Goal: Task Accomplishment & Management: Manage account settings

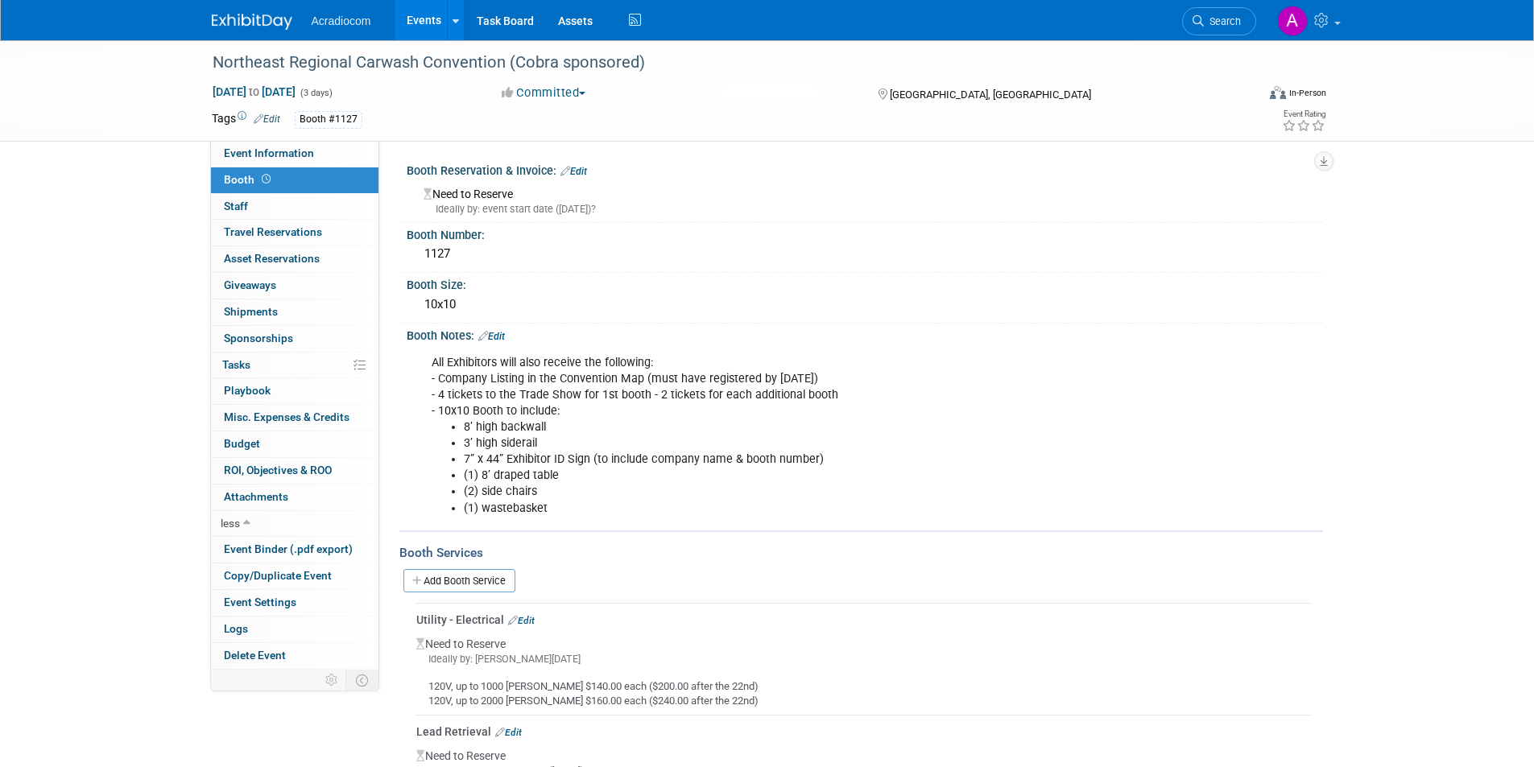
click at [264, 36] on div "Acradiocom Events Add Event Bulk Upload Events Shareable Event Boards Recently …" at bounding box center [767, 20] width 1111 height 40
click at [257, 20] on img at bounding box center [252, 22] width 81 height 16
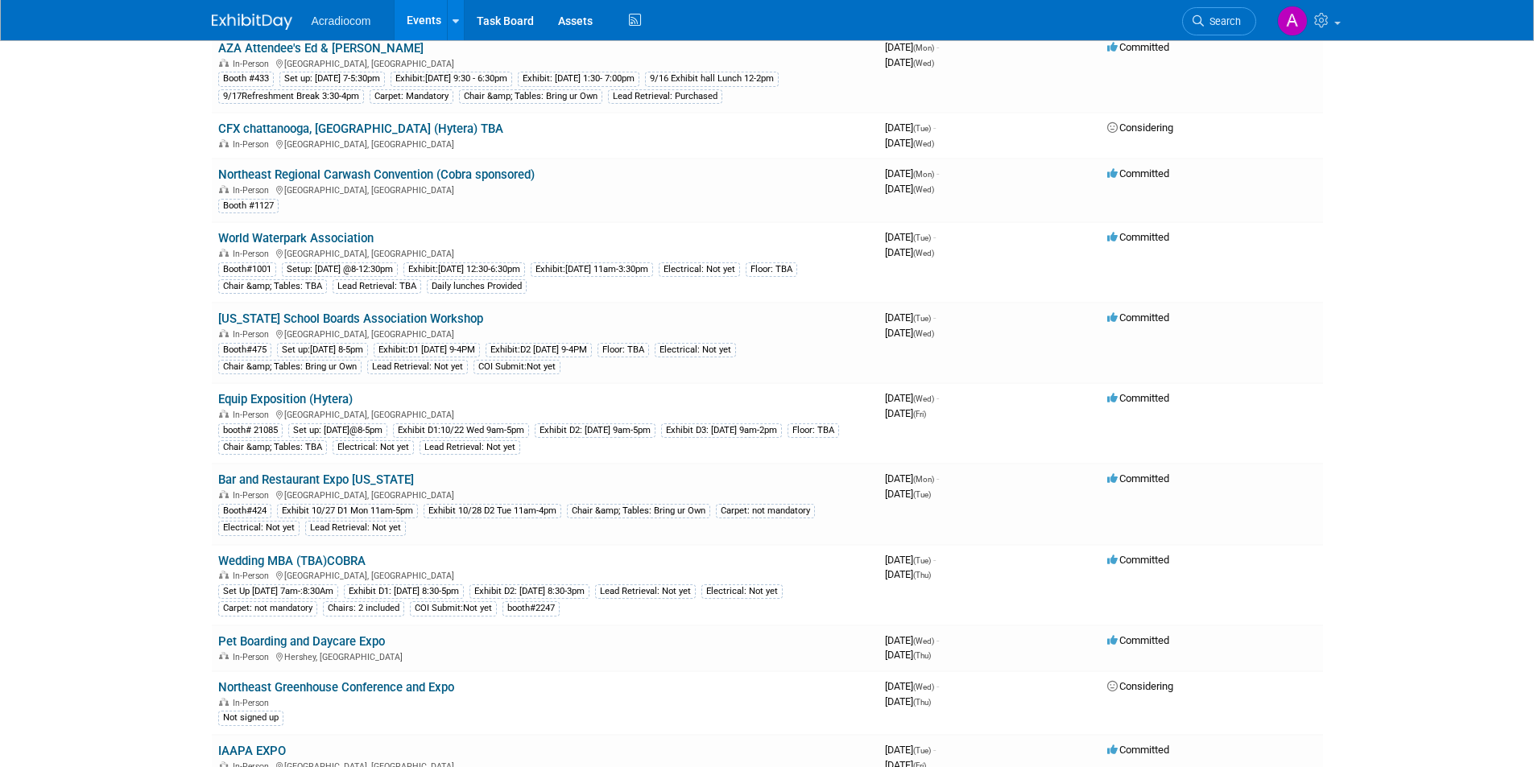
scroll to position [322, 0]
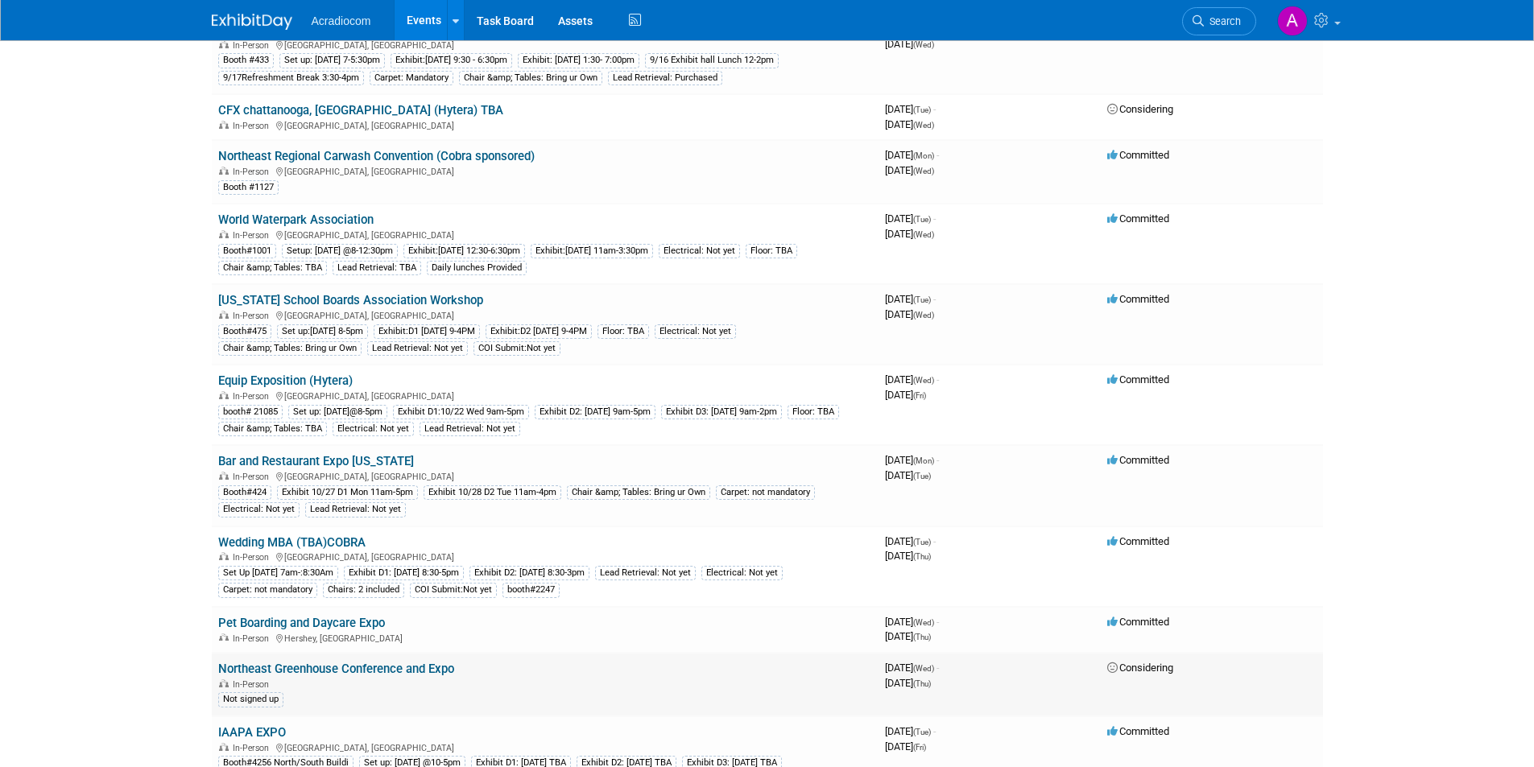
click at [351, 666] on link "Northeast Greenhouse Conference and Expo" at bounding box center [336, 669] width 236 height 14
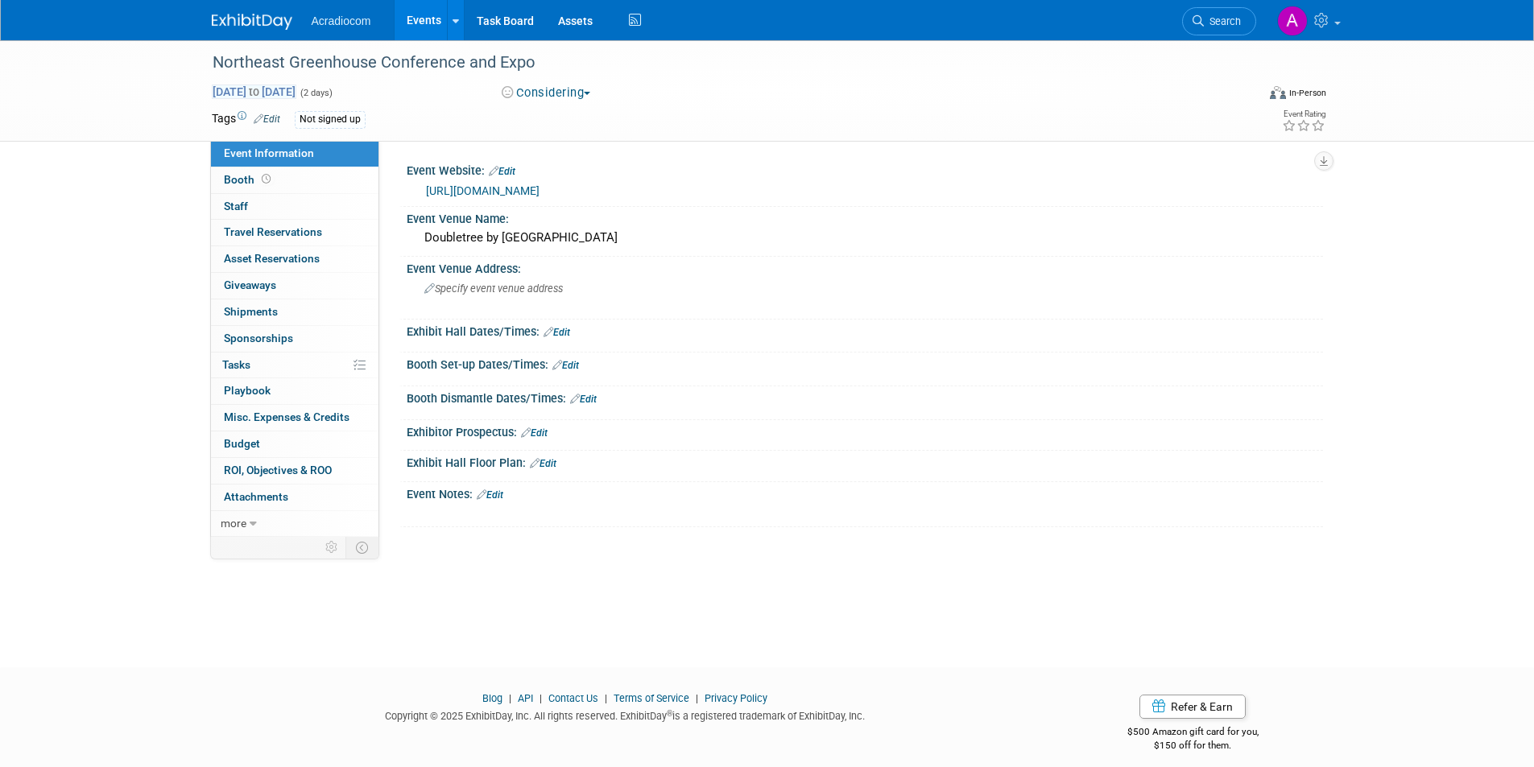
click at [250, 93] on span "Nov 12, 2025 to Nov 13, 2025" at bounding box center [254, 92] width 85 height 14
select select "10"
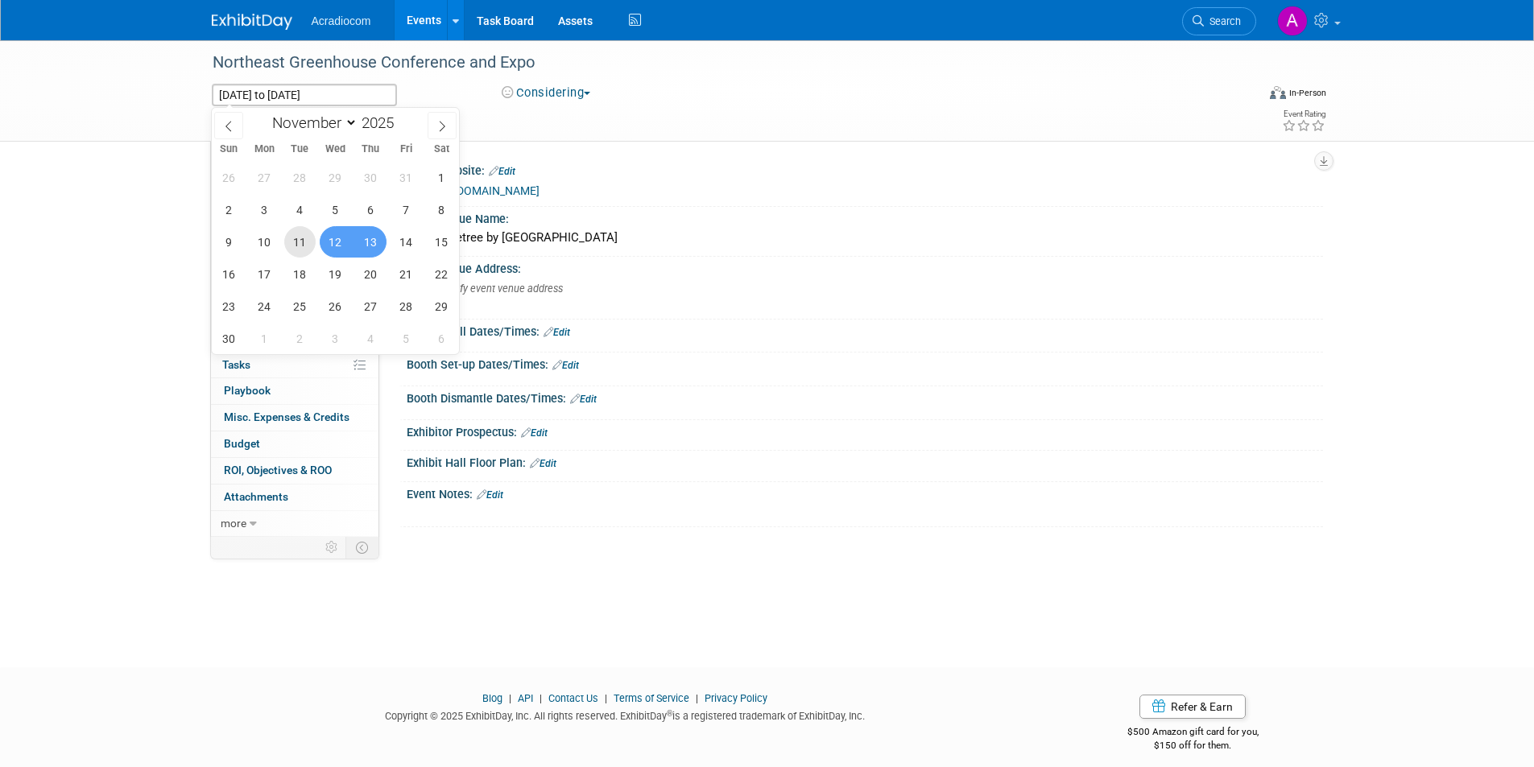
click at [302, 242] on span "11" at bounding box center [299, 241] width 31 height 31
type input "Nov 11, 2025"
click at [364, 242] on span "13" at bounding box center [370, 241] width 31 height 31
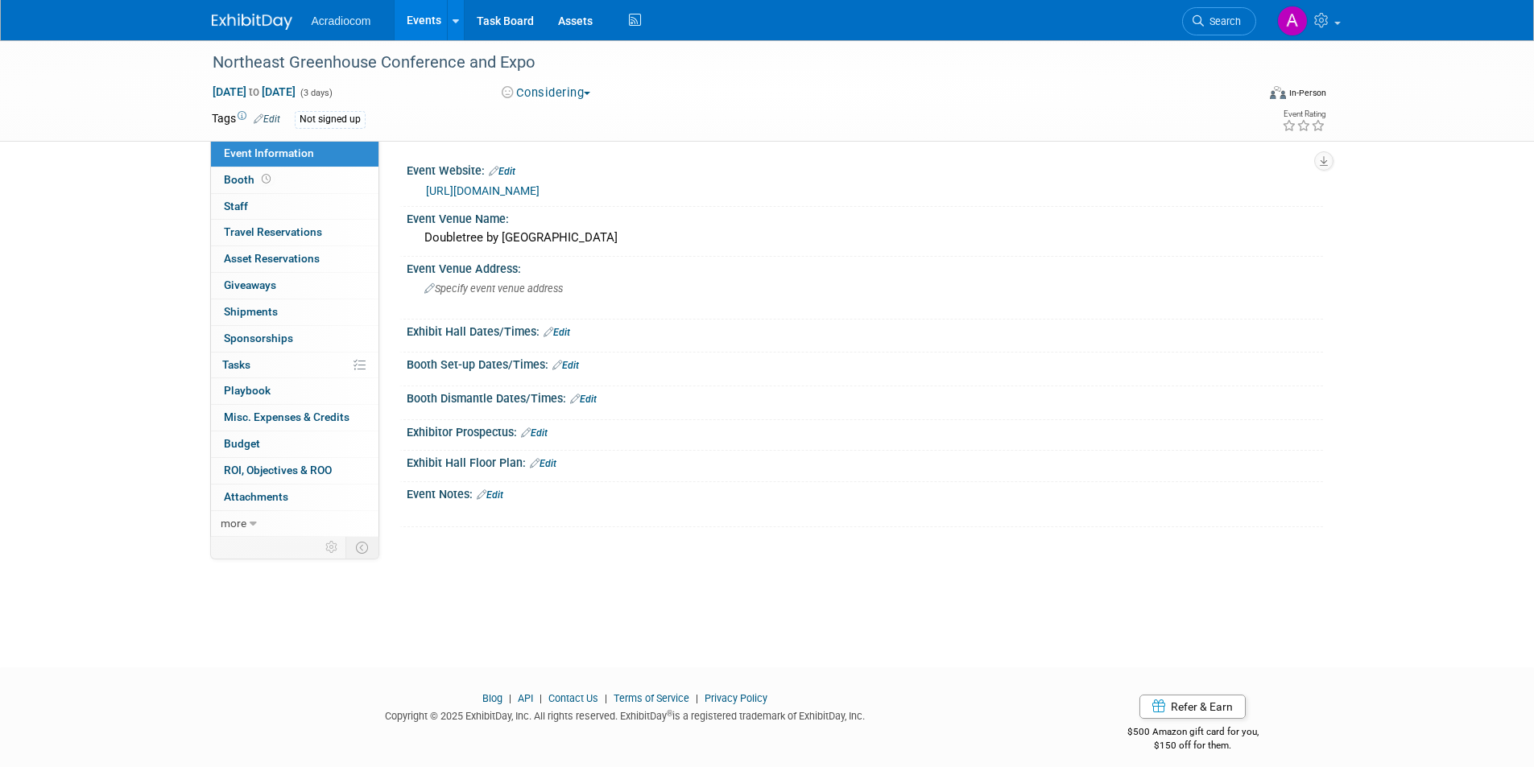
click at [258, 10] on link at bounding box center [262, 13] width 100 height 13
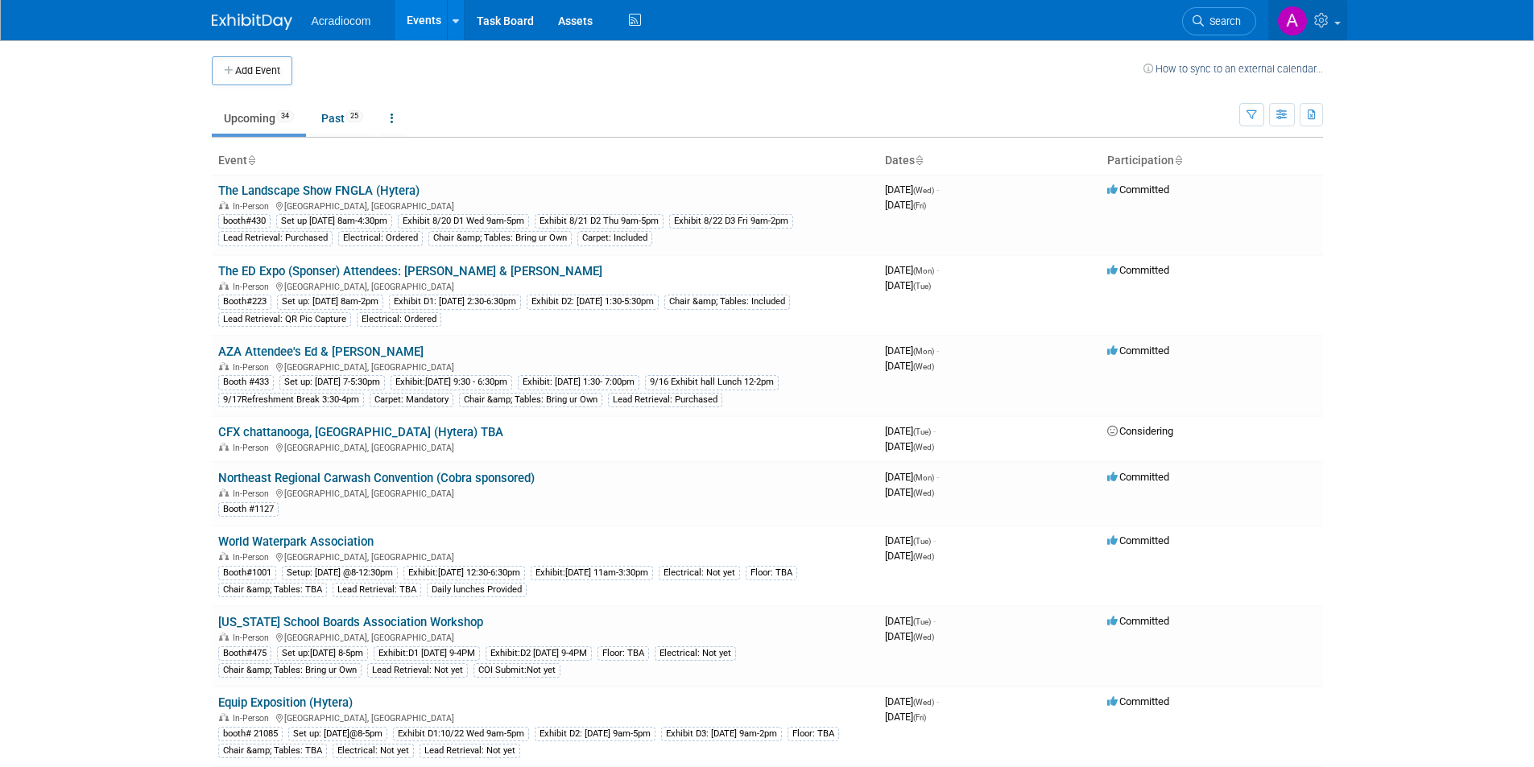
click at [1329, 20] on icon at bounding box center [1323, 20] width 19 height 14
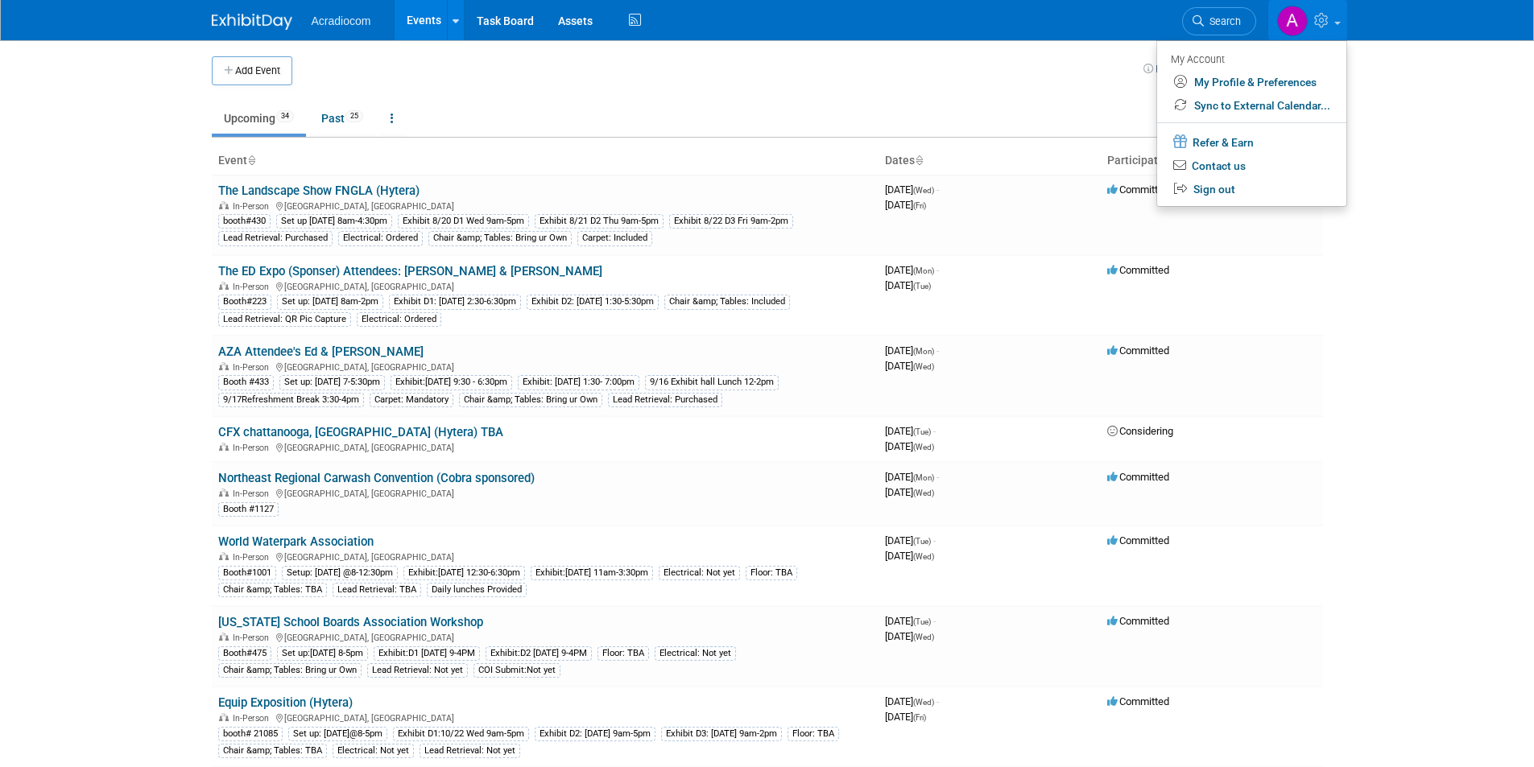
click at [1033, 77] on td at bounding box center [717, 70] width 851 height 29
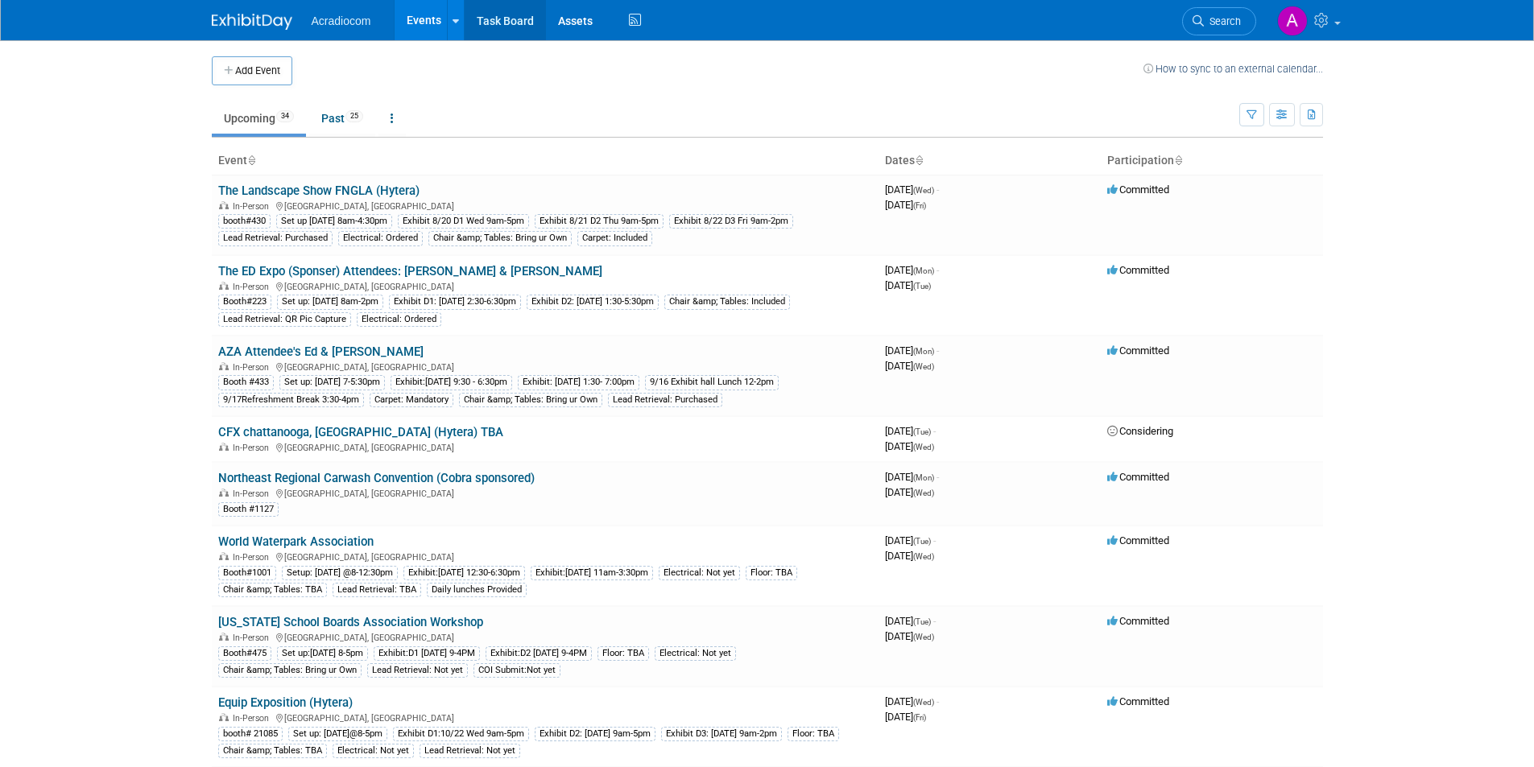
click at [517, 29] on link "Task Board" at bounding box center [505, 20] width 81 height 40
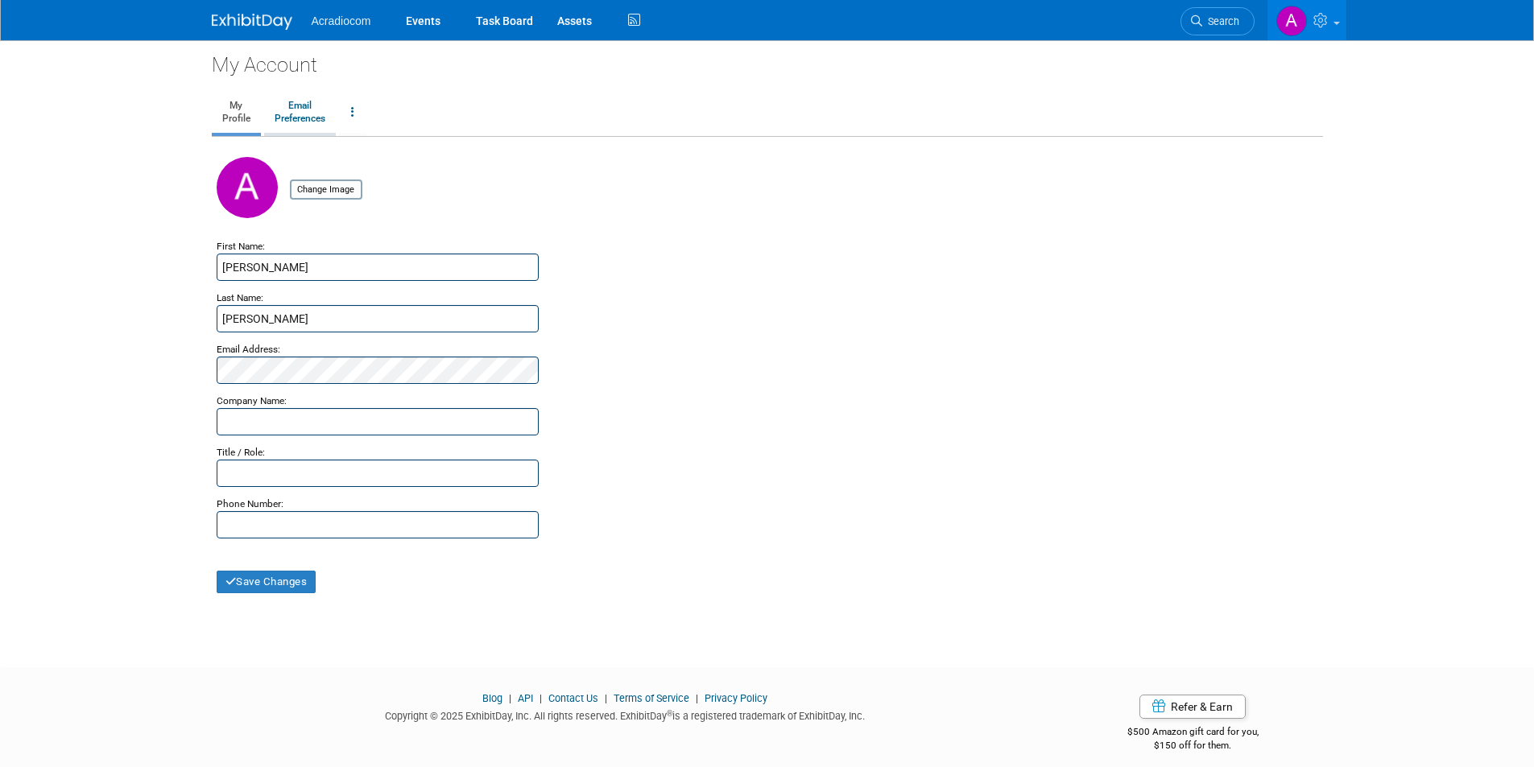
click at [306, 122] on link "Email Preferences" at bounding box center [300, 113] width 72 height 40
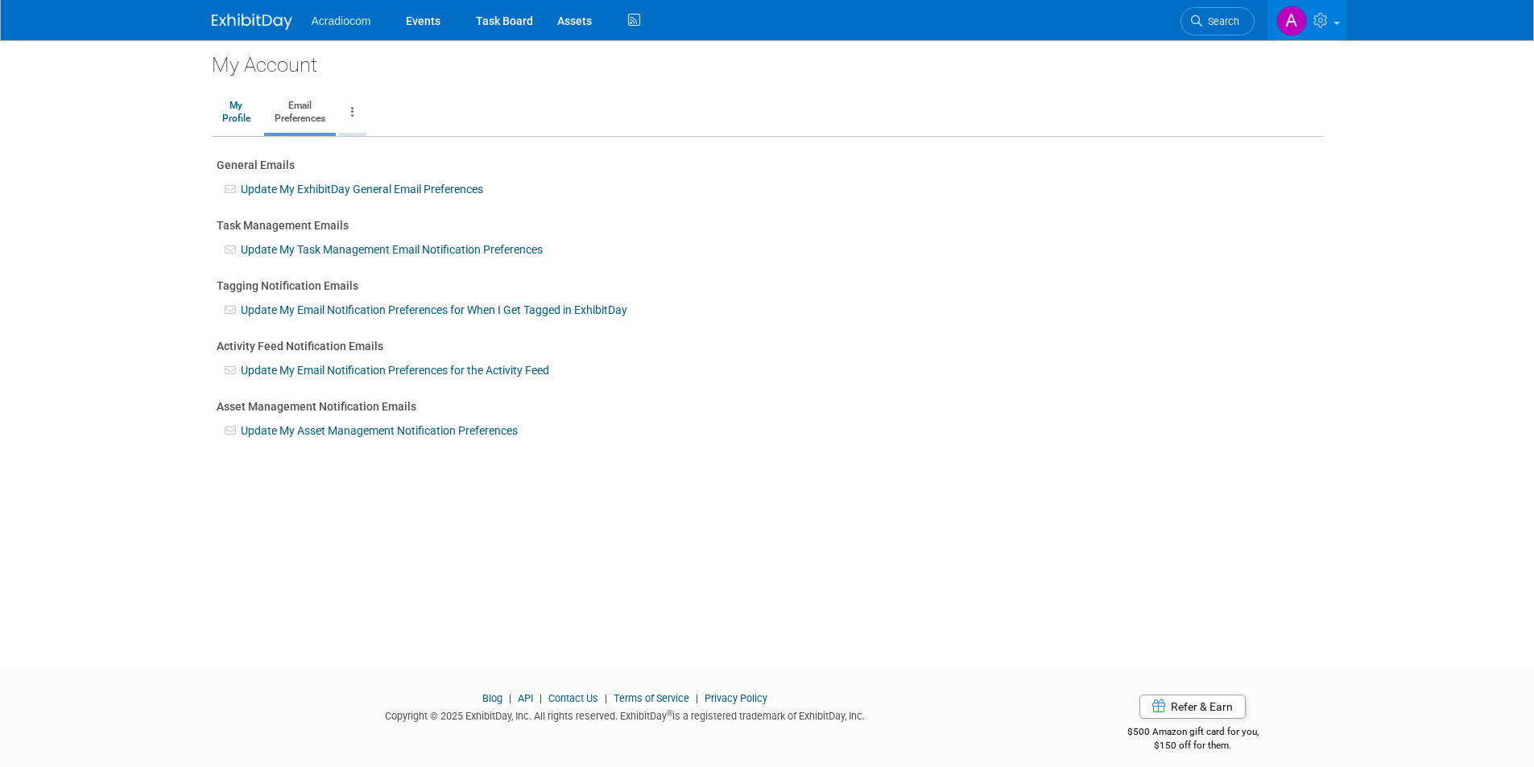
click at [354, 112] on icon at bounding box center [352, 111] width 3 height 11
click at [761, 212] on div "General Emails Update My ExhibitDay General Email Preferences Task Management E…" at bounding box center [768, 298] width 1102 height 282
click at [242, 110] on link "My Profile" at bounding box center [236, 113] width 49 height 40
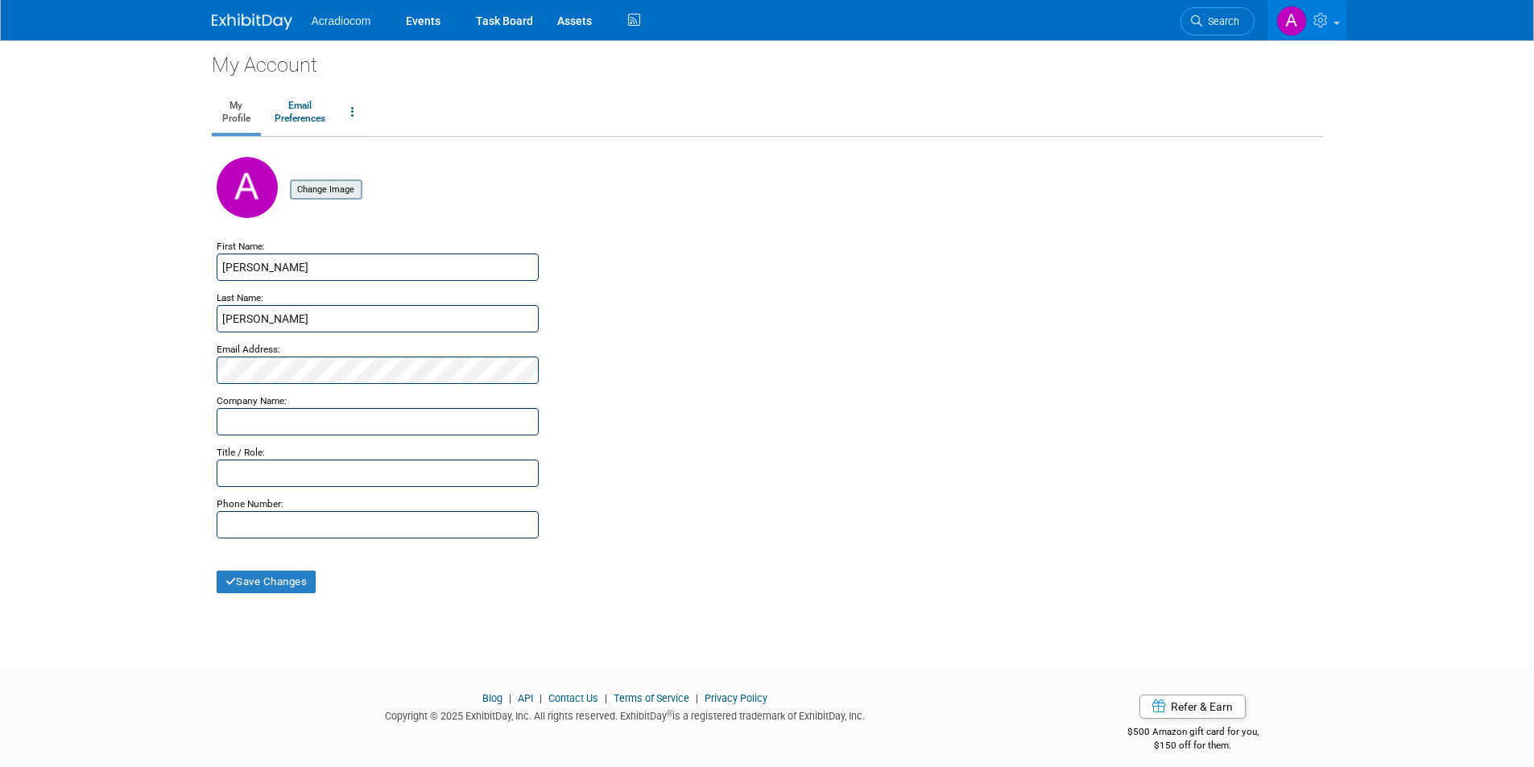
click at [331, 196] on input "file" at bounding box center [265, 190] width 192 height 18
click at [297, 110] on link "Email Preferences" at bounding box center [300, 113] width 72 height 40
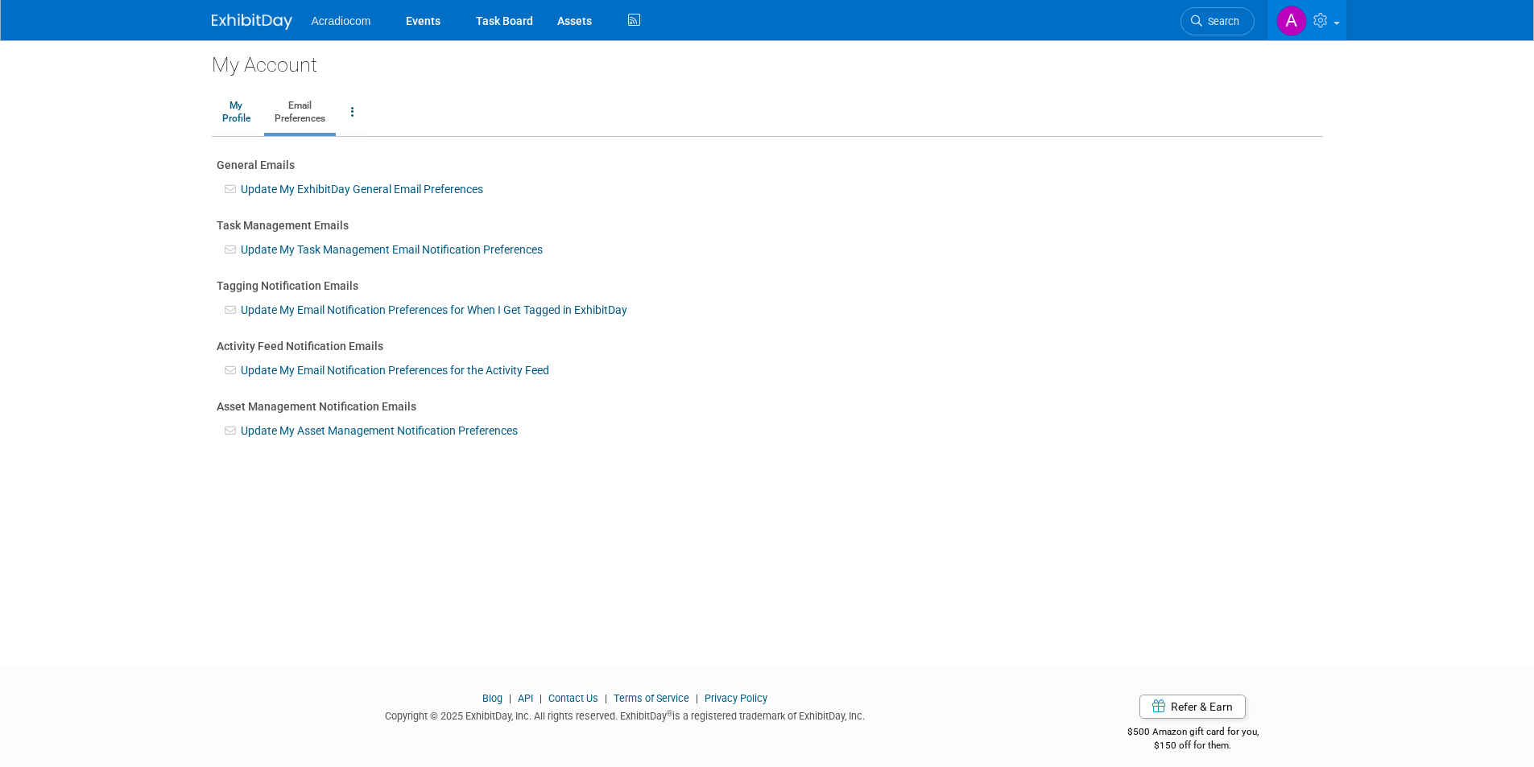
click at [566, 311] on link "Update My Email Notification Preferences for When I Get Tagged in ExhibitDay" at bounding box center [434, 310] width 387 height 13
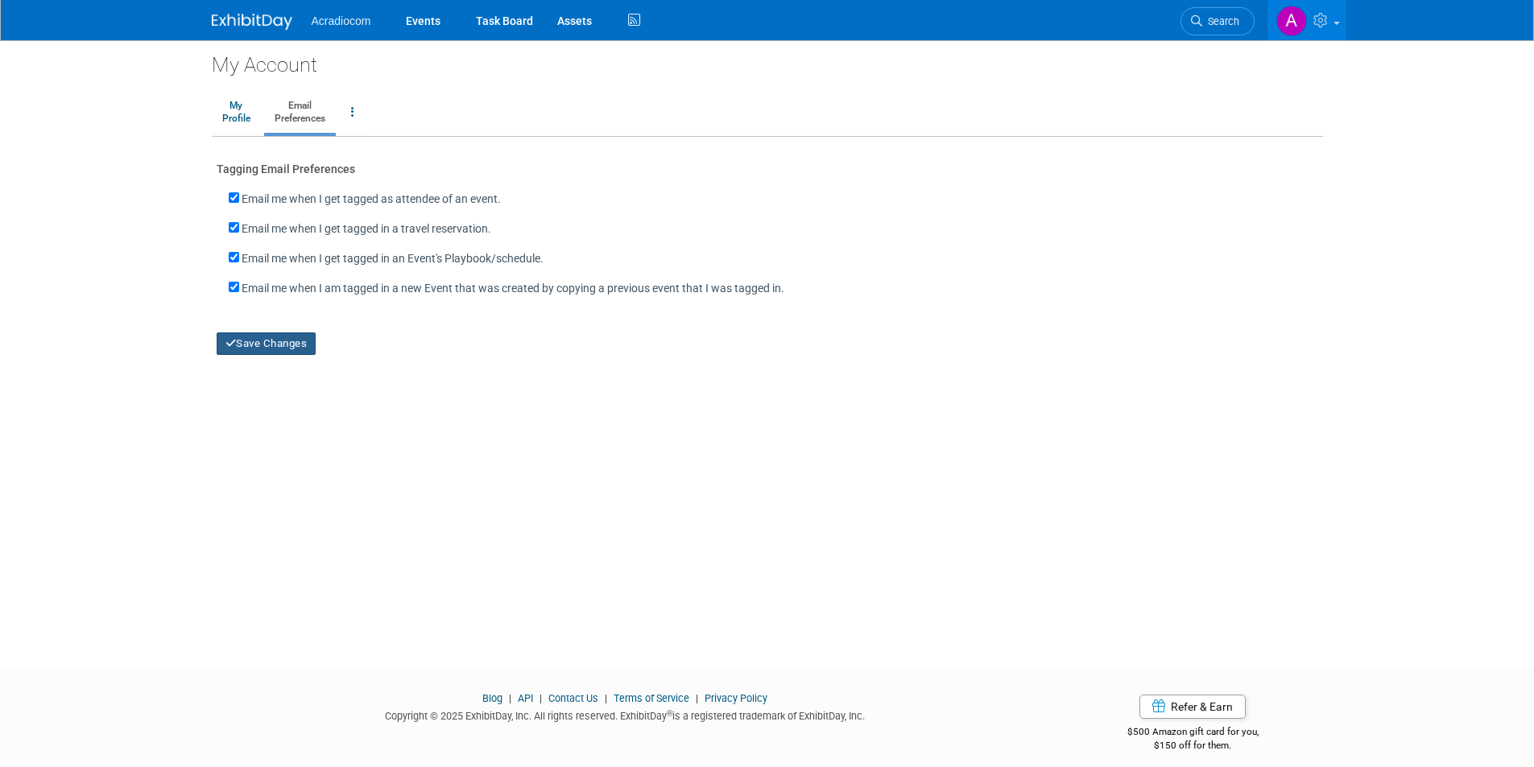
click at [275, 341] on button "Save Changes" at bounding box center [267, 344] width 100 height 23
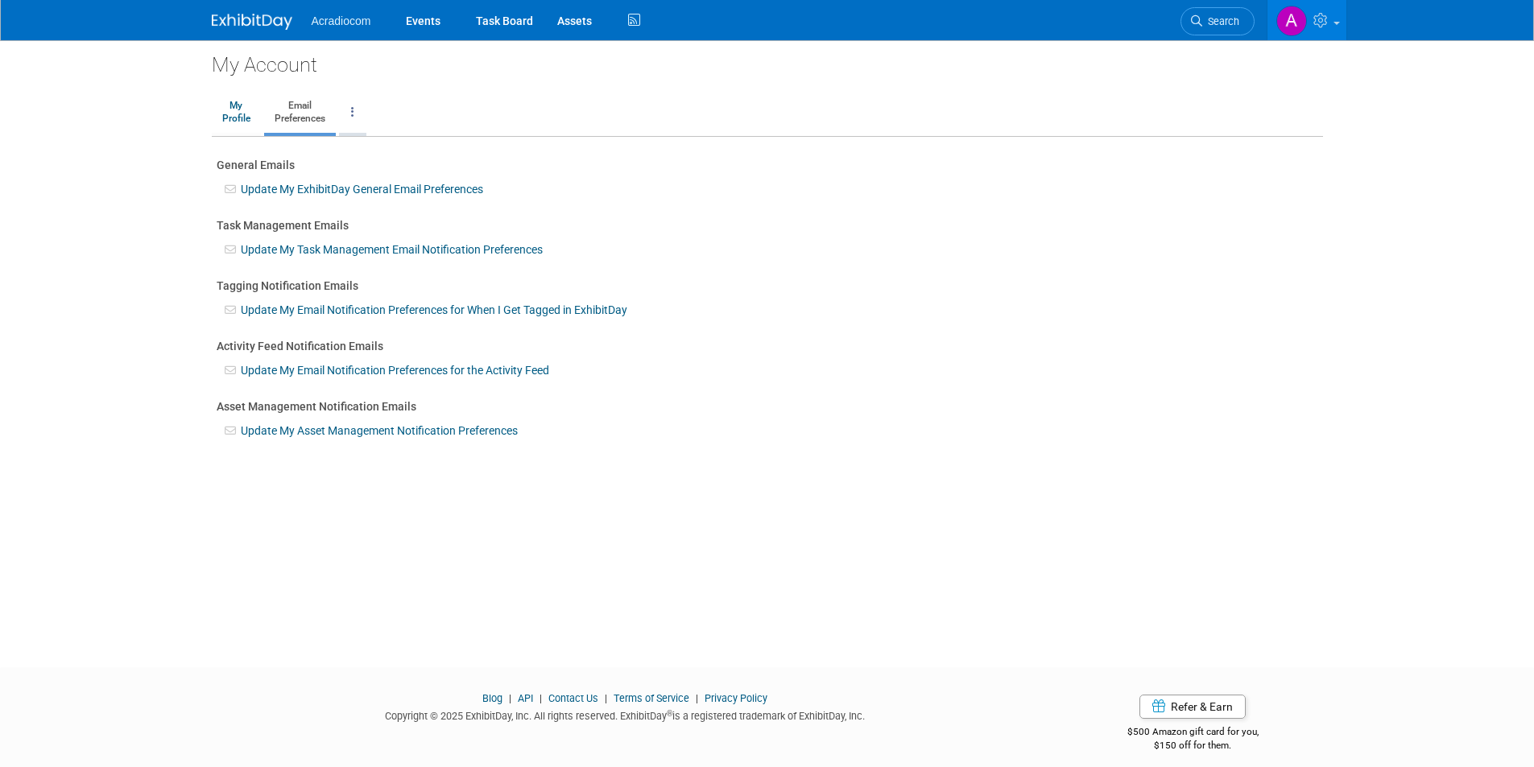
click at [356, 110] on link at bounding box center [352, 113] width 27 height 40
click at [767, 219] on div "Task Management Emails" at bounding box center [768, 225] width 1102 height 16
click at [246, 16] on img at bounding box center [252, 22] width 81 height 16
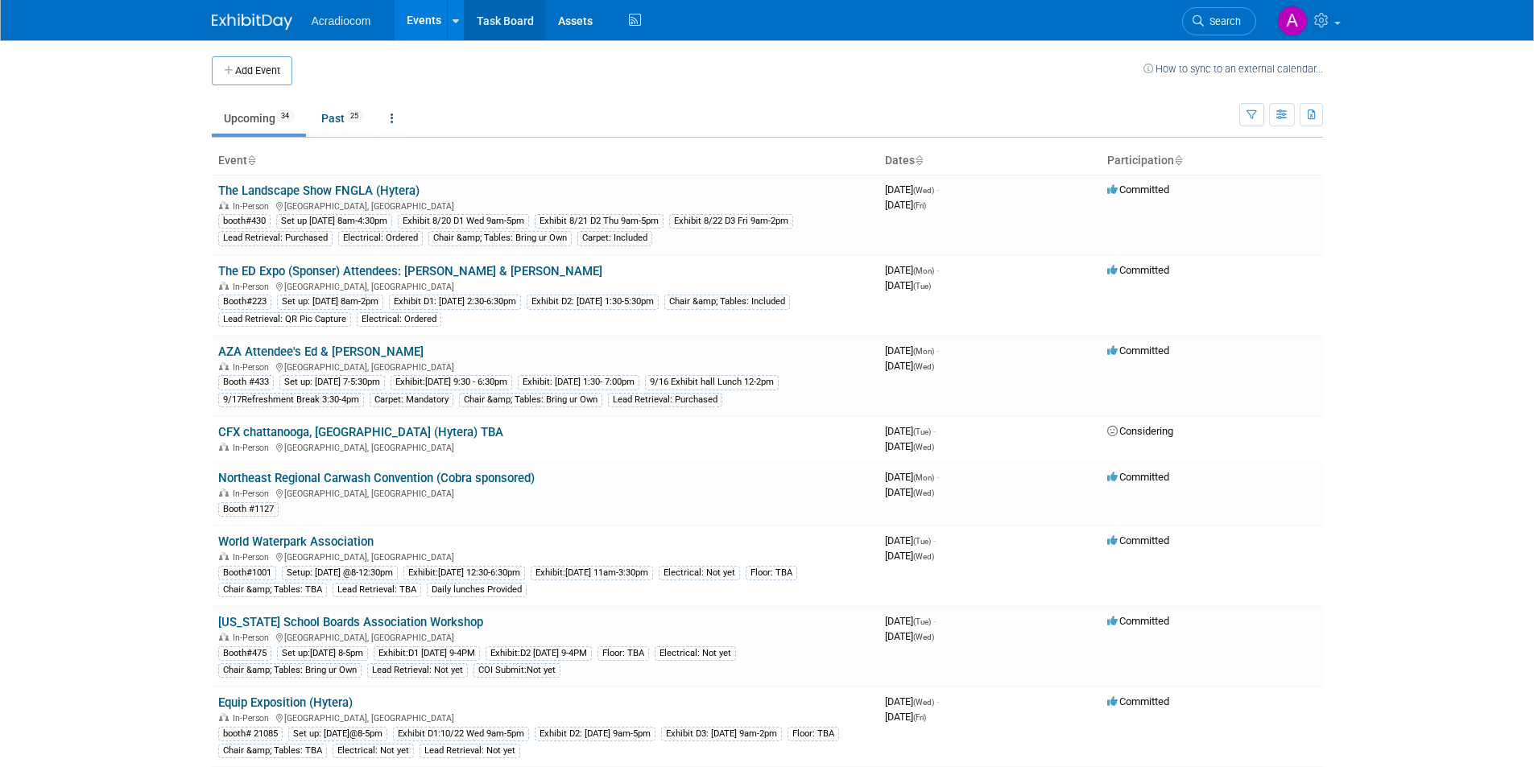
click at [499, 19] on link "Task Board" at bounding box center [505, 20] width 81 height 40
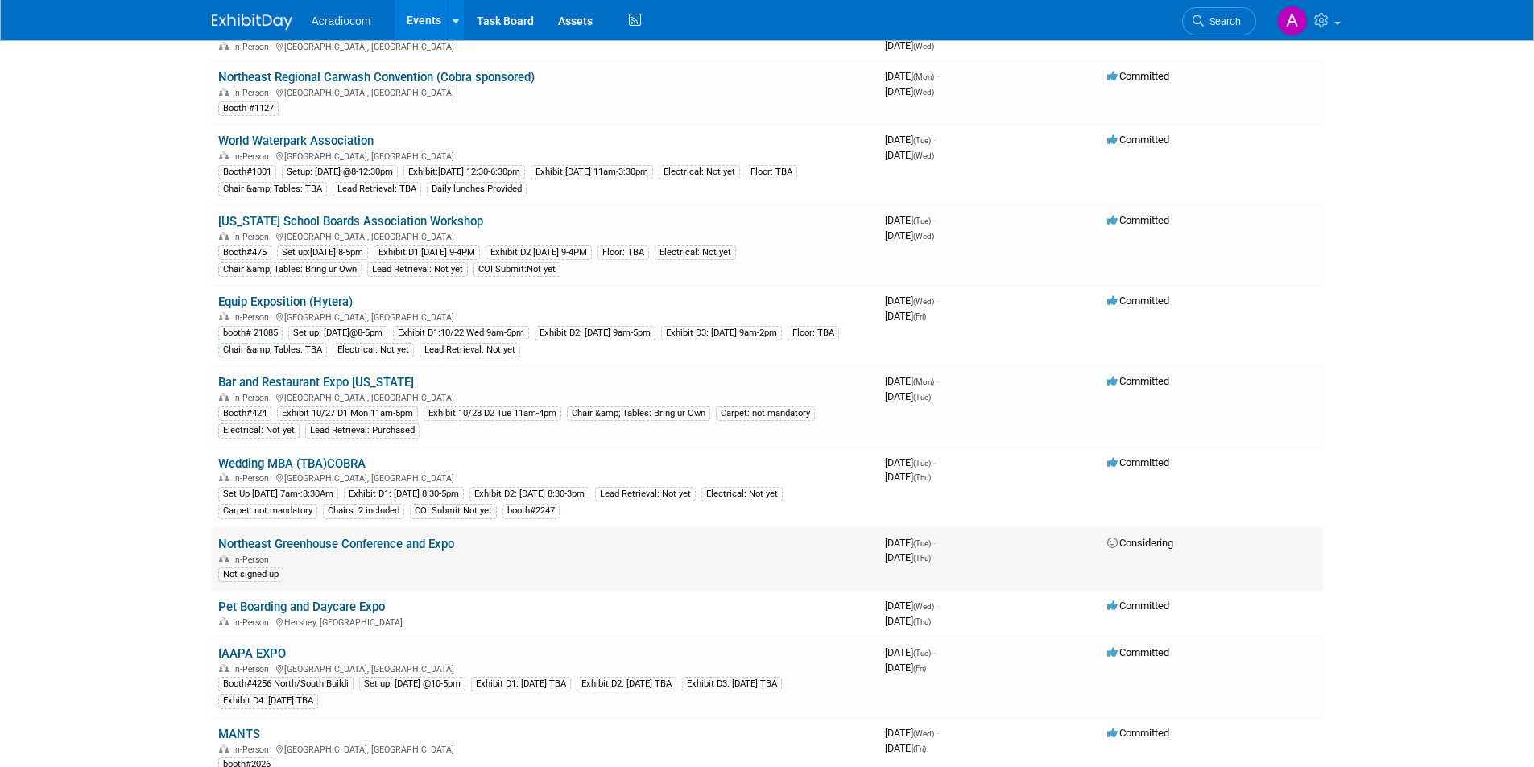
scroll to position [403, 0]
click at [382, 540] on link "Northeast Greenhouse Conference and Expo" at bounding box center [336, 542] width 236 height 14
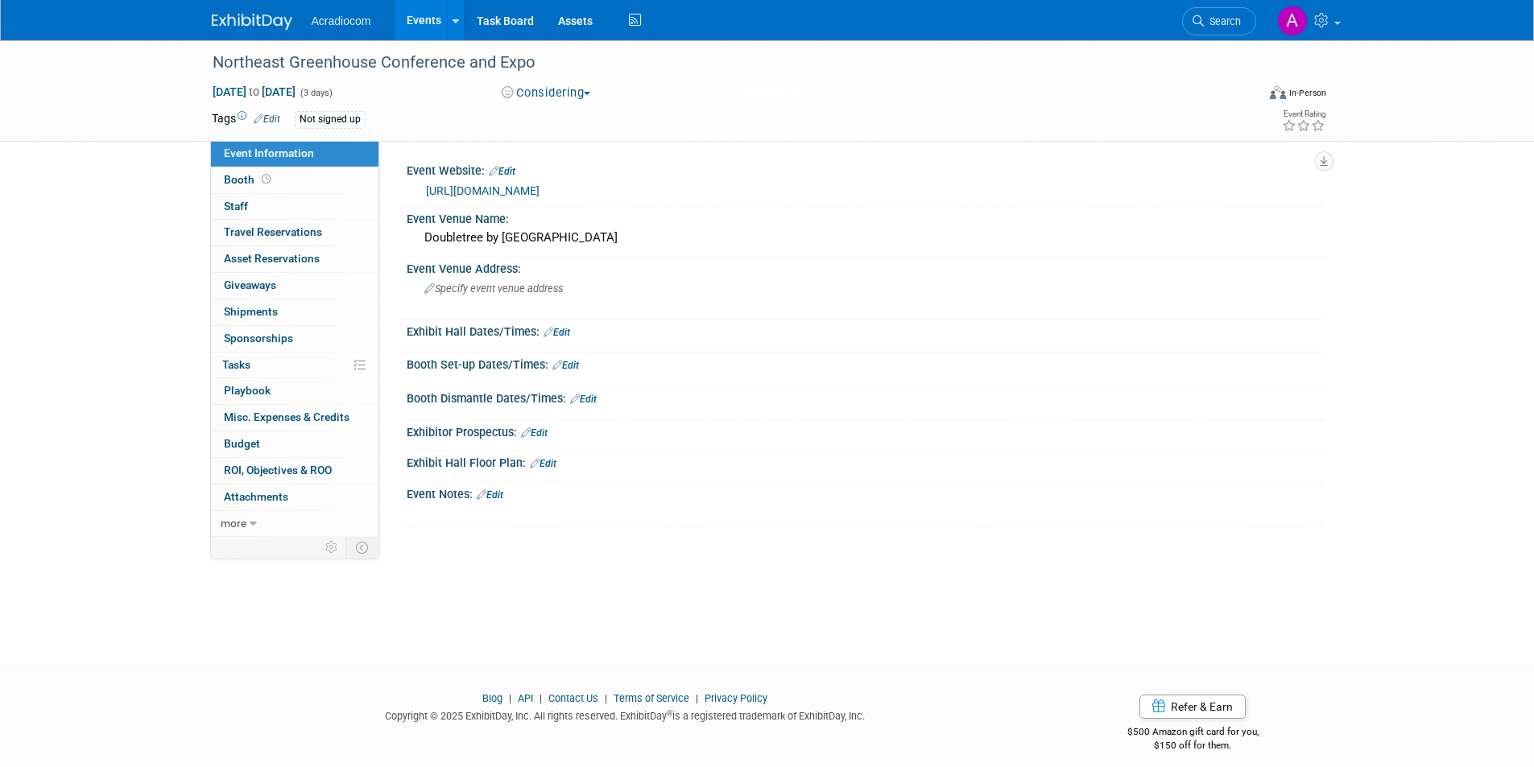
click at [560, 329] on link "Edit" at bounding box center [557, 332] width 27 height 11
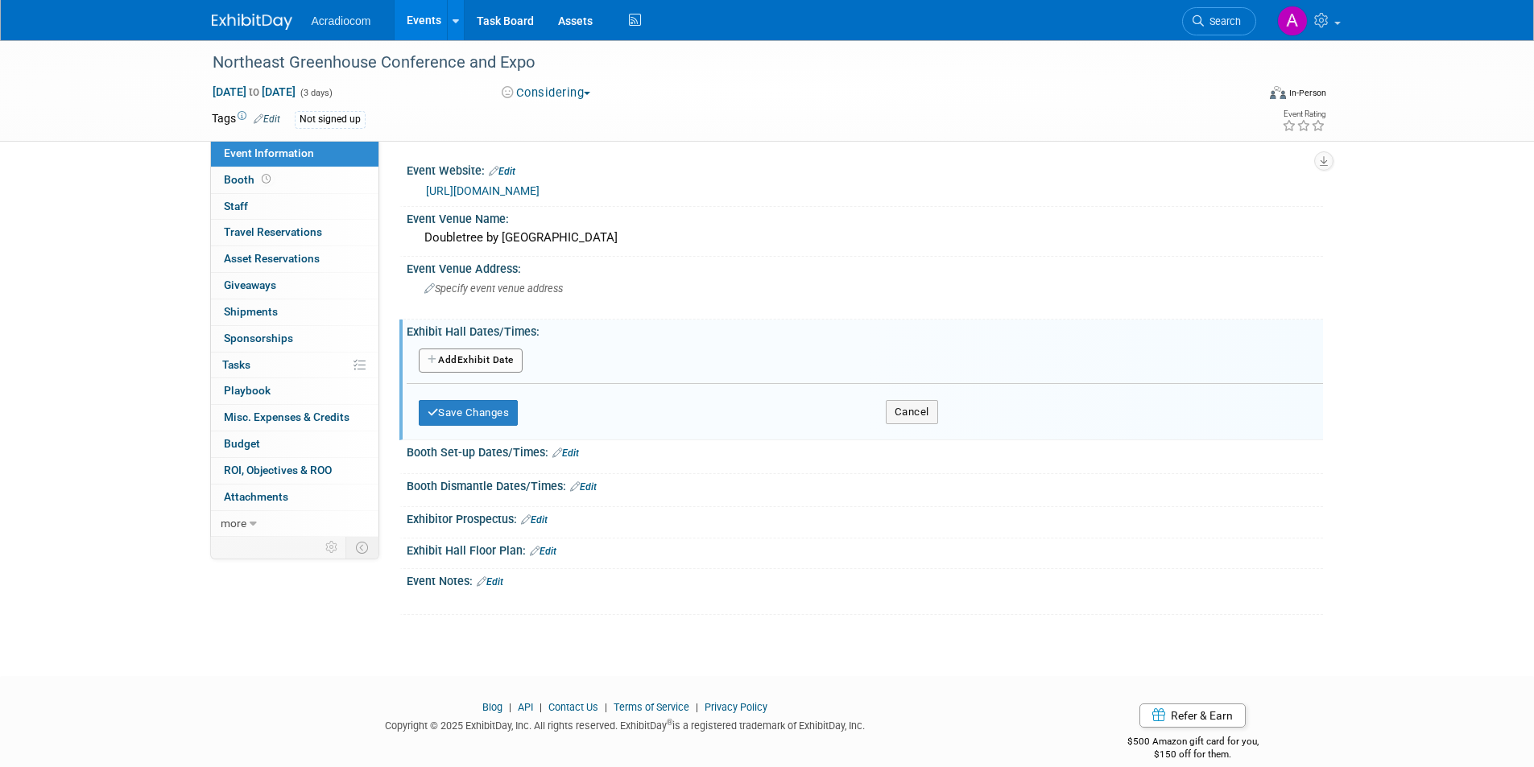
click at [488, 359] on button "Add Another Exhibit Date" at bounding box center [471, 361] width 104 height 24
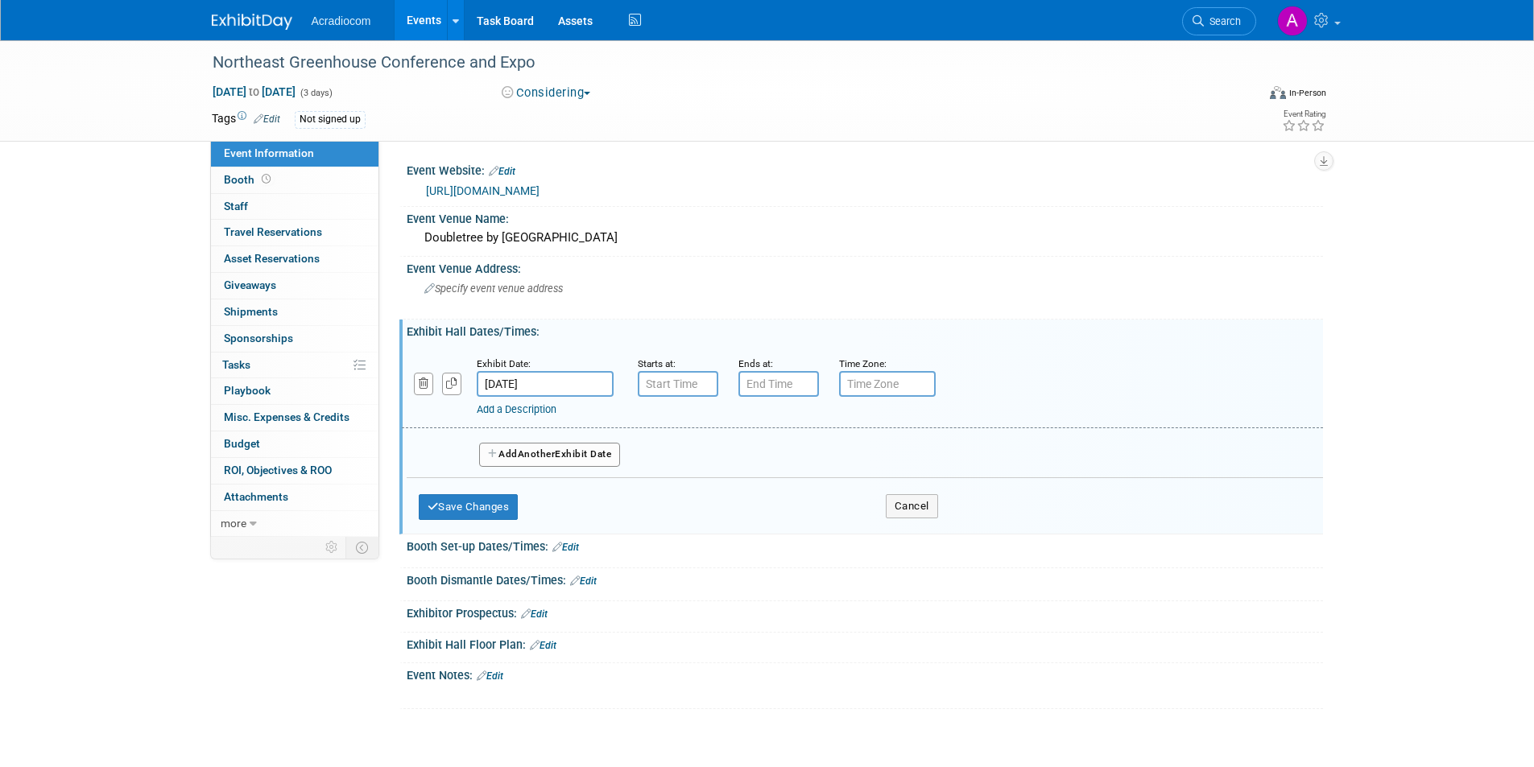
type input "7:00 AM"
click at [699, 387] on input "7:00 AM" at bounding box center [678, 384] width 81 height 26
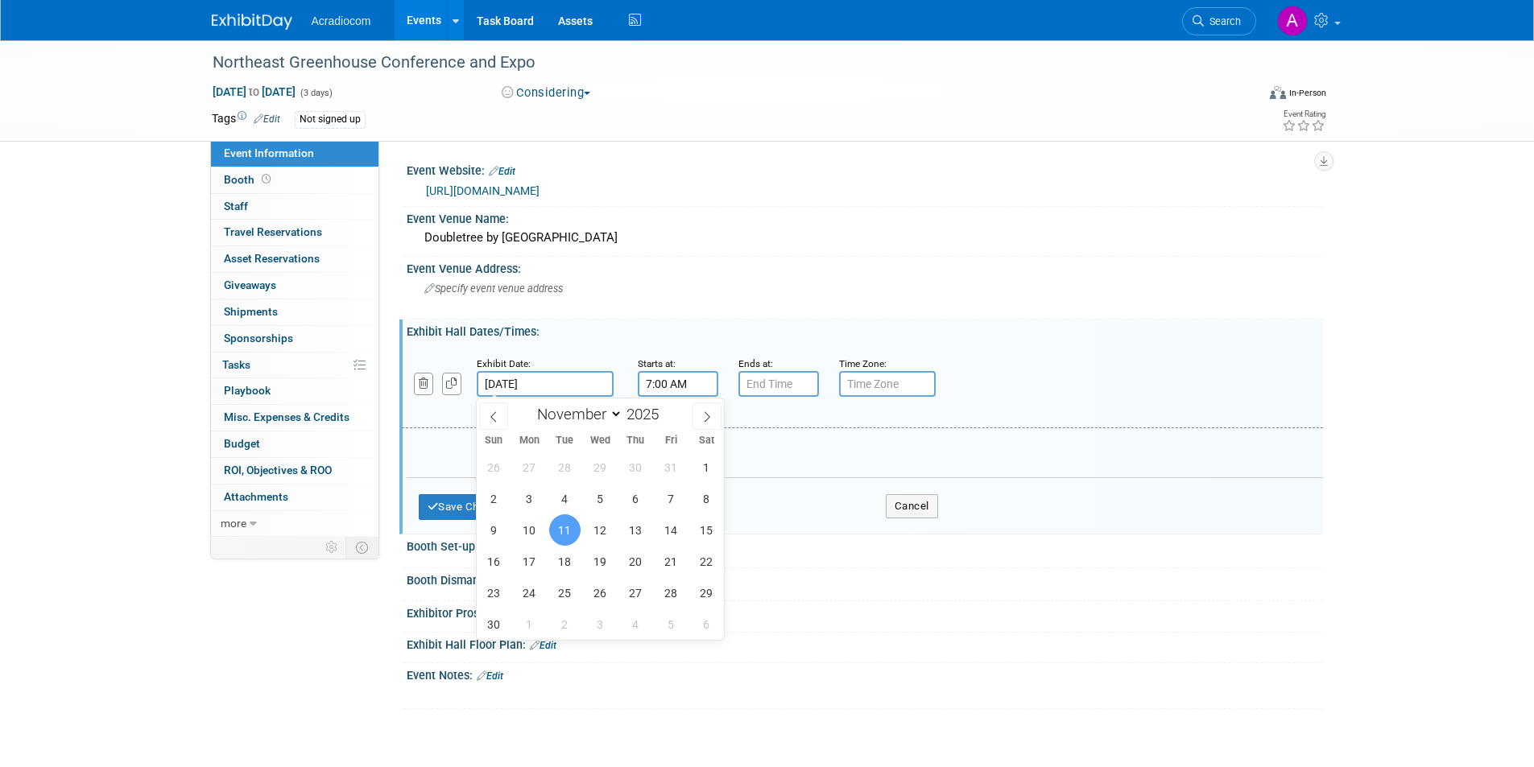
click at [573, 381] on input "Nov 11, 2025" at bounding box center [545, 384] width 137 height 26
click at [604, 525] on span "12" at bounding box center [600, 530] width 31 height 31
type input "Nov 12, 2025"
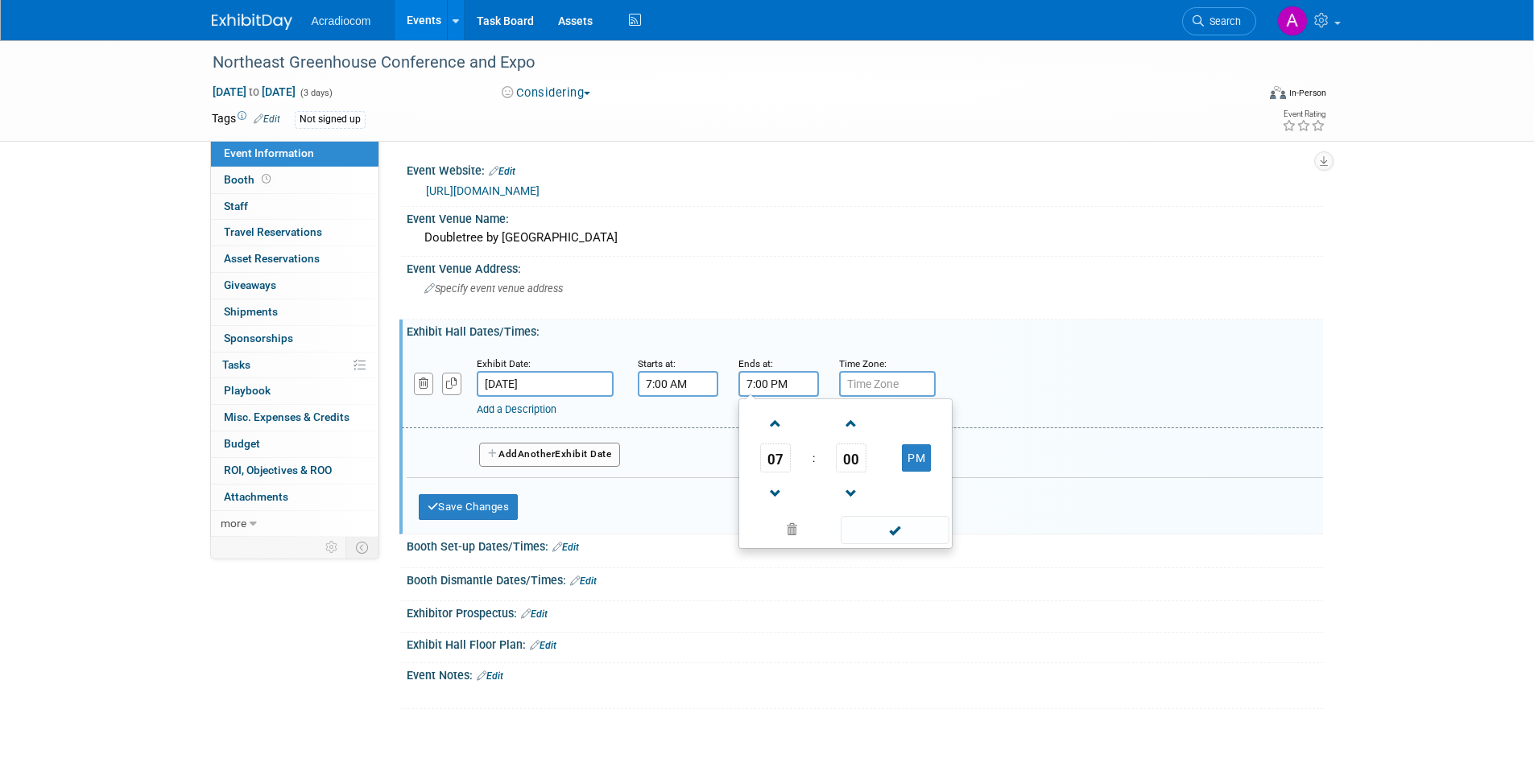
click at [762, 385] on input "7:00 PM" at bounding box center [778, 384] width 81 height 26
click at [775, 431] on span at bounding box center [776, 424] width 28 height 28
click at [777, 483] on span at bounding box center [776, 494] width 28 height 28
type input "6:00 PM"
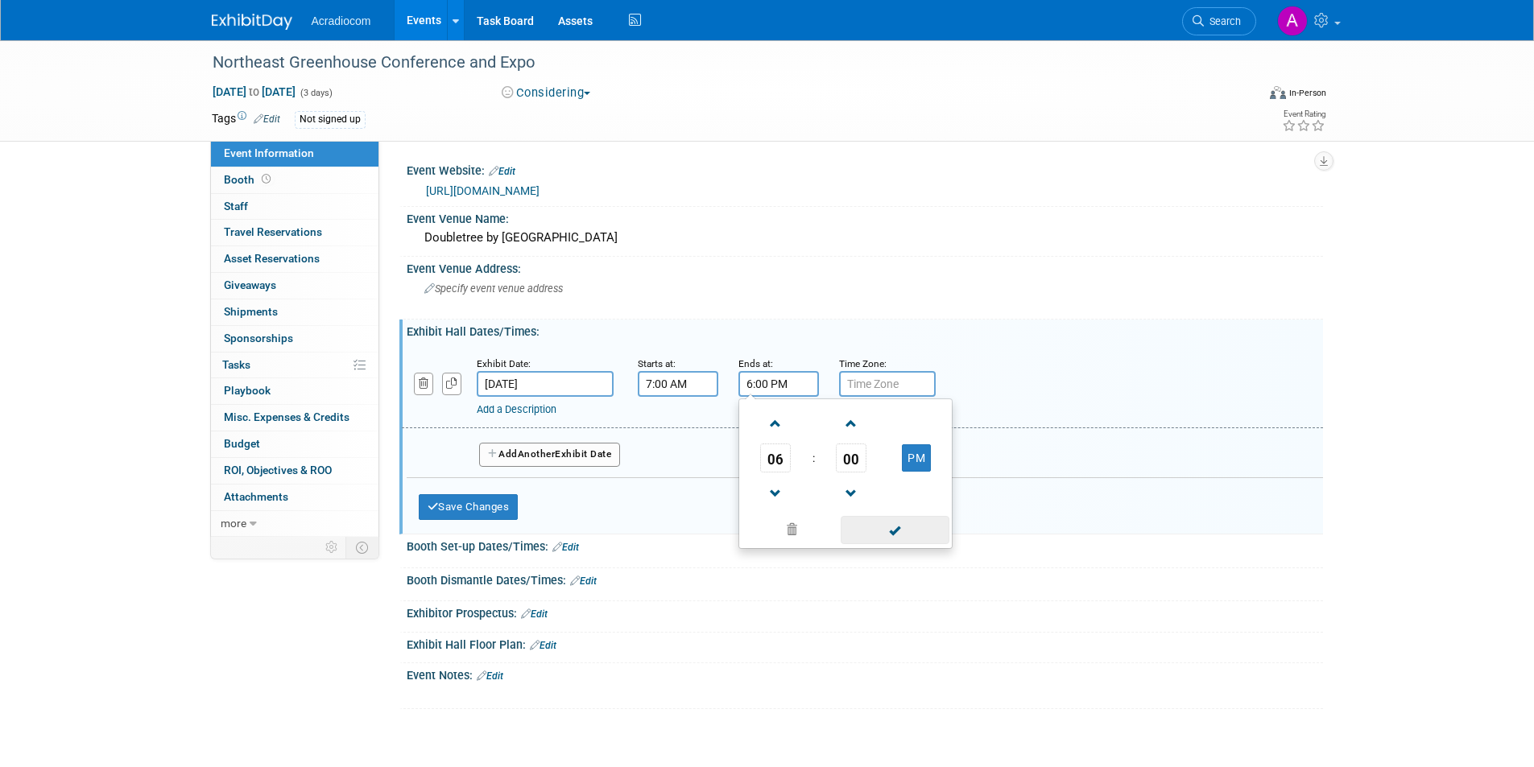
click at [879, 525] on span at bounding box center [895, 530] width 109 height 28
click at [556, 453] on span "Another" at bounding box center [537, 454] width 38 height 11
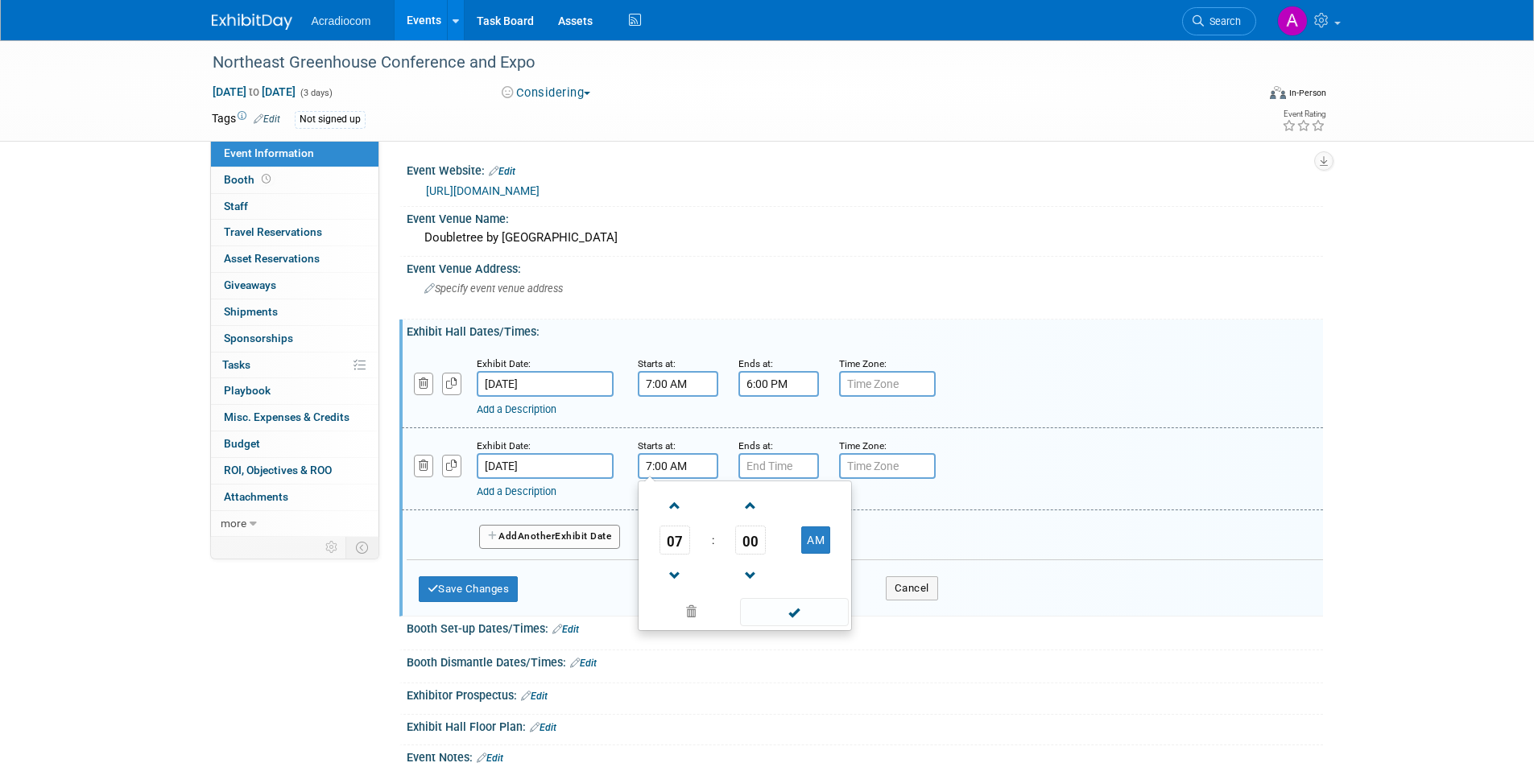
click at [705, 475] on input "7:00 AM" at bounding box center [678, 466] width 81 height 26
click at [751, 542] on span "00" at bounding box center [750, 540] width 31 height 29
click at [763, 556] on td "30" at bounding box center [771, 549] width 52 height 43
type input "7:30 AM"
click at [779, 465] on input "7:00 PM" at bounding box center [778, 466] width 81 height 26
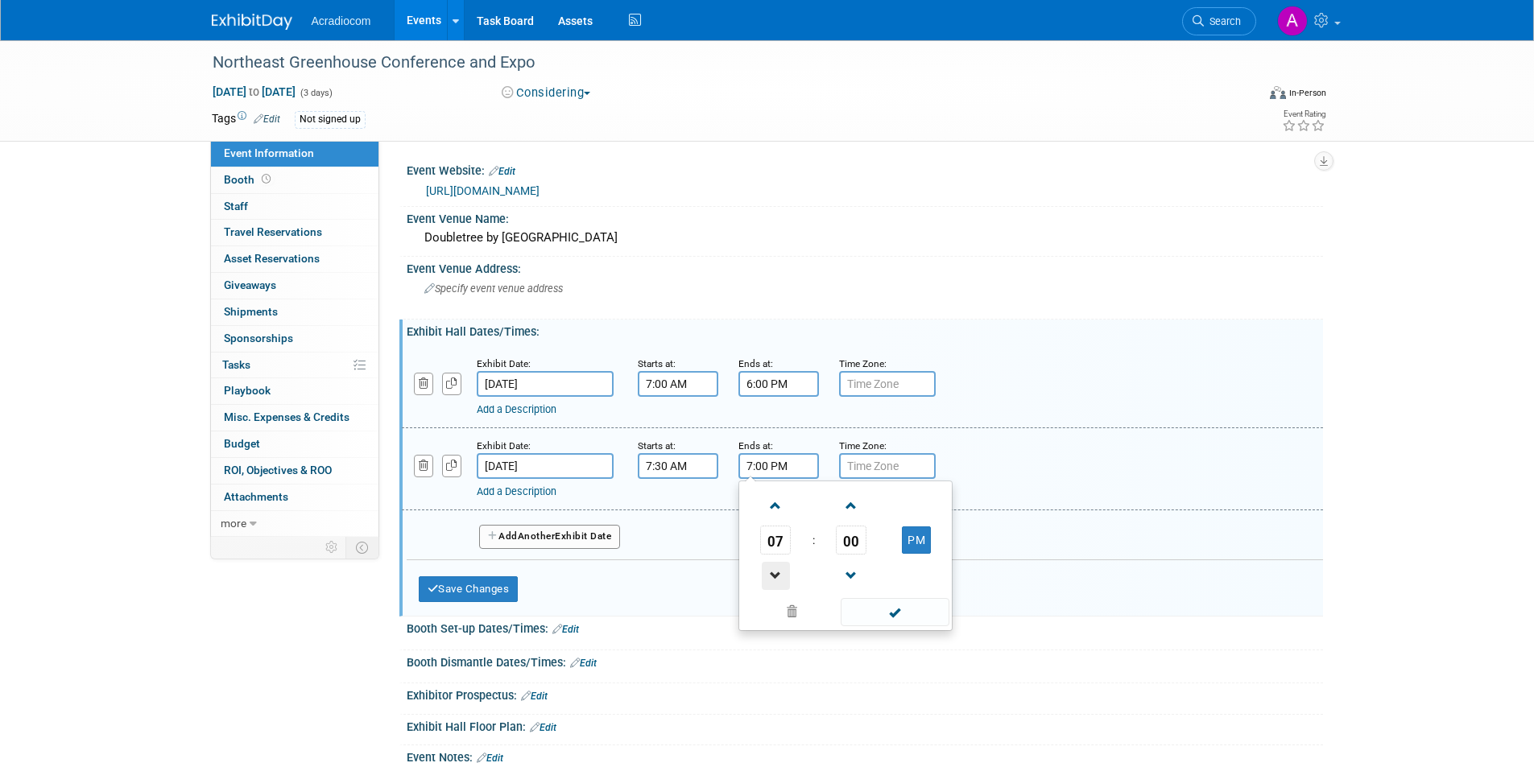
click at [778, 569] on span at bounding box center [776, 576] width 28 height 28
click at [845, 542] on span "00" at bounding box center [851, 540] width 31 height 29
click at [863, 545] on td "30" at bounding box center [872, 549] width 52 height 43
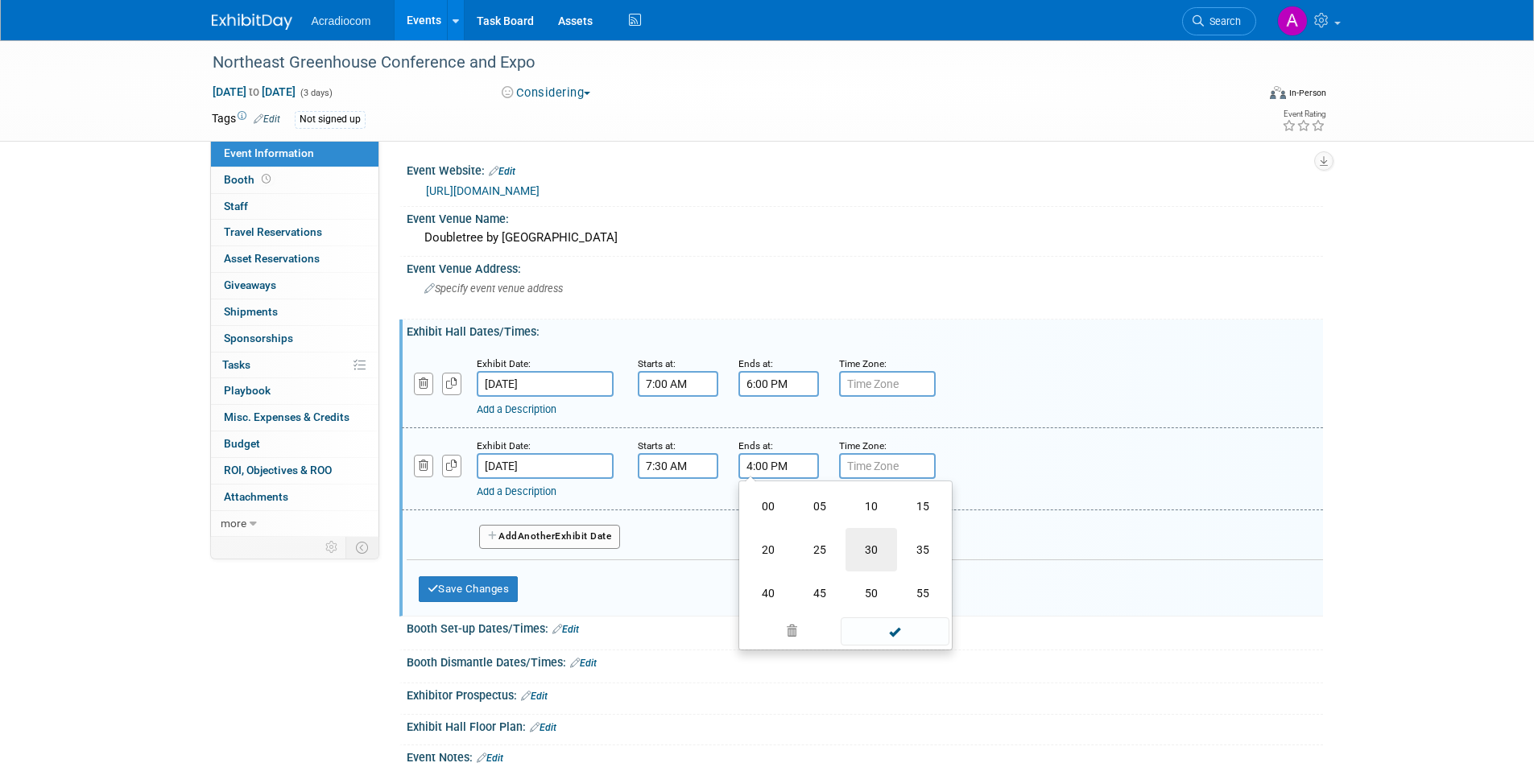
type input "4:30 PM"
click at [903, 616] on span at bounding box center [895, 612] width 109 height 28
click at [506, 582] on button "Save Changes" at bounding box center [469, 590] width 100 height 26
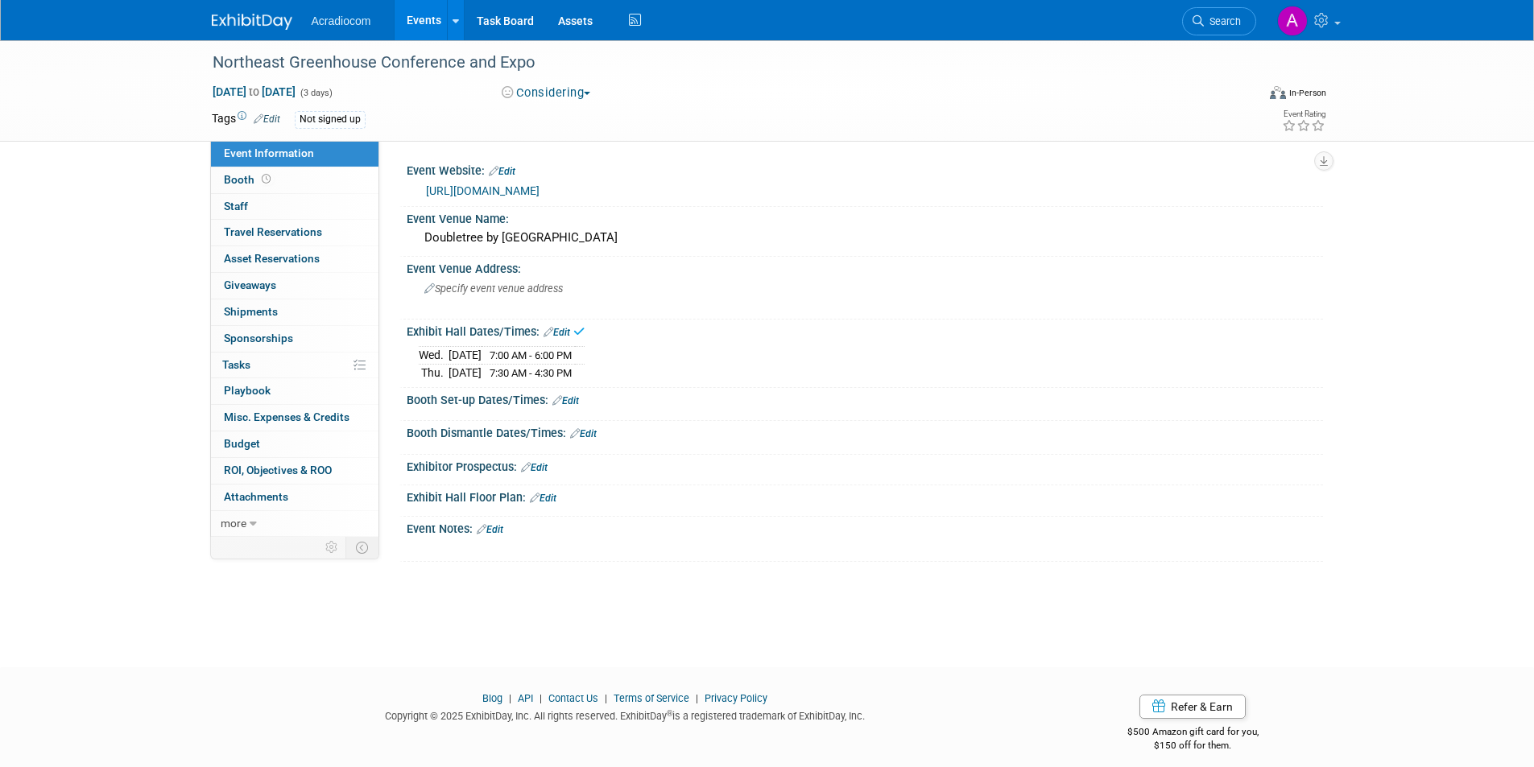
click at [570, 404] on link "Edit" at bounding box center [565, 400] width 27 height 11
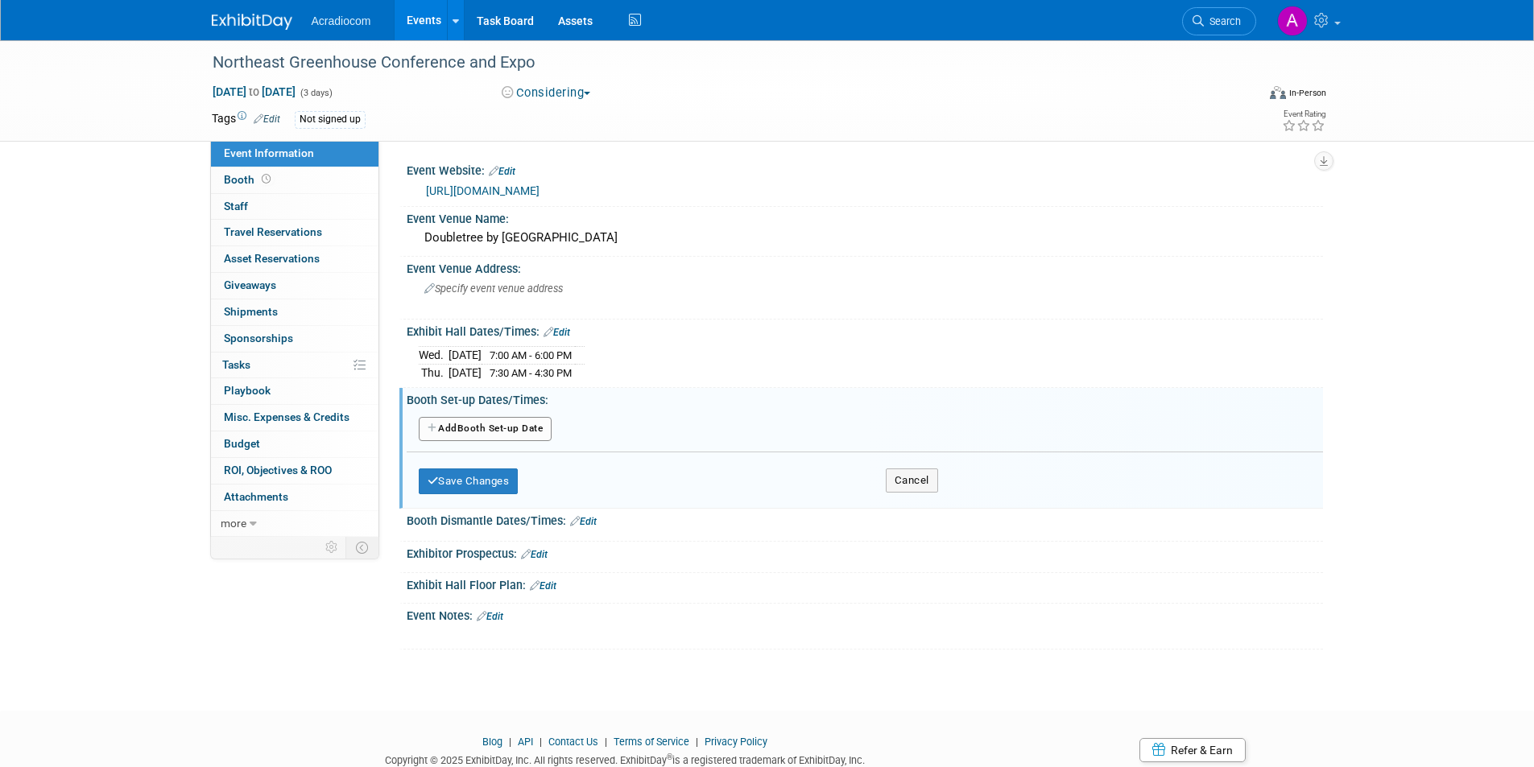
click at [478, 431] on button "Add Another Booth Set-up Date" at bounding box center [486, 429] width 134 height 24
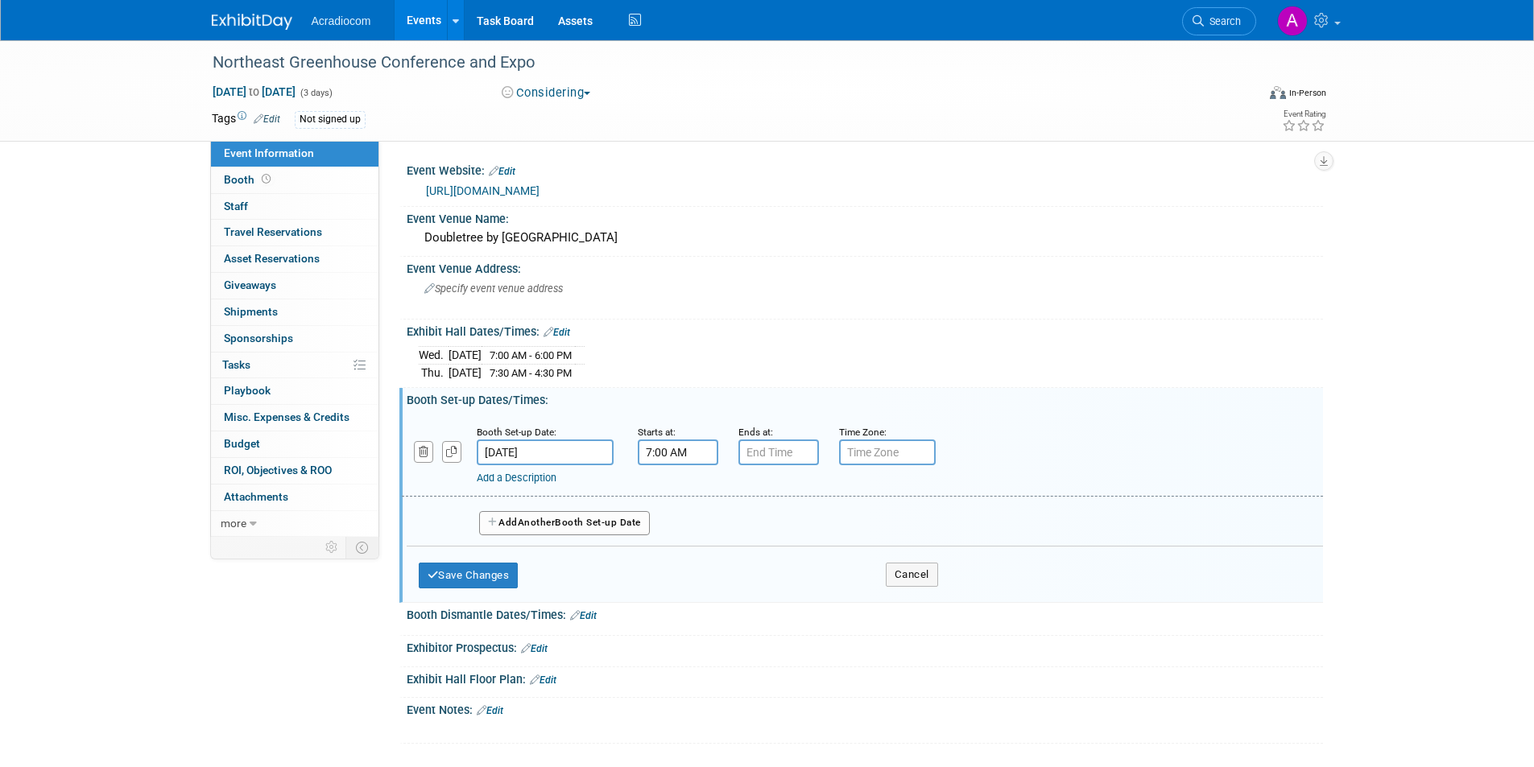
click at [692, 457] on input "7:00 AM" at bounding box center [678, 453] width 81 height 26
click at [666, 498] on span at bounding box center [675, 492] width 28 height 28
type input "10:00 AM"
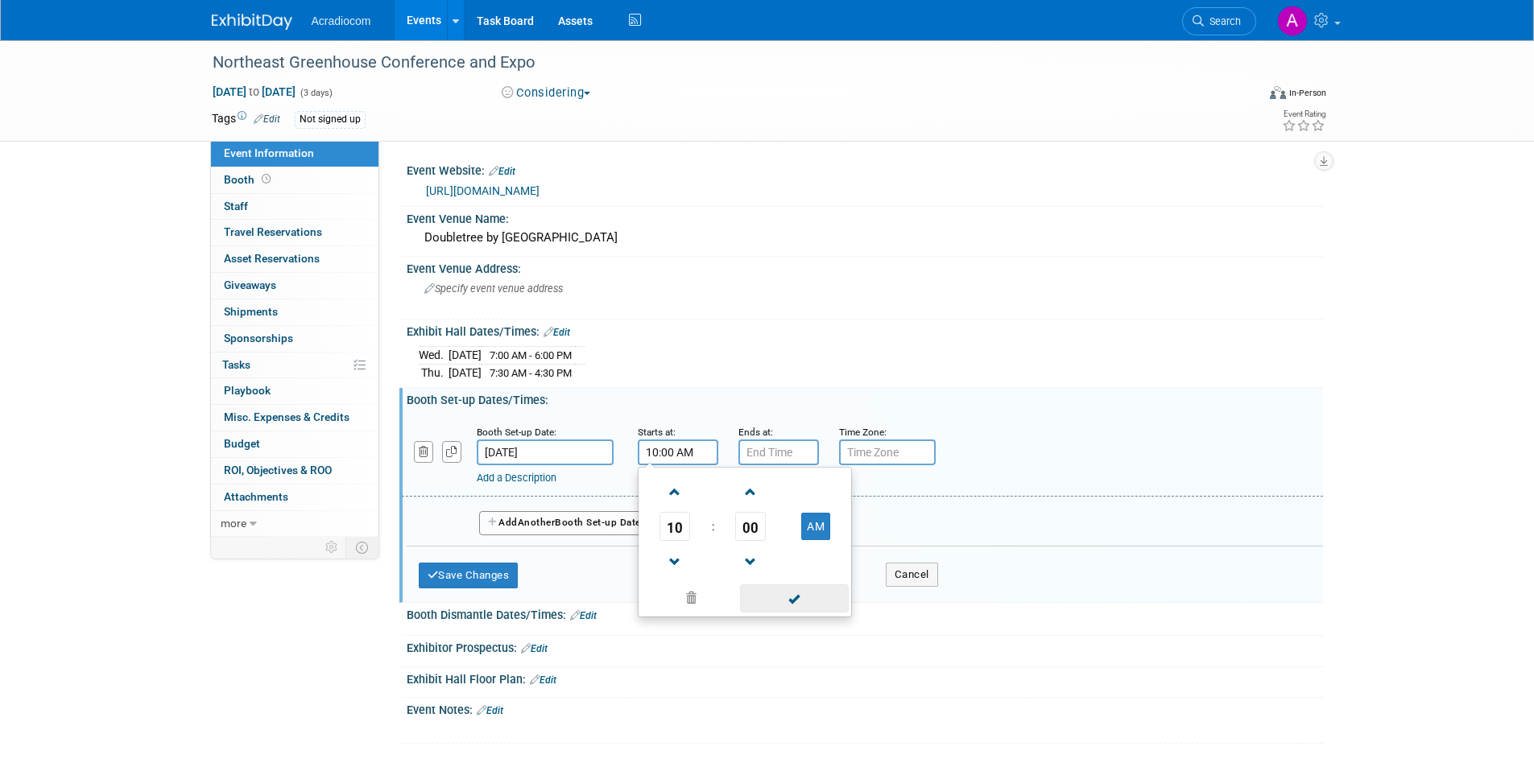
click at [783, 599] on span at bounding box center [794, 599] width 109 height 28
type input "7:00 PM"
click at [779, 455] on input "7:00 PM" at bounding box center [778, 453] width 81 height 26
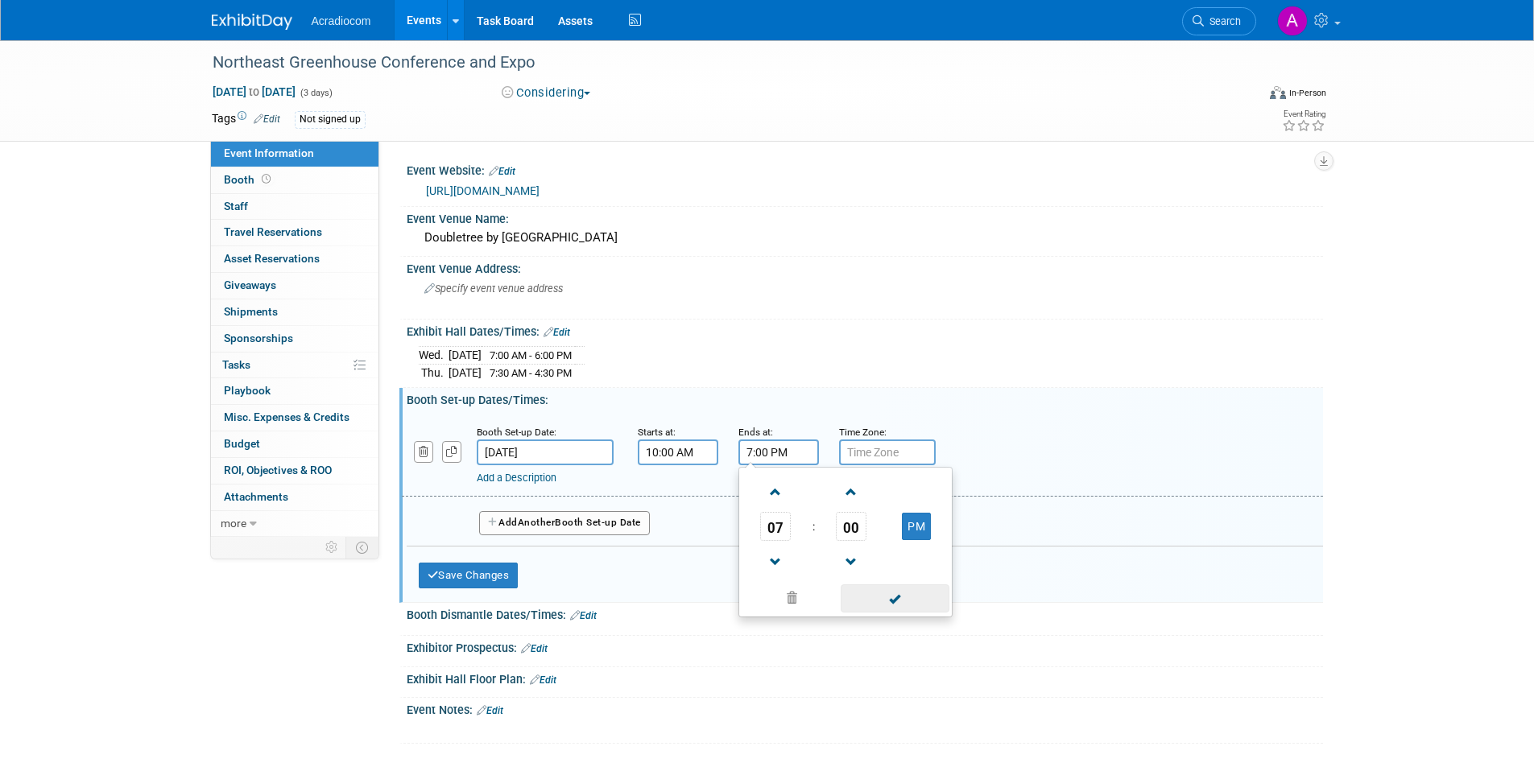
click at [892, 597] on span at bounding box center [895, 599] width 109 height 28
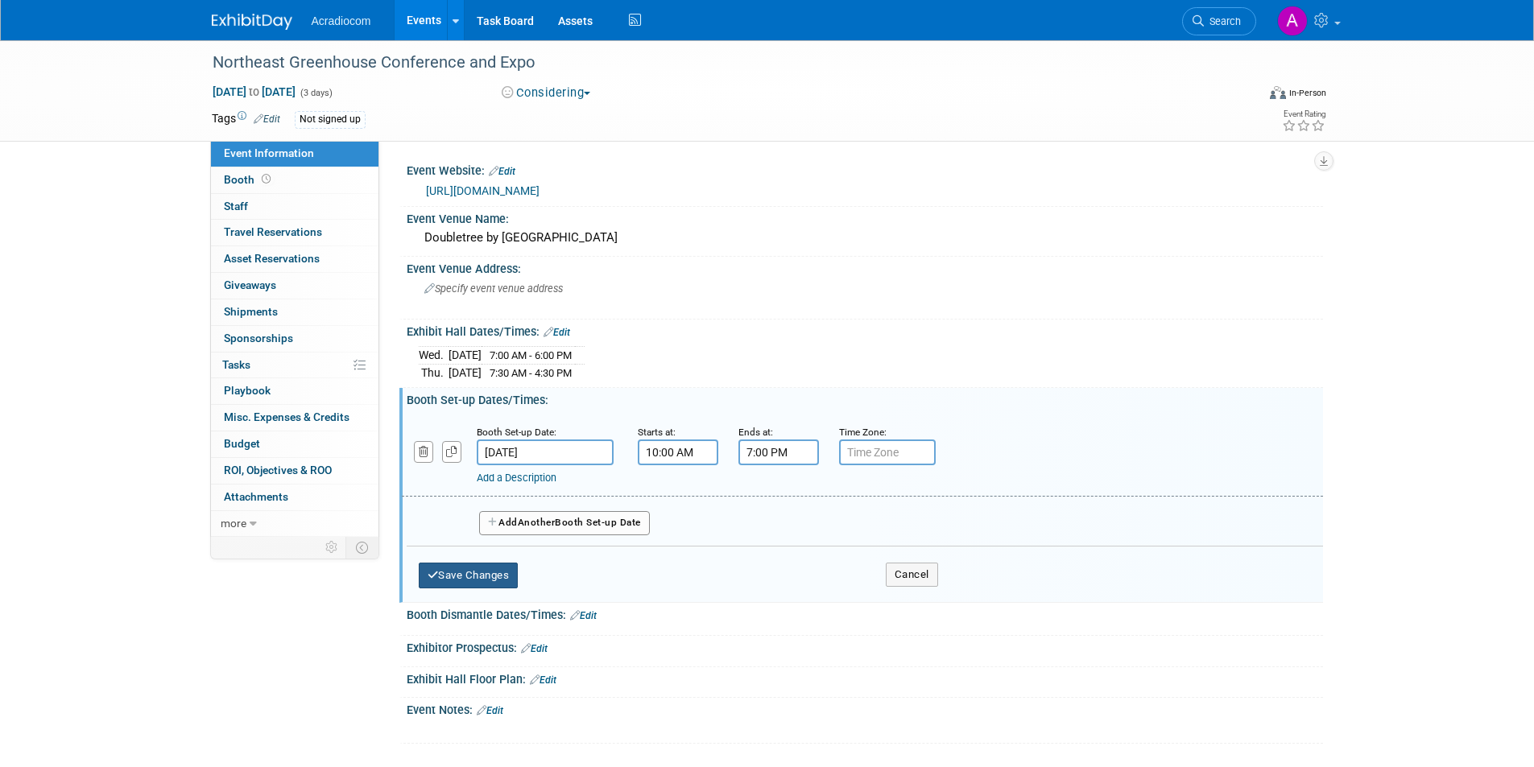
click at [509, 578] on button "Save Changes" at bounding box center [469, 576] width 100 height 26
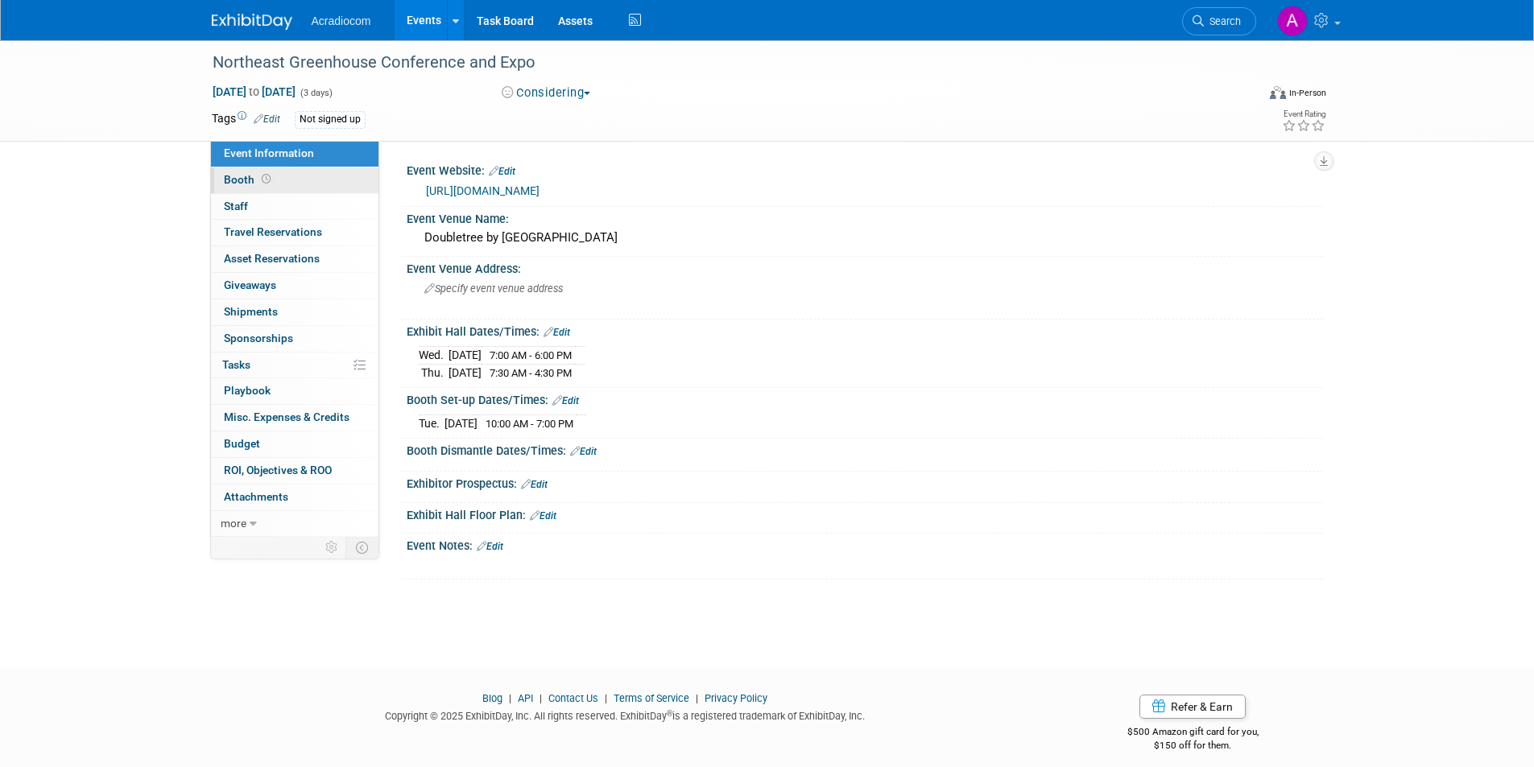
click at [310, 179] on link "Booth" at bounding box center [294, 180] width 167 height 26
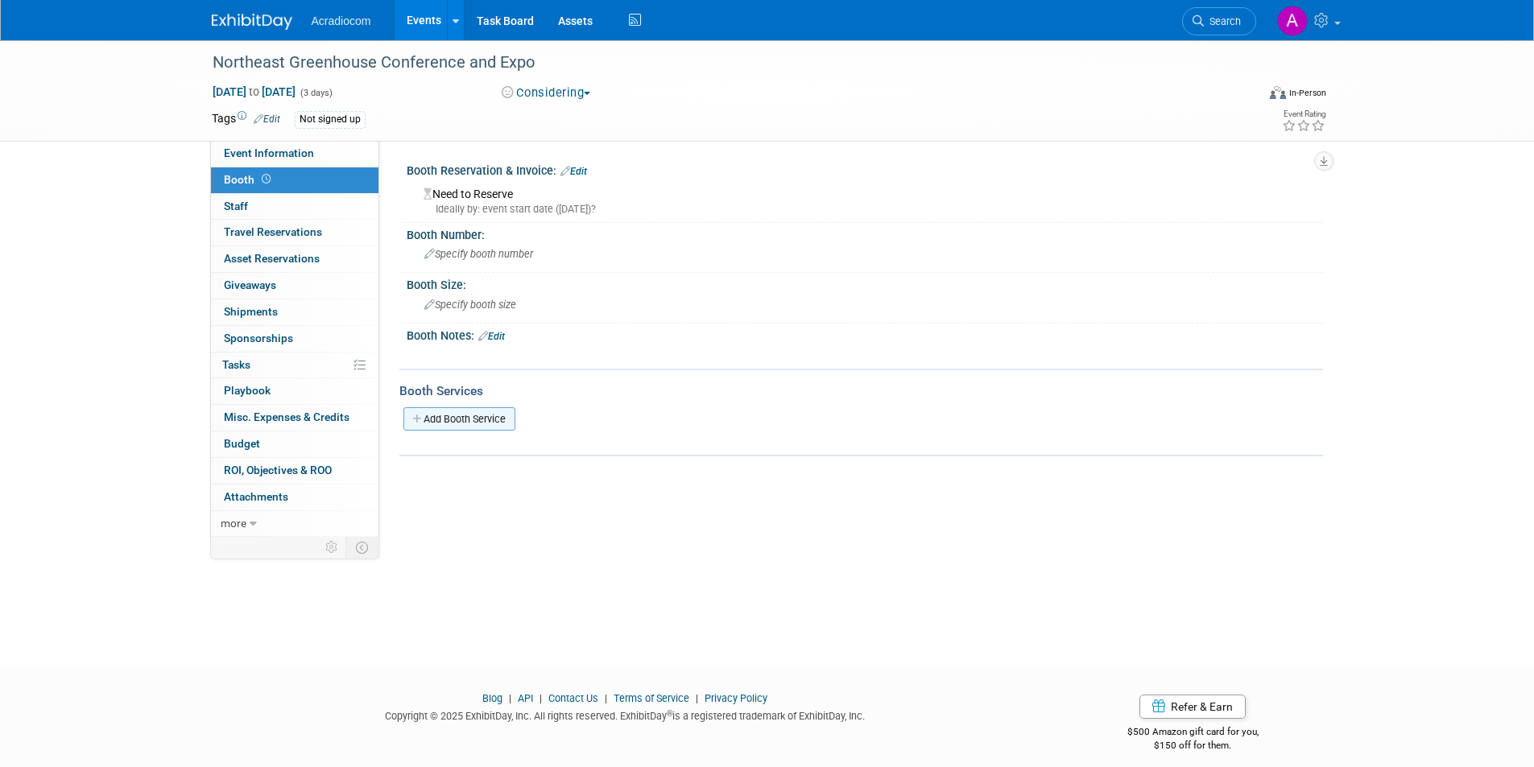
click at [489, 420] on link "Add Booth Service" at bounding box center [459, 418] width 112 height 23
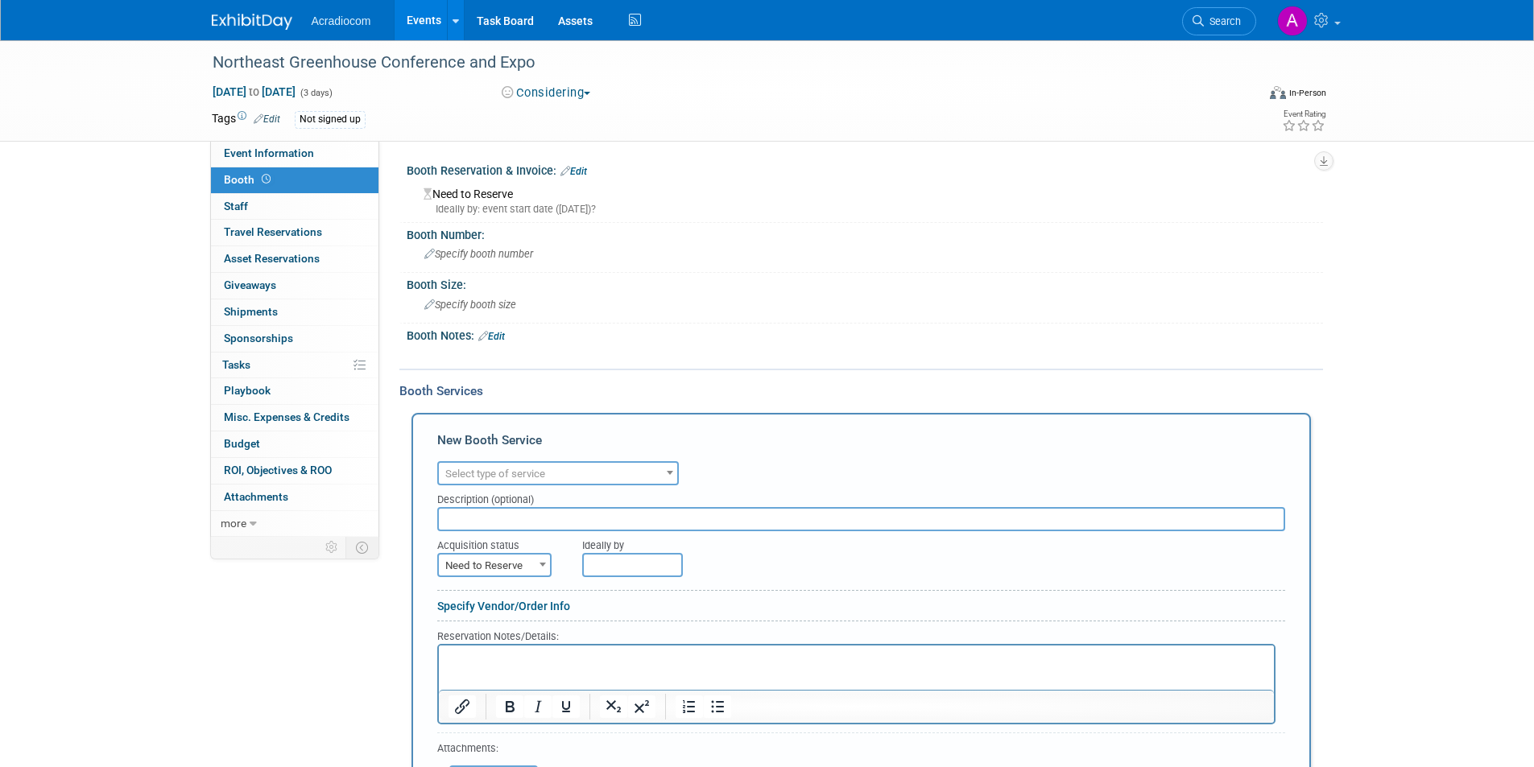
click at [530, 461] on span "Select type of service" at bounding box center [558, 473] width 242 height 24
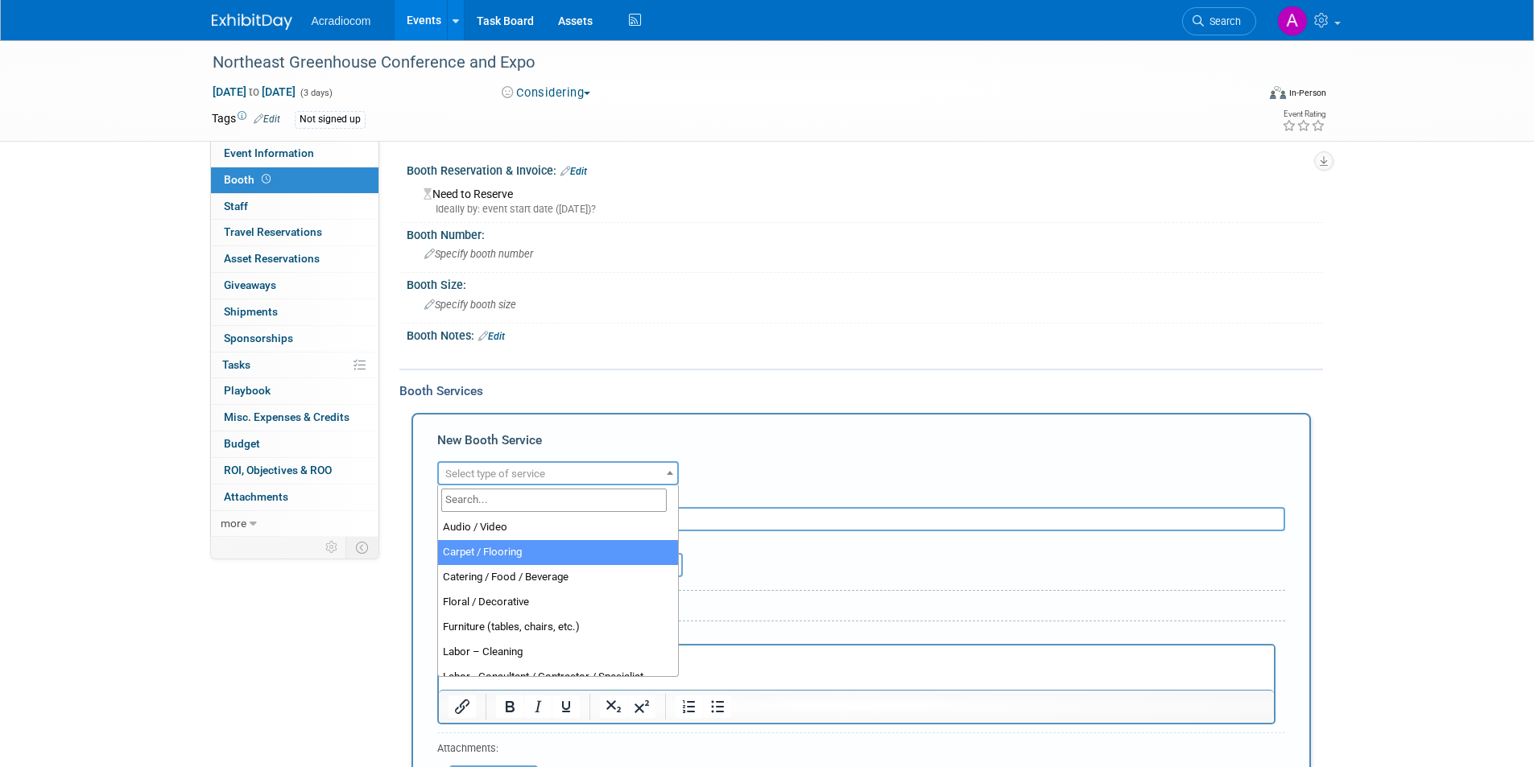
select select "4"
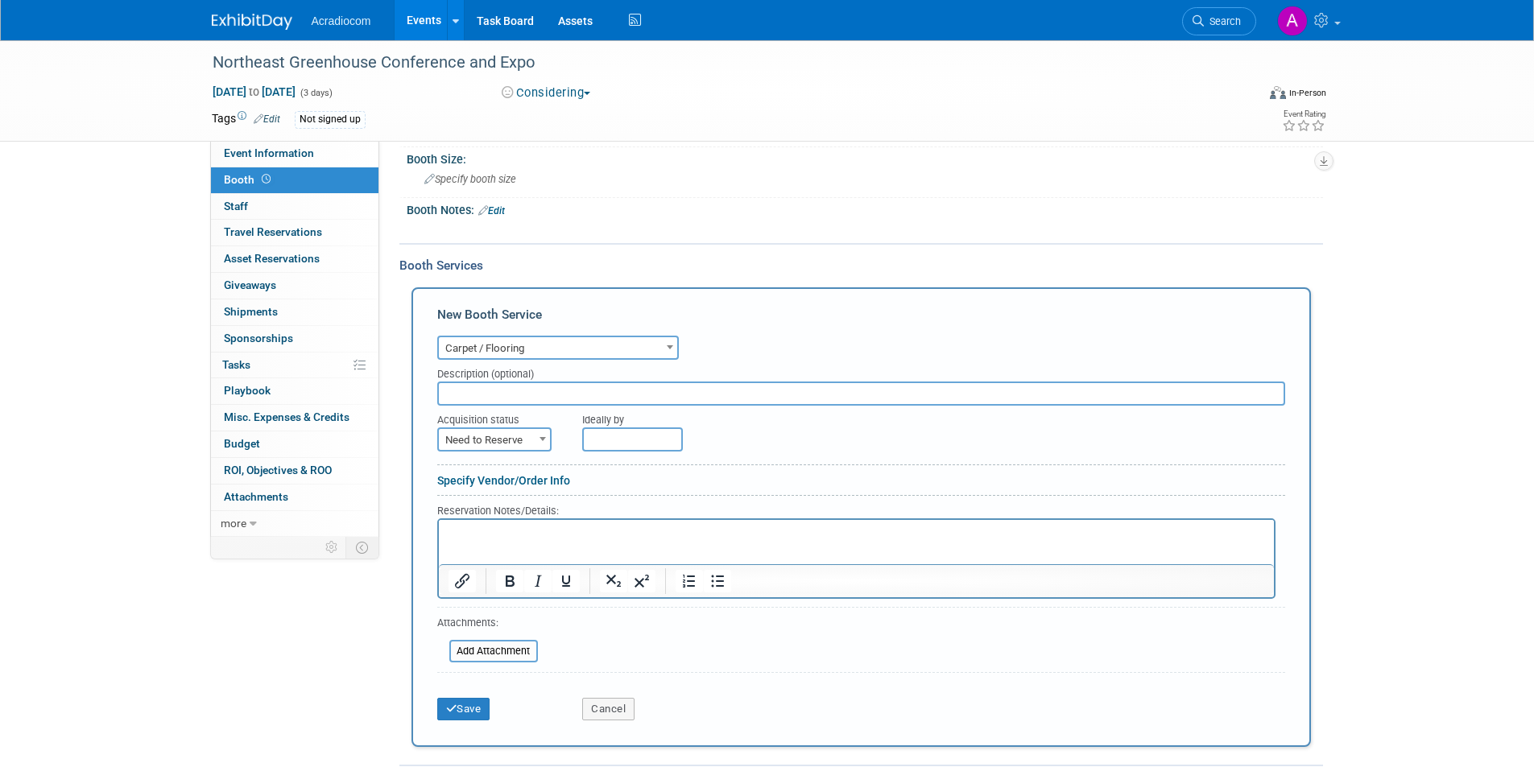
scroll to position [161, 0]
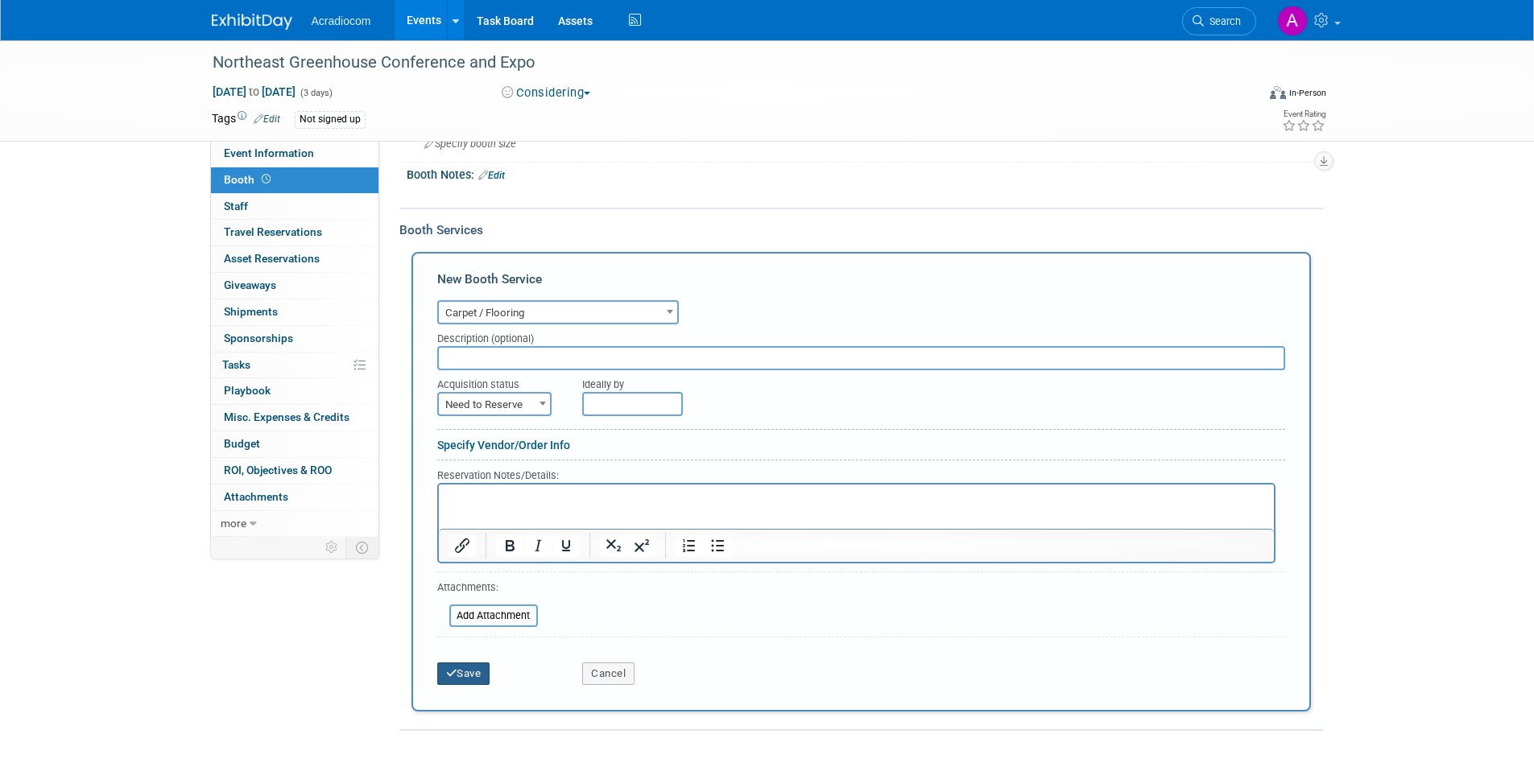
click at [461, 665] on button "Save" at bounding box center [463, 674] width 53 height 23
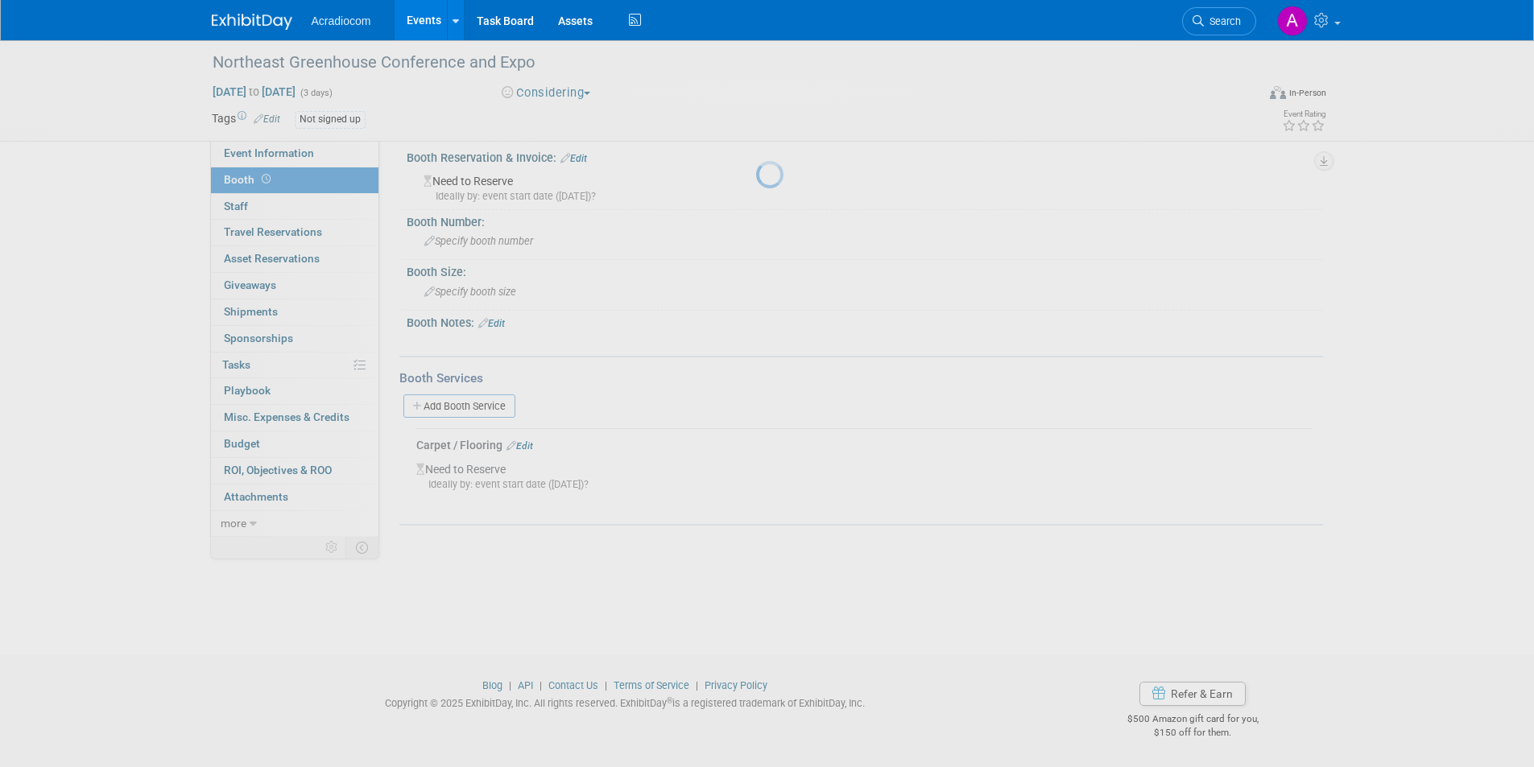
scroll to position [13, 0]
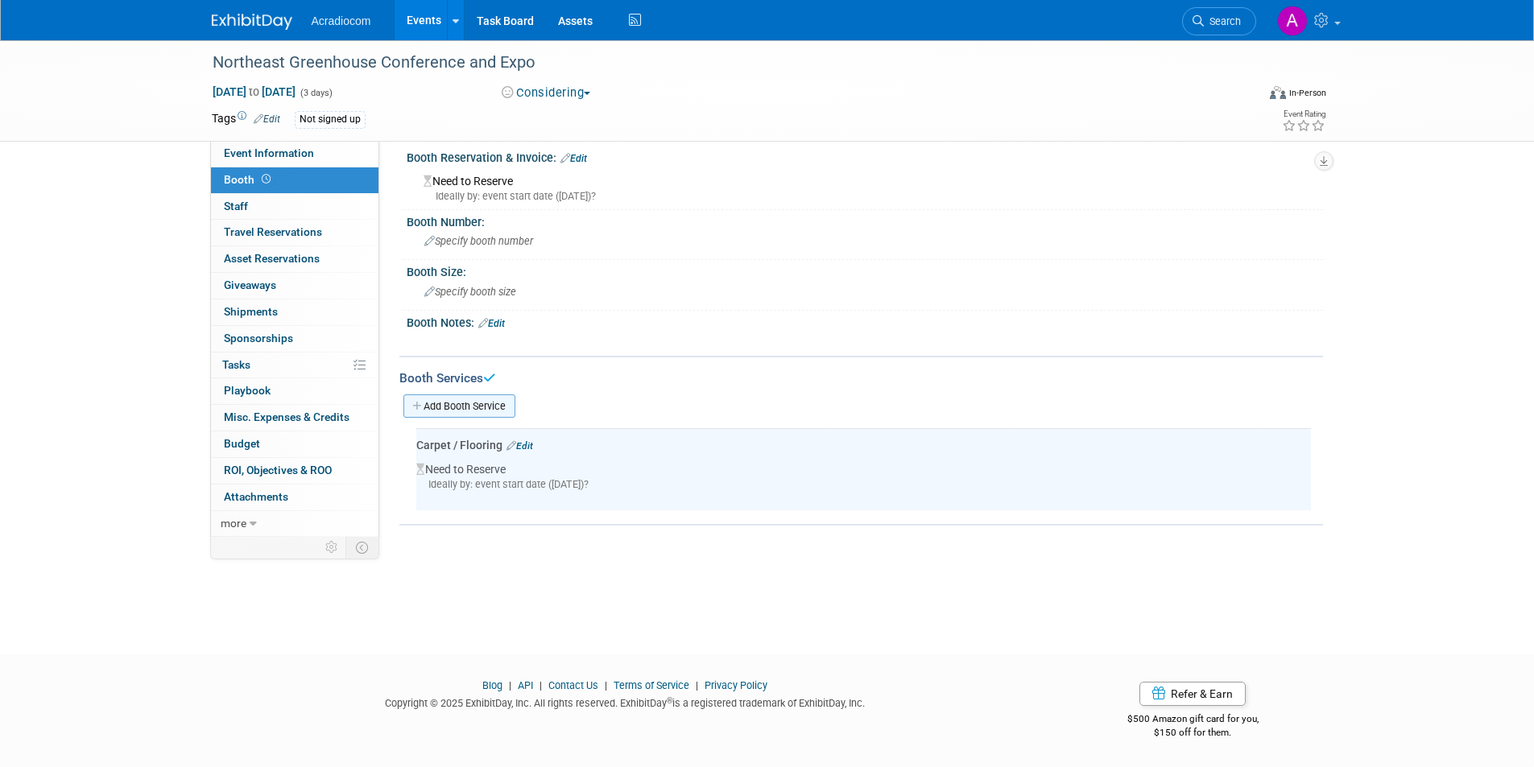
click at [486, 399] on link "Add Booth Service" at bounding box center [459, 406] width 112 height 23
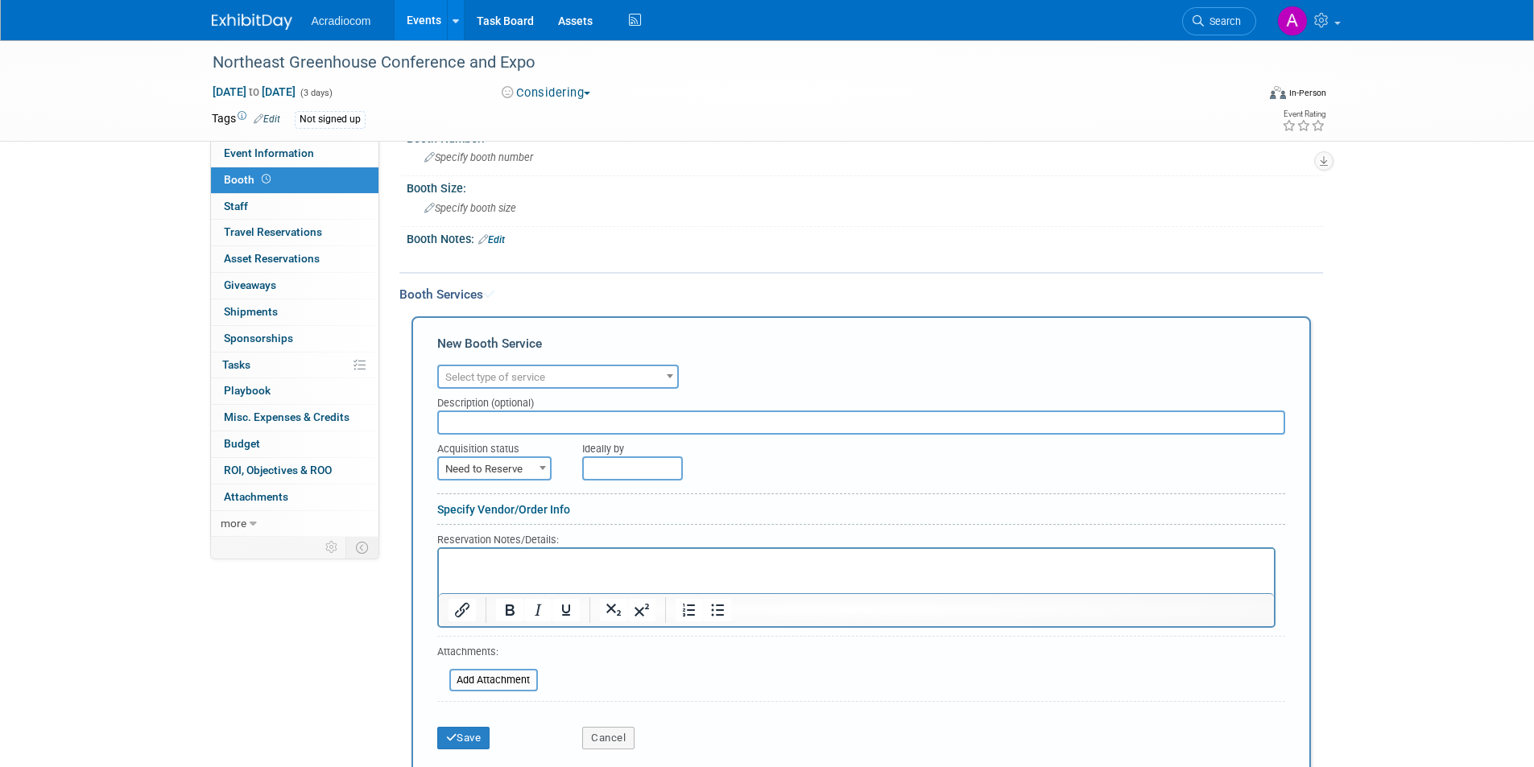
scroll to position [174, 0]
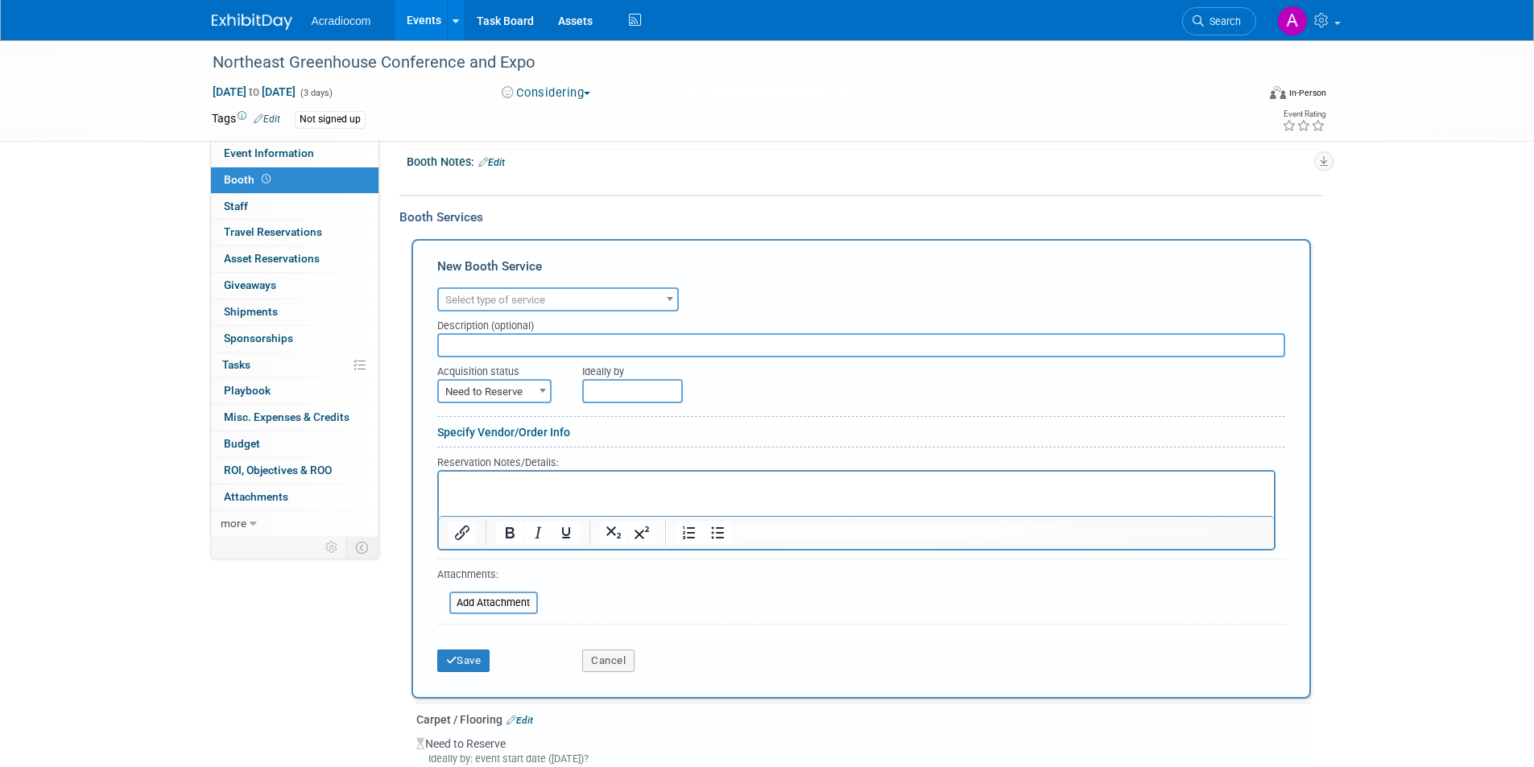
click at [603, 306] on span "Select type of service" at bounding box center [558, 300] width 238 height 23
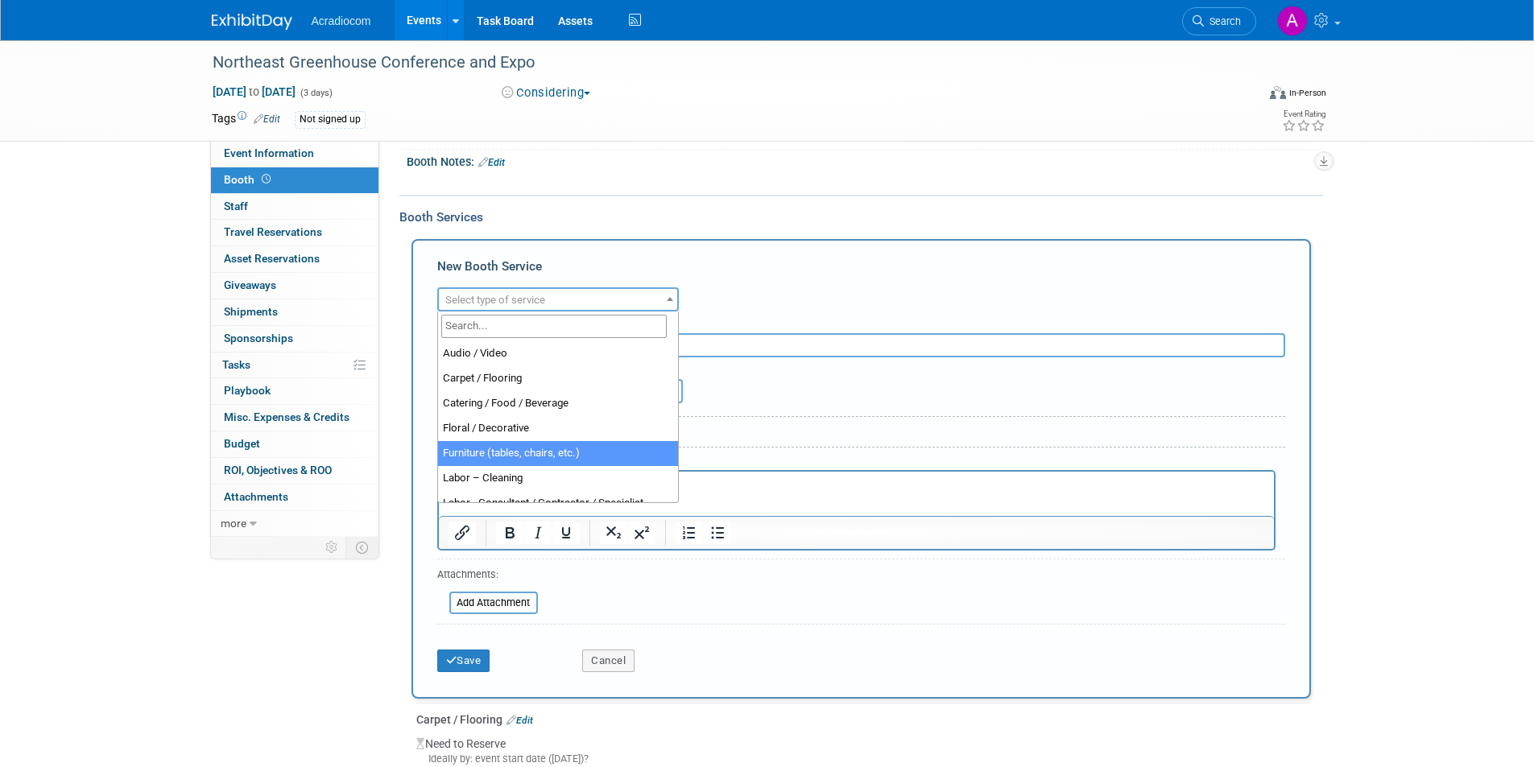
select select "6"
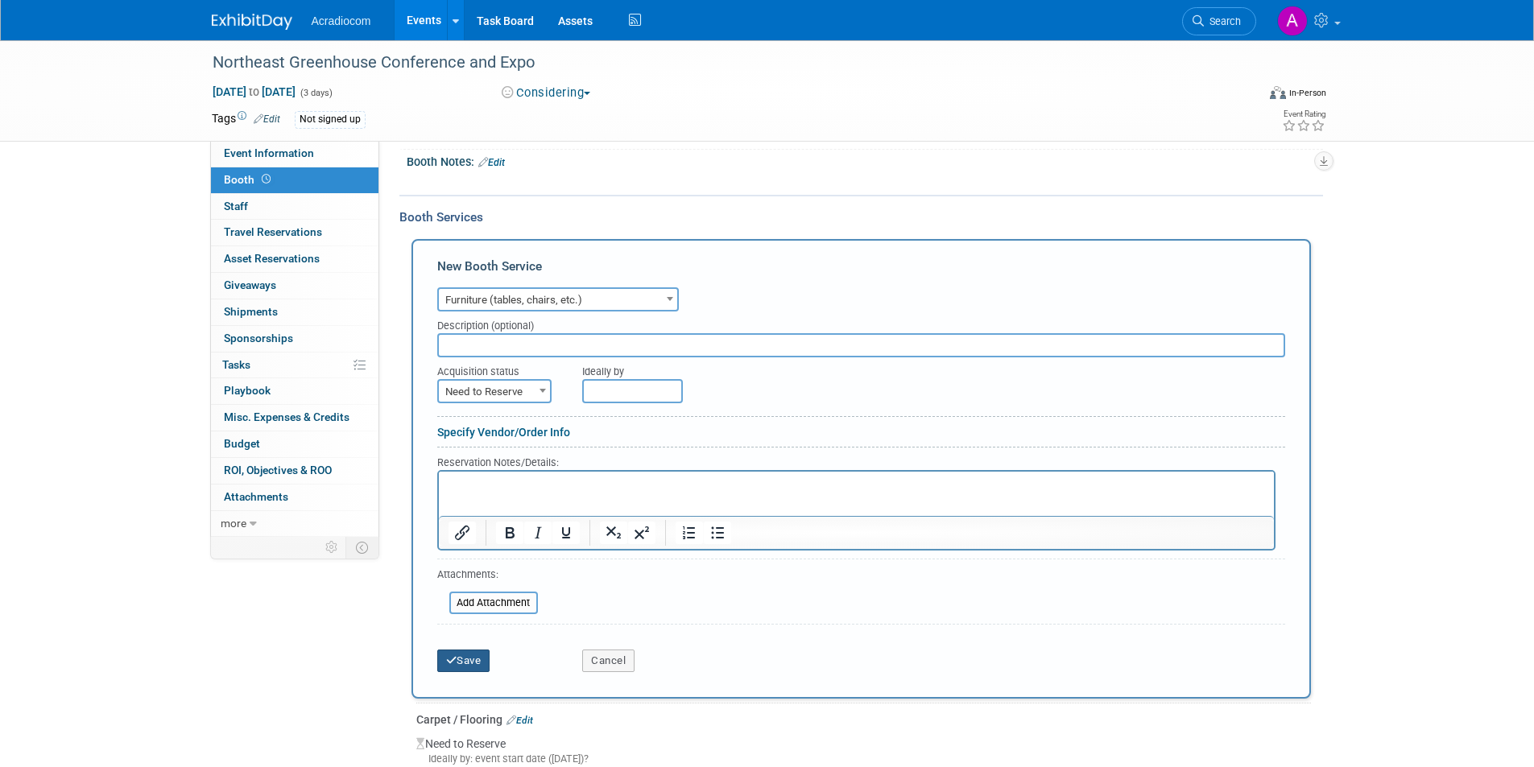
click at [470, 658] on button "Save" at bounding box center [463, 661] width 53 height 23
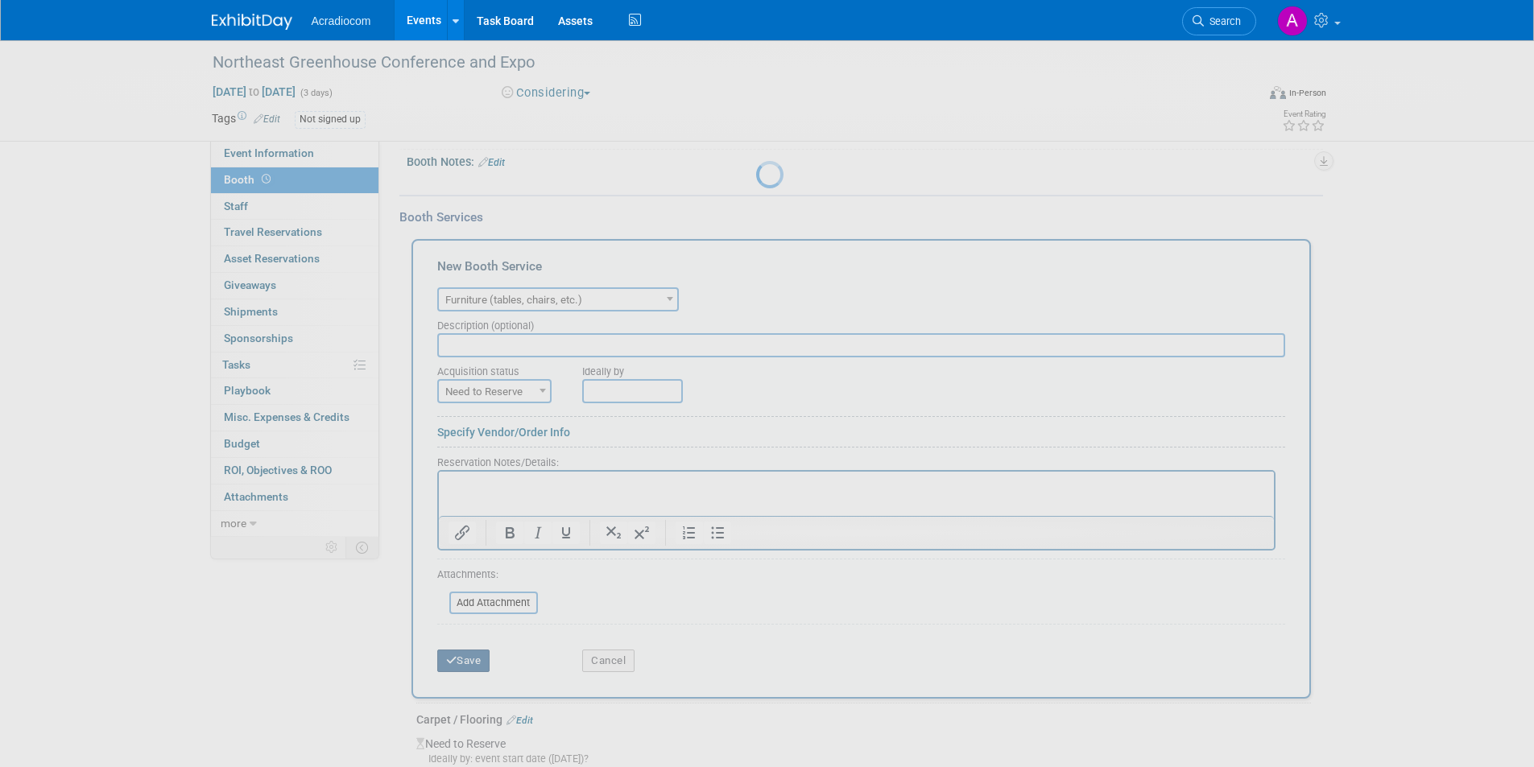
scroll to position [27, 0]
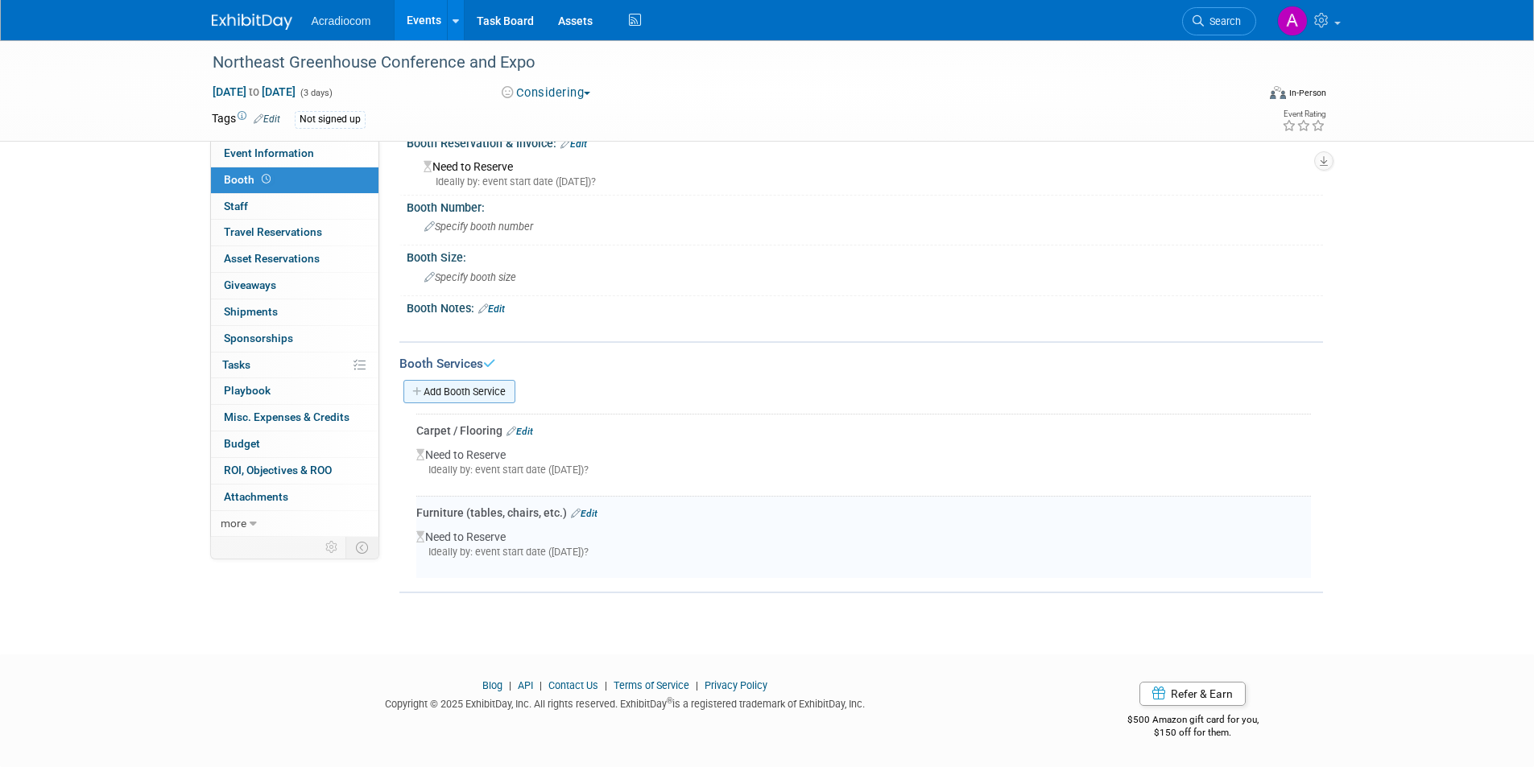
click at [495, 394] on link "Add Booth Service" at bounding box center [459, 391] width 112 height 23
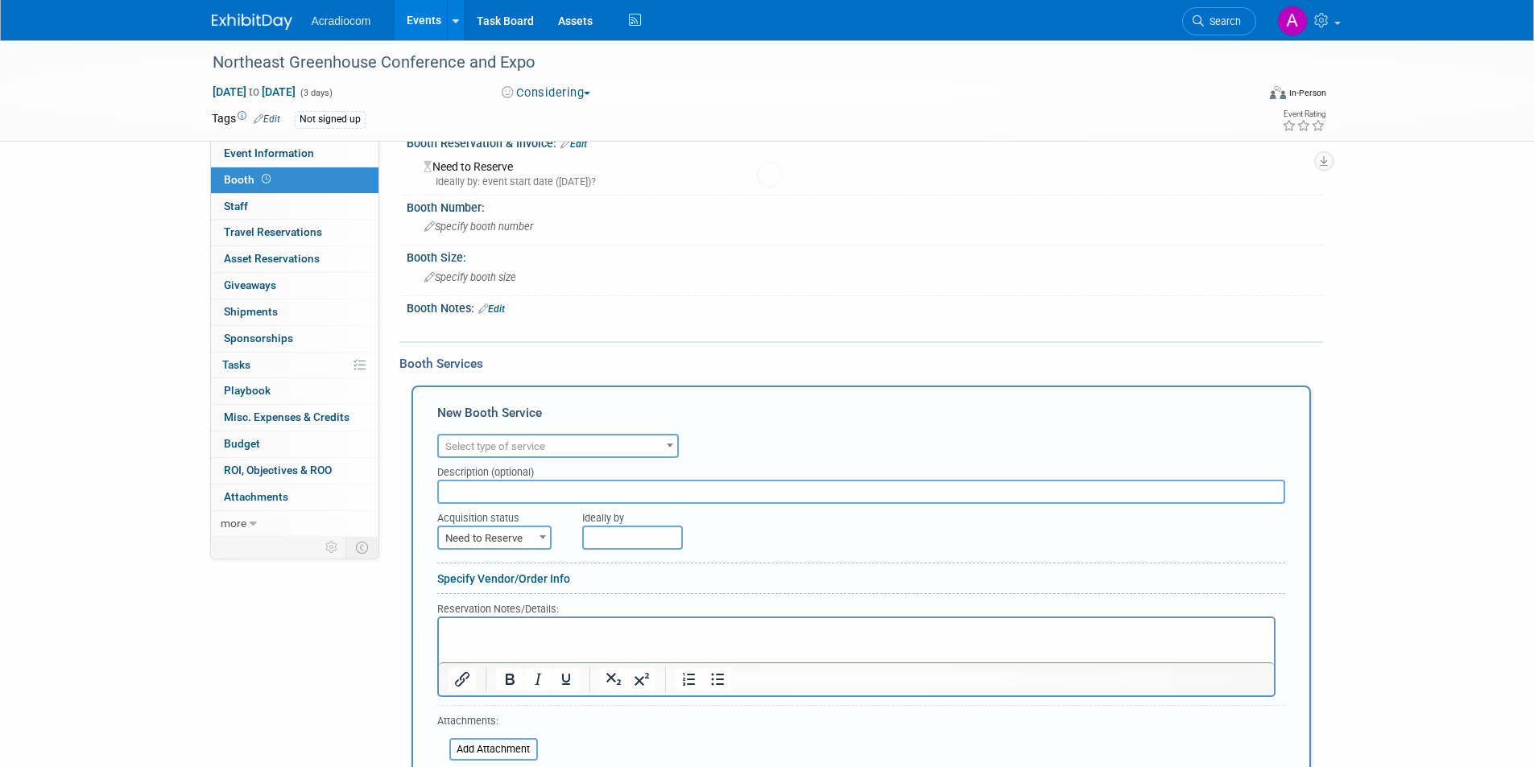
scroll to position [0, 0]
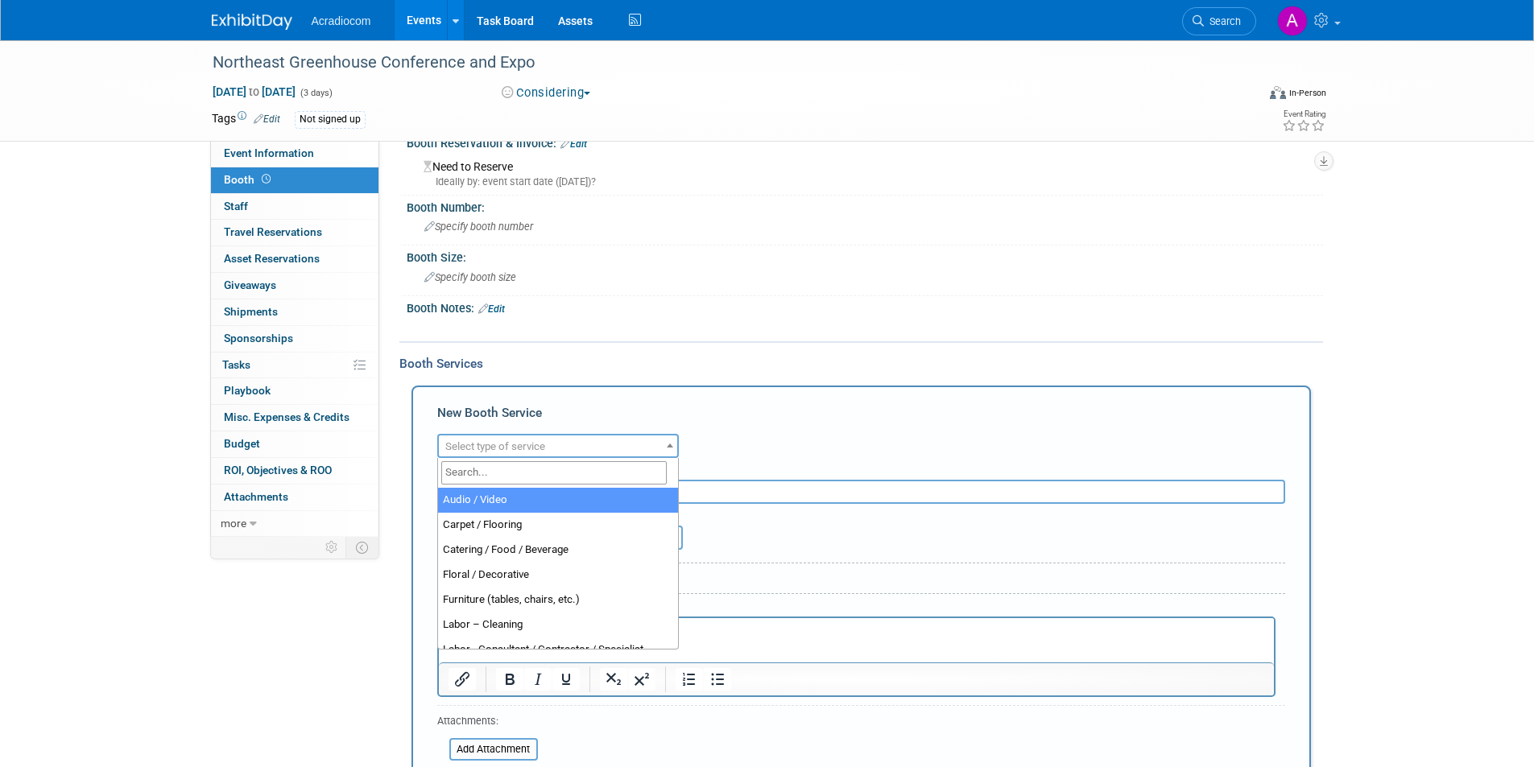
click at [527, 456] on span "Select type of service" at bounding box center [558, 447] width 238 height 23
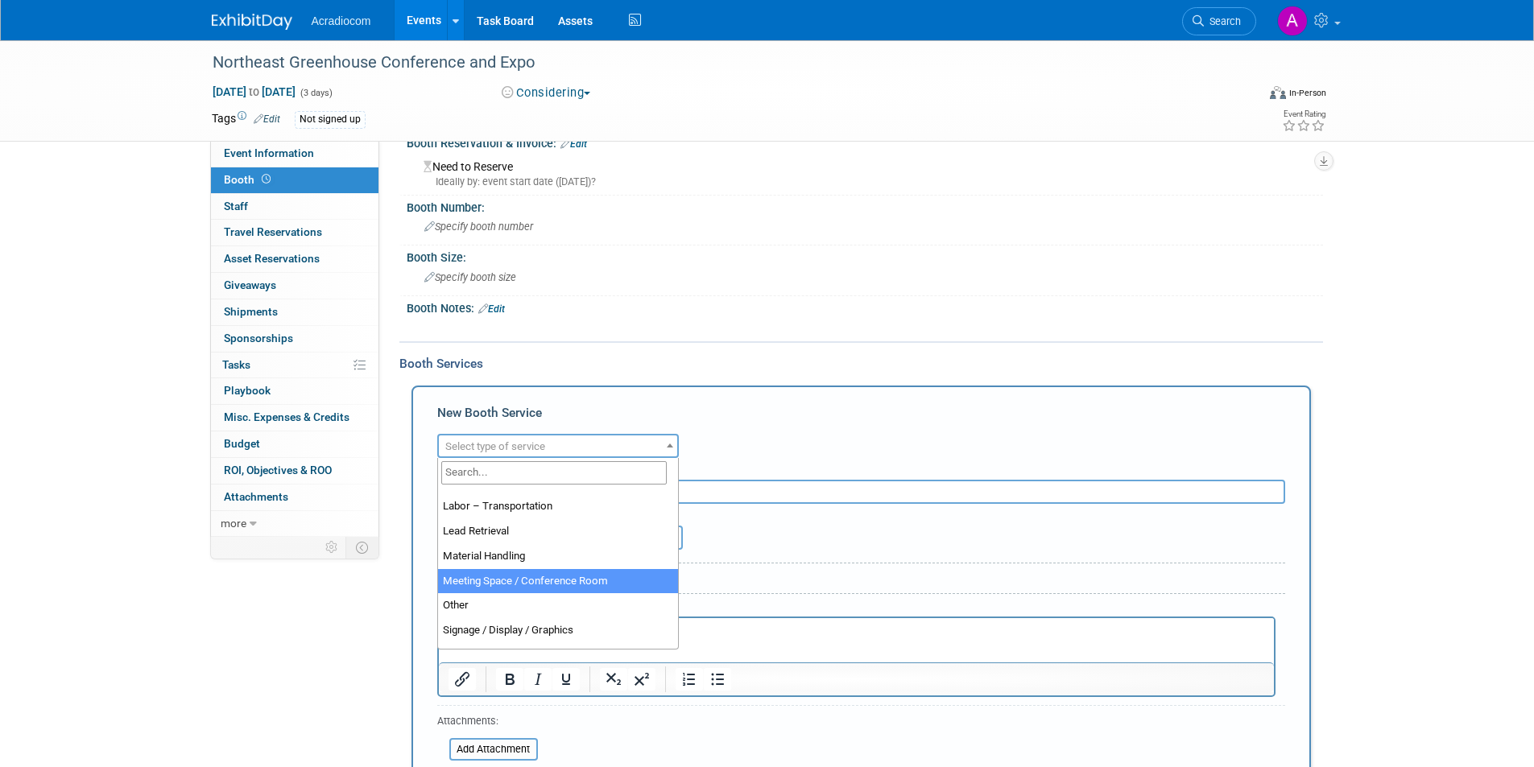
scroll to position [322, 0]
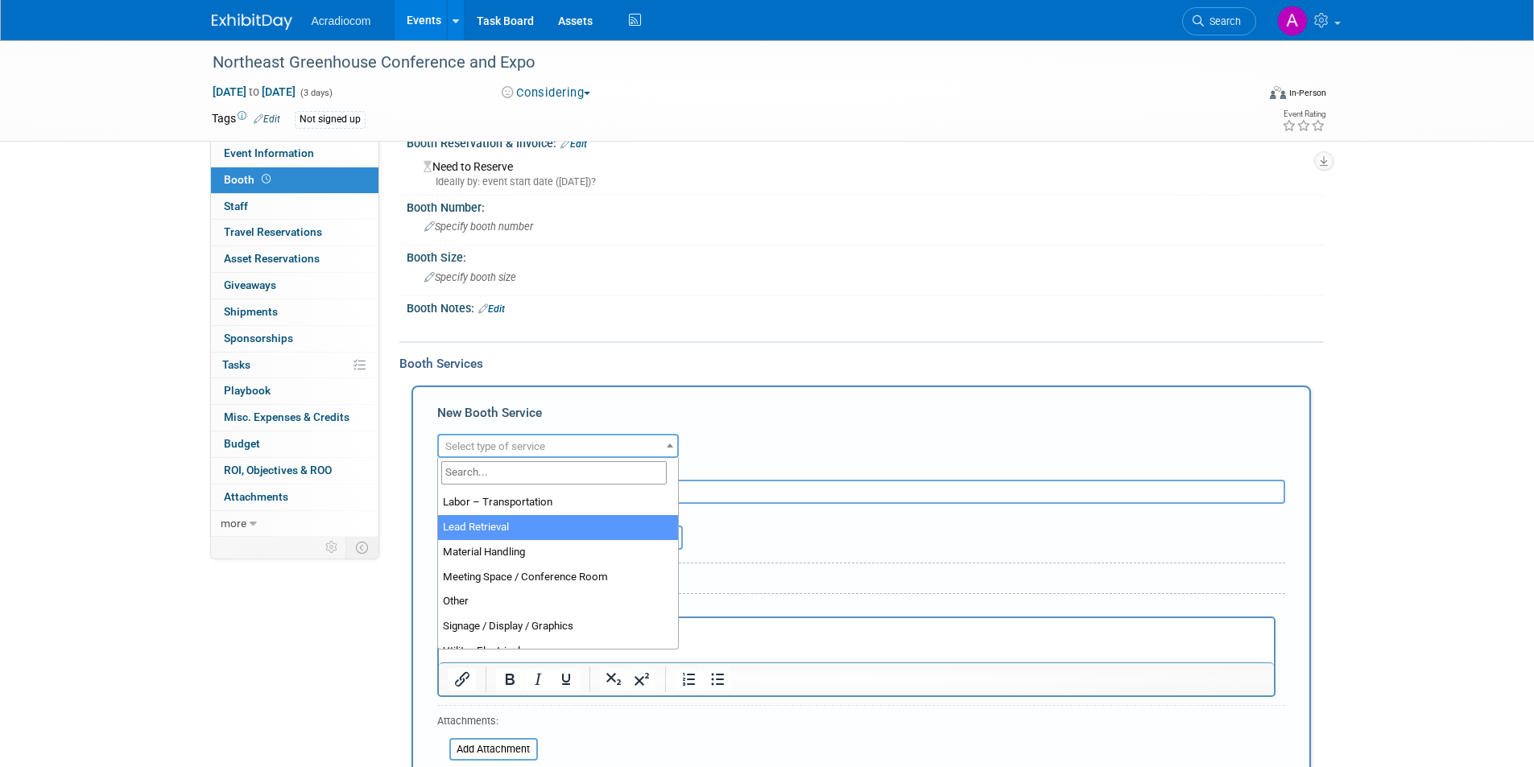
select select "7"
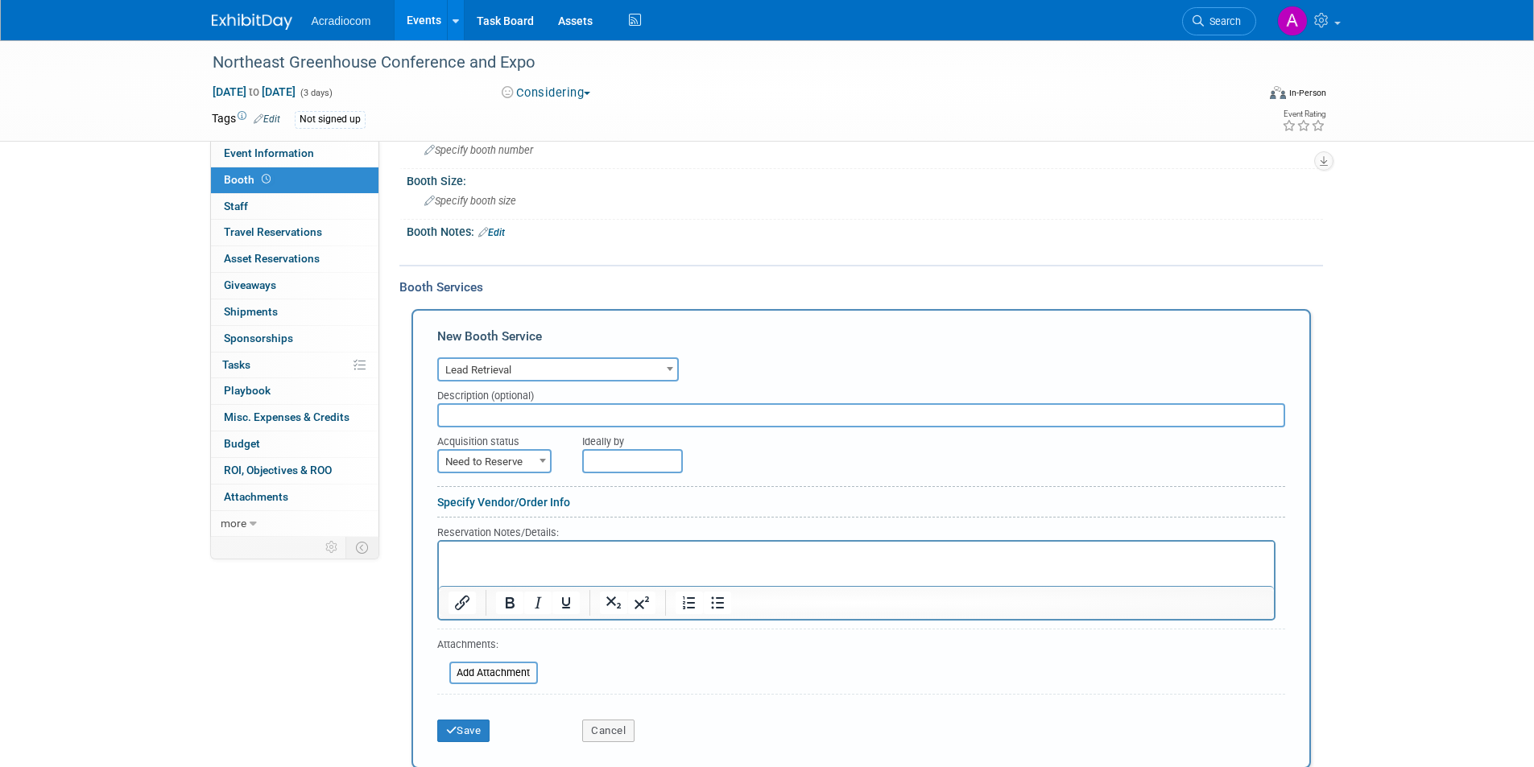
scroll to position [108, 0]
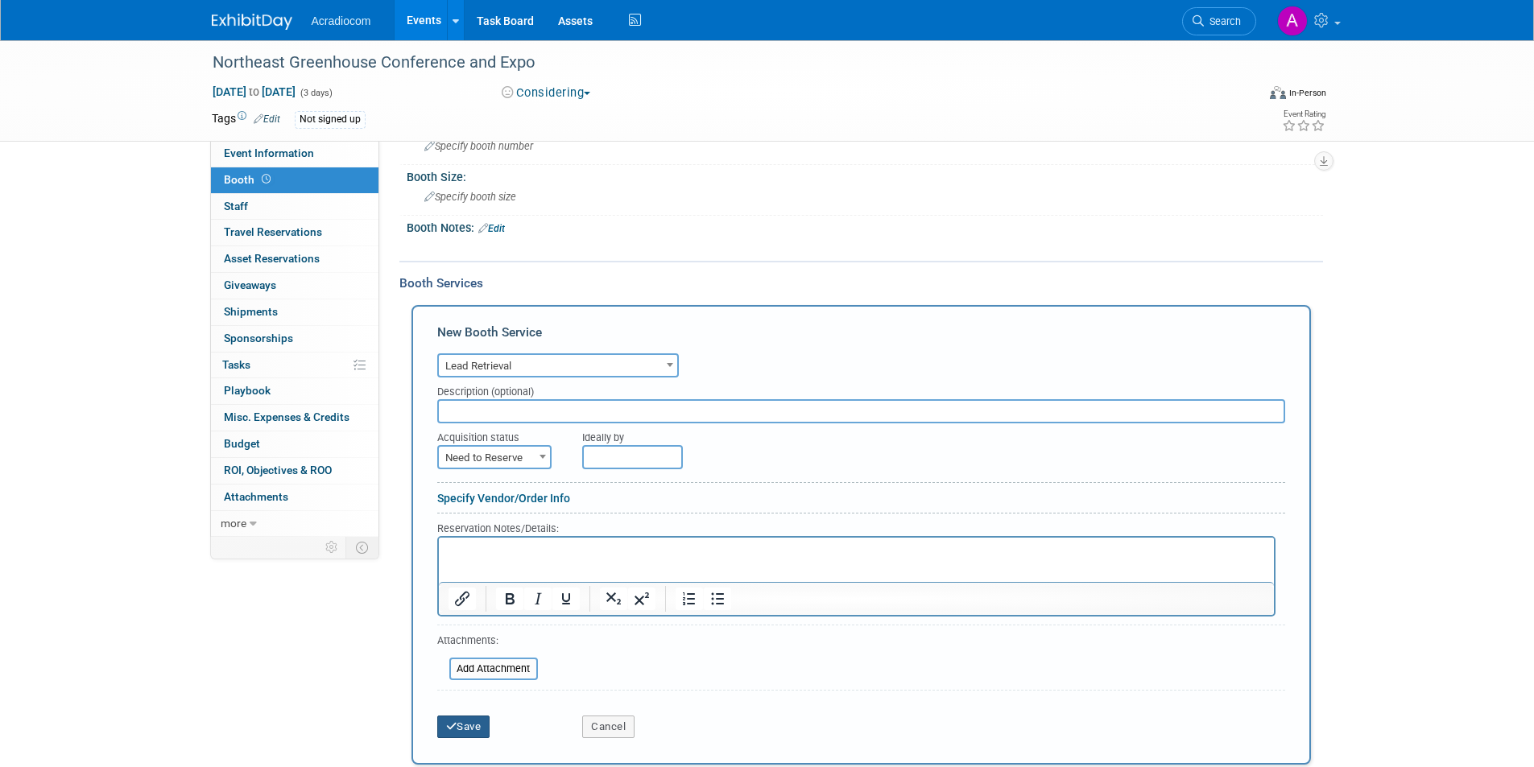
click at [453, 731] on icon "submit" at bounding box center [451, 726] width 11 height 10
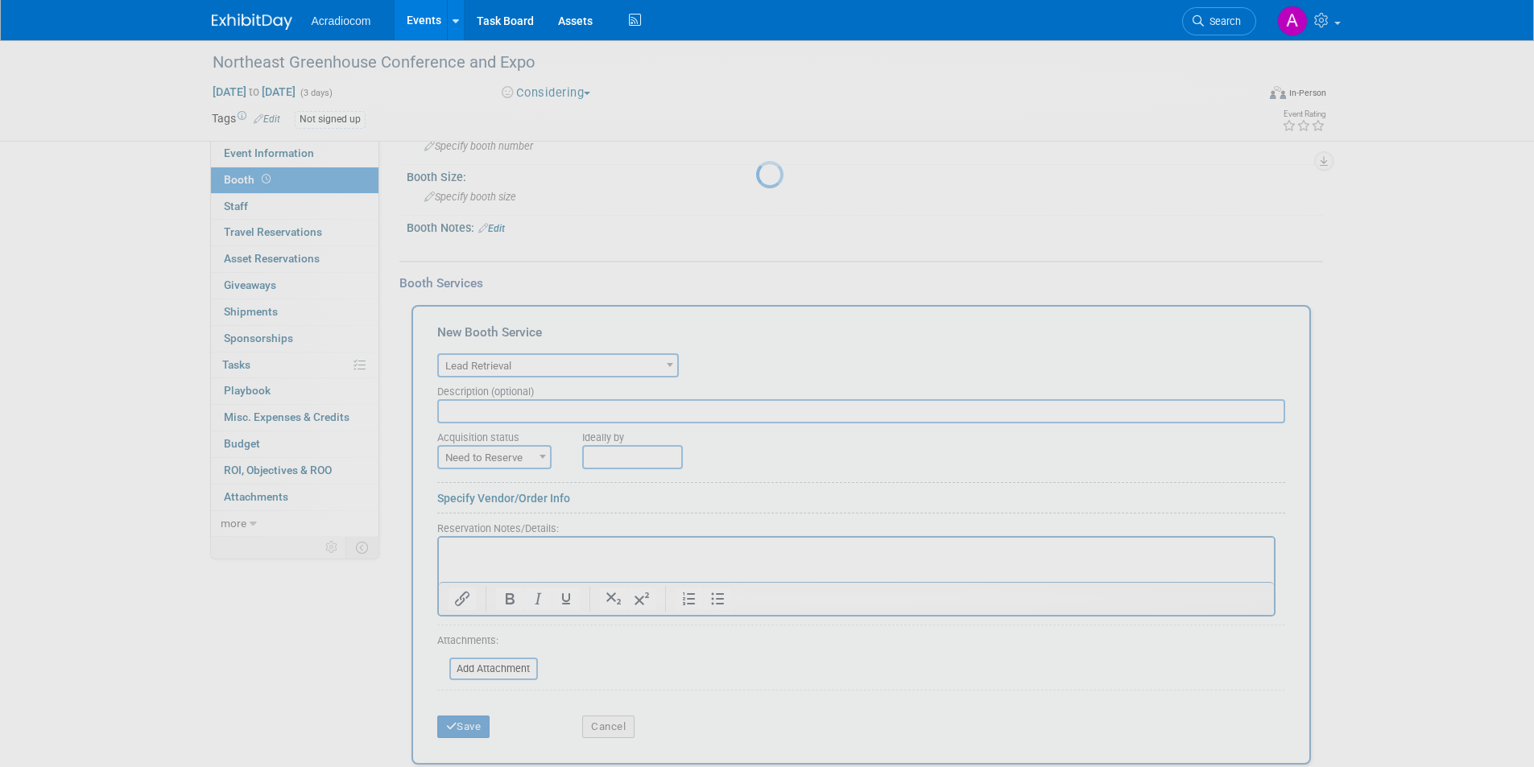
scroll to position [110, 0]
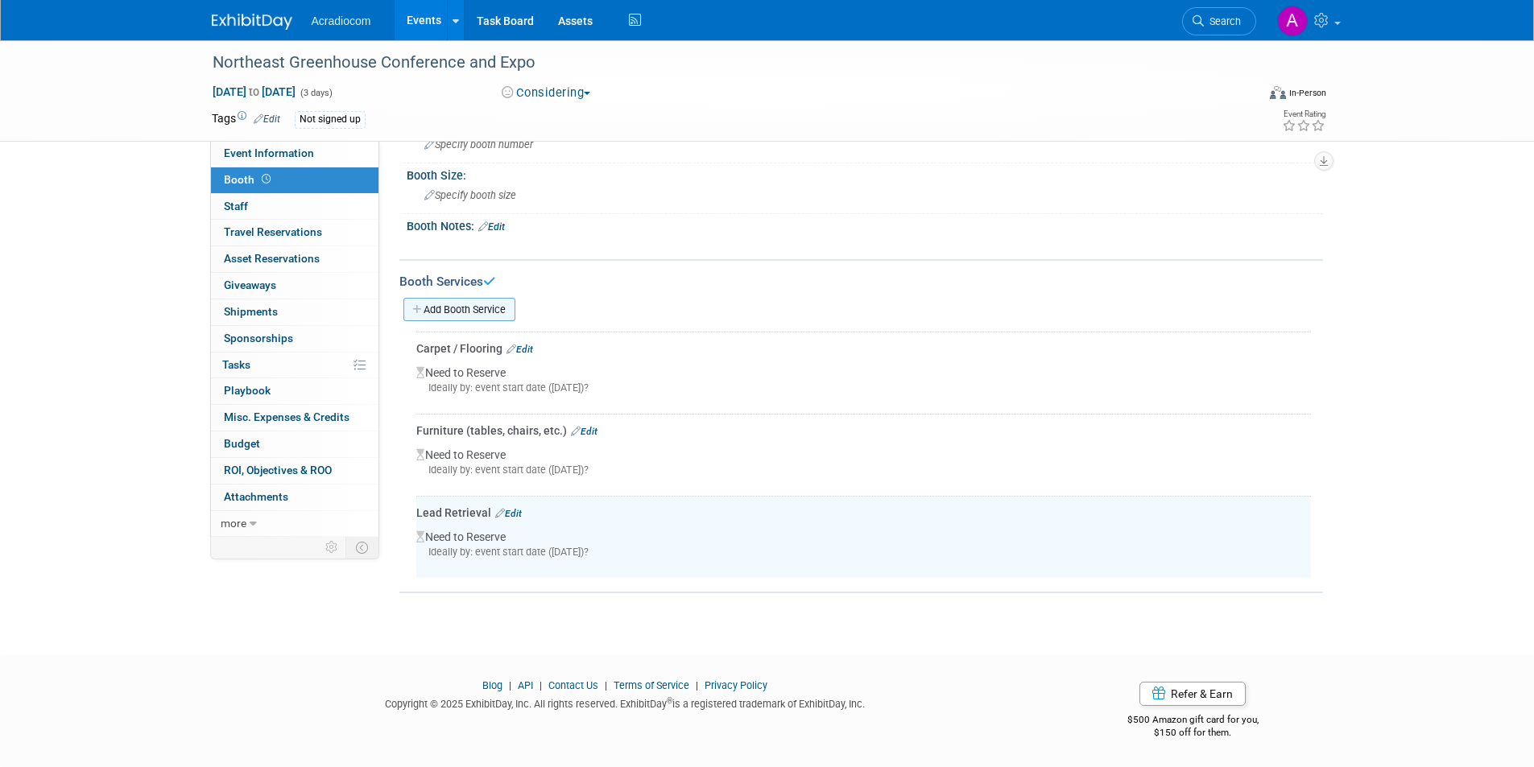
click at [494, 305] on link "Add Booth Service" at bounding box center [459, 309] width 112 height 23
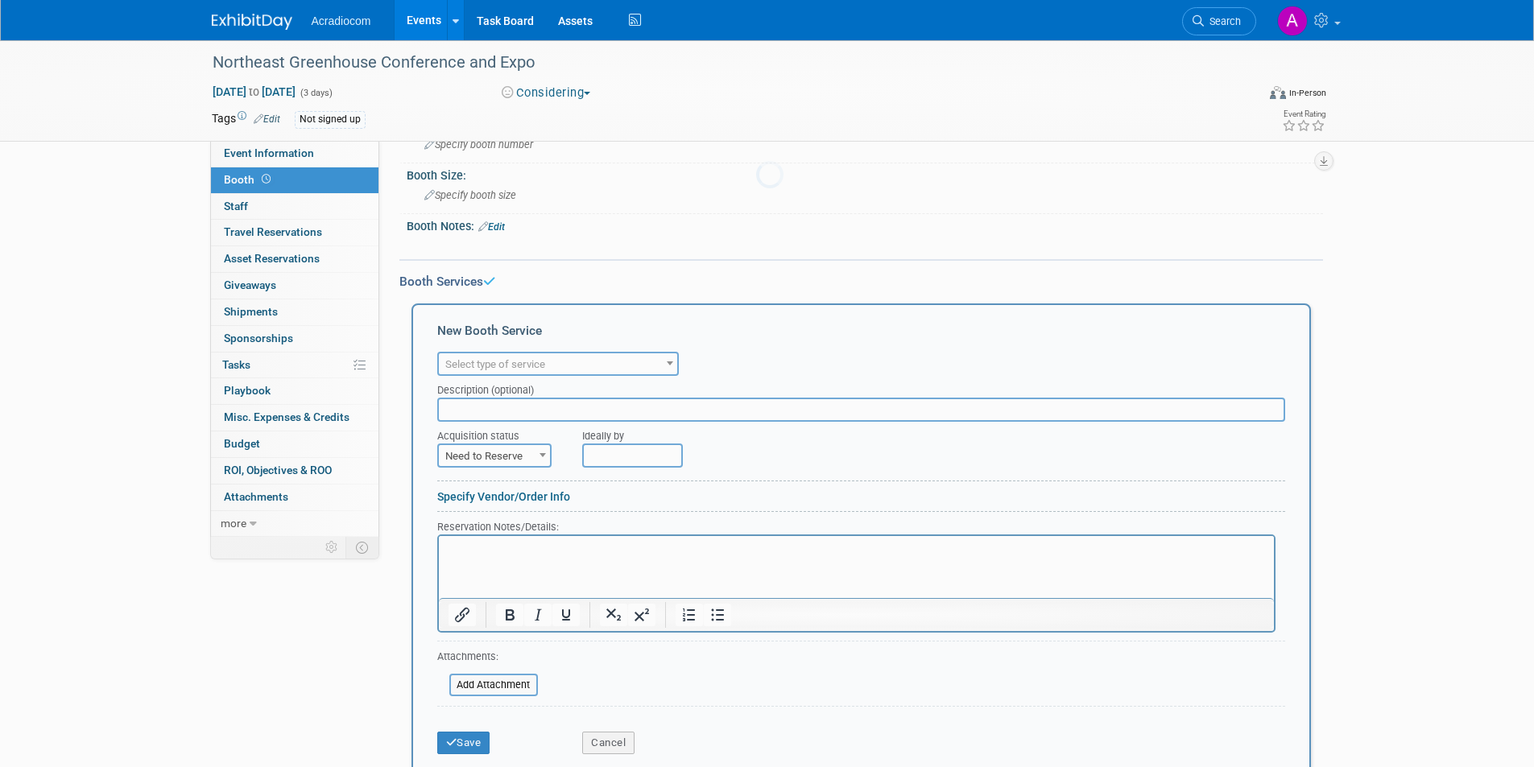
scroll to position [0, 0]
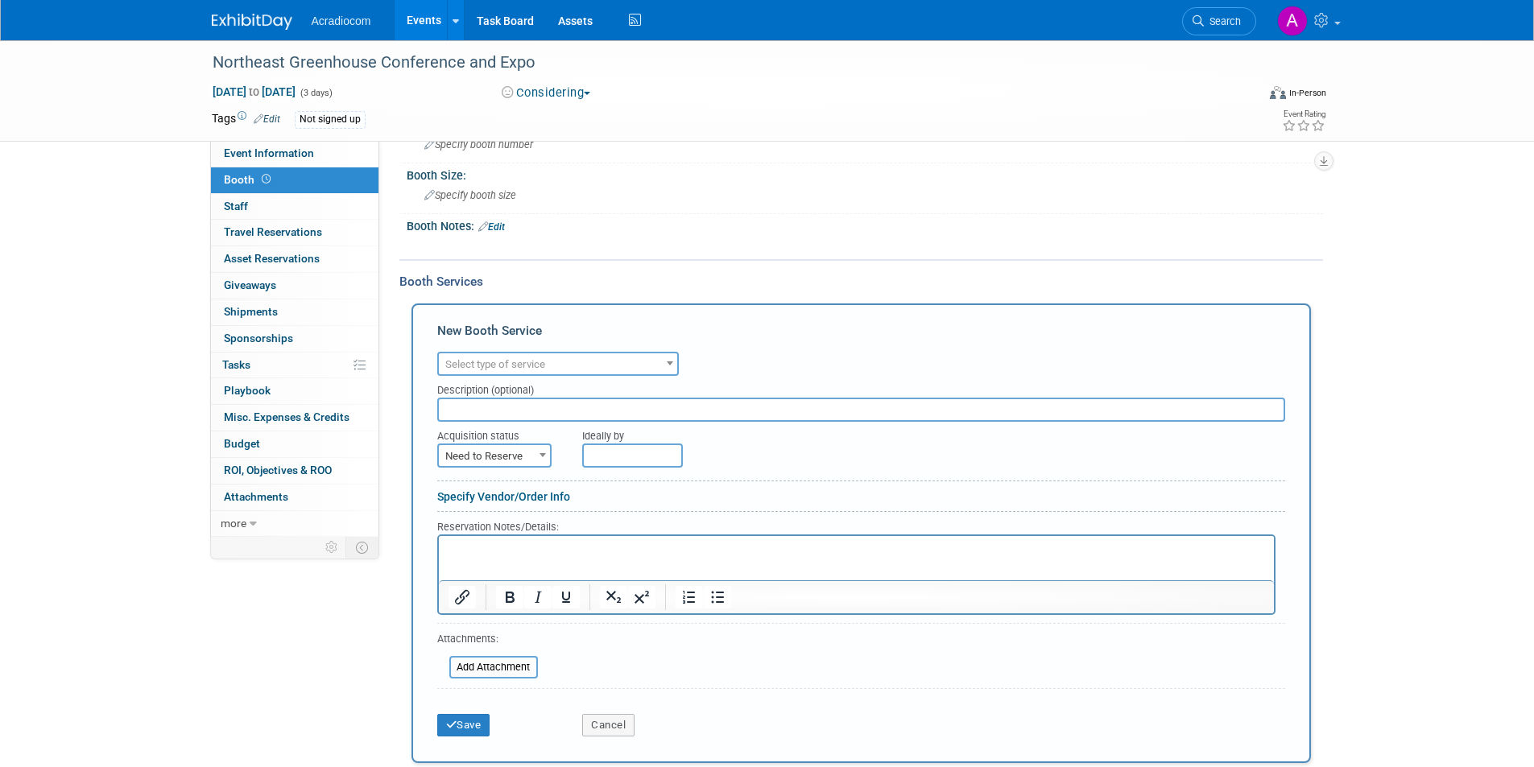
click at [520, 363] on span "Select type of service" at bounding box center [495, 364] width 100 height 12
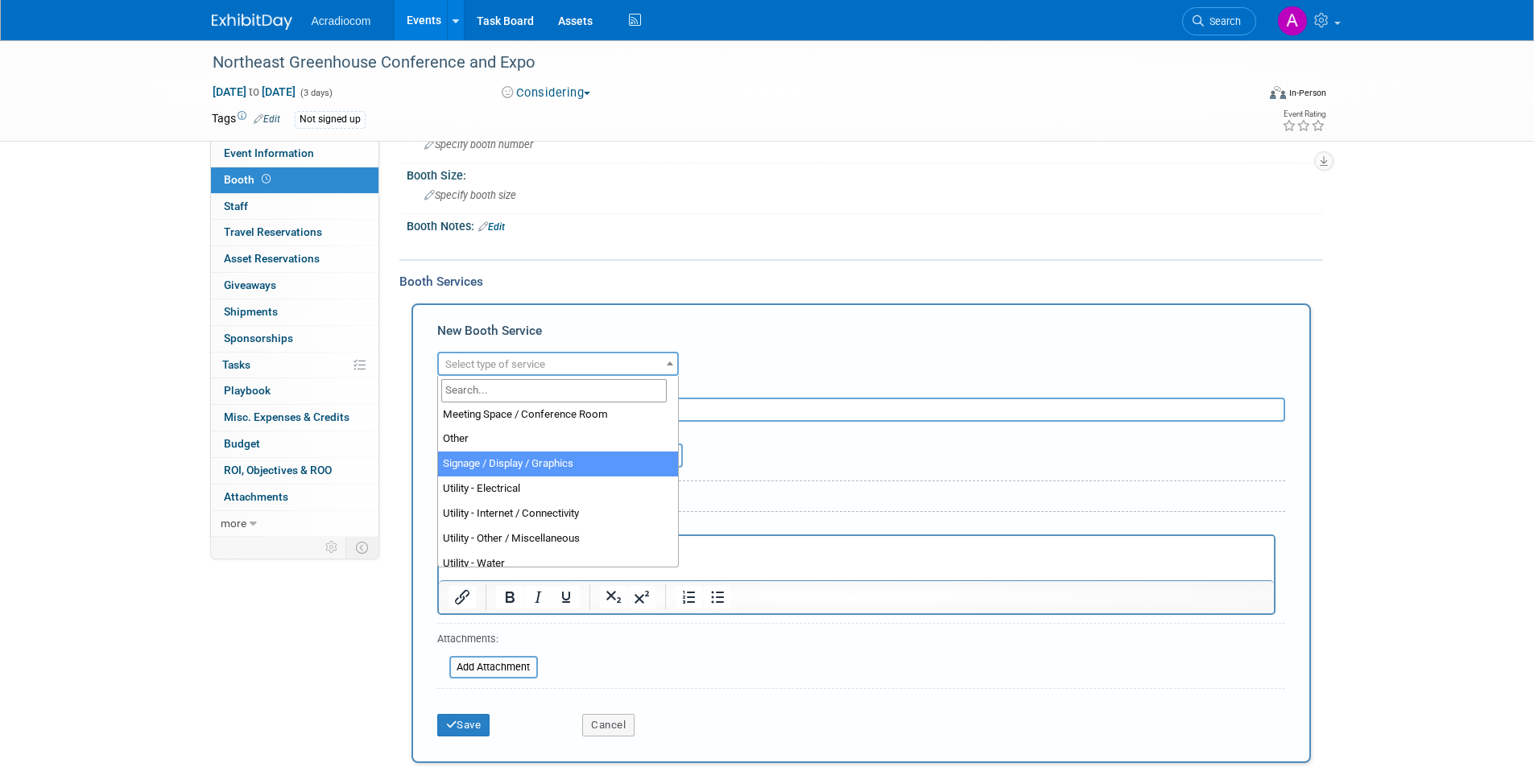
scroll to position [412, 0]
select select "8"
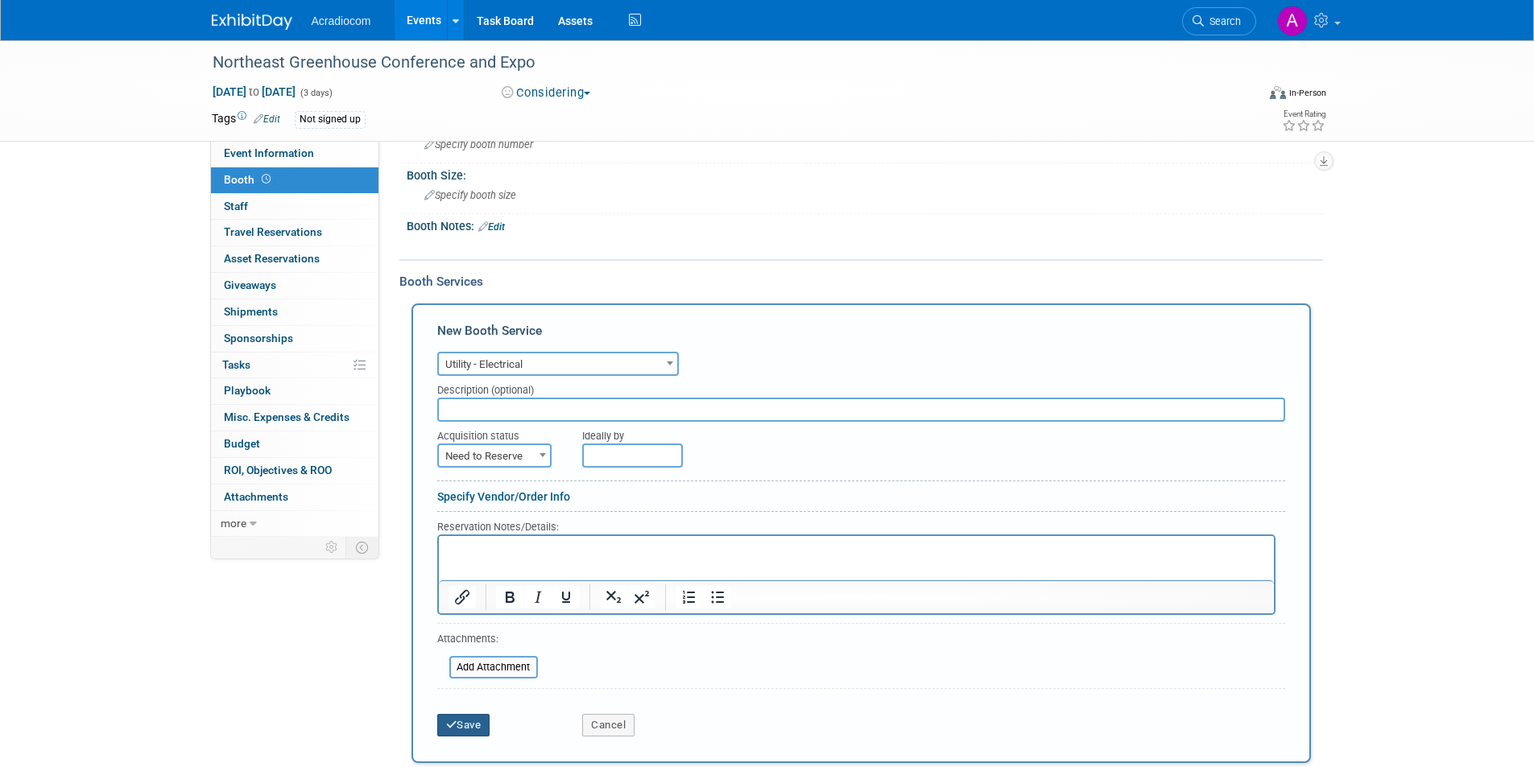
click at [487, 732] on button "Save" at bounding box center [463, 725] width 53 height 23
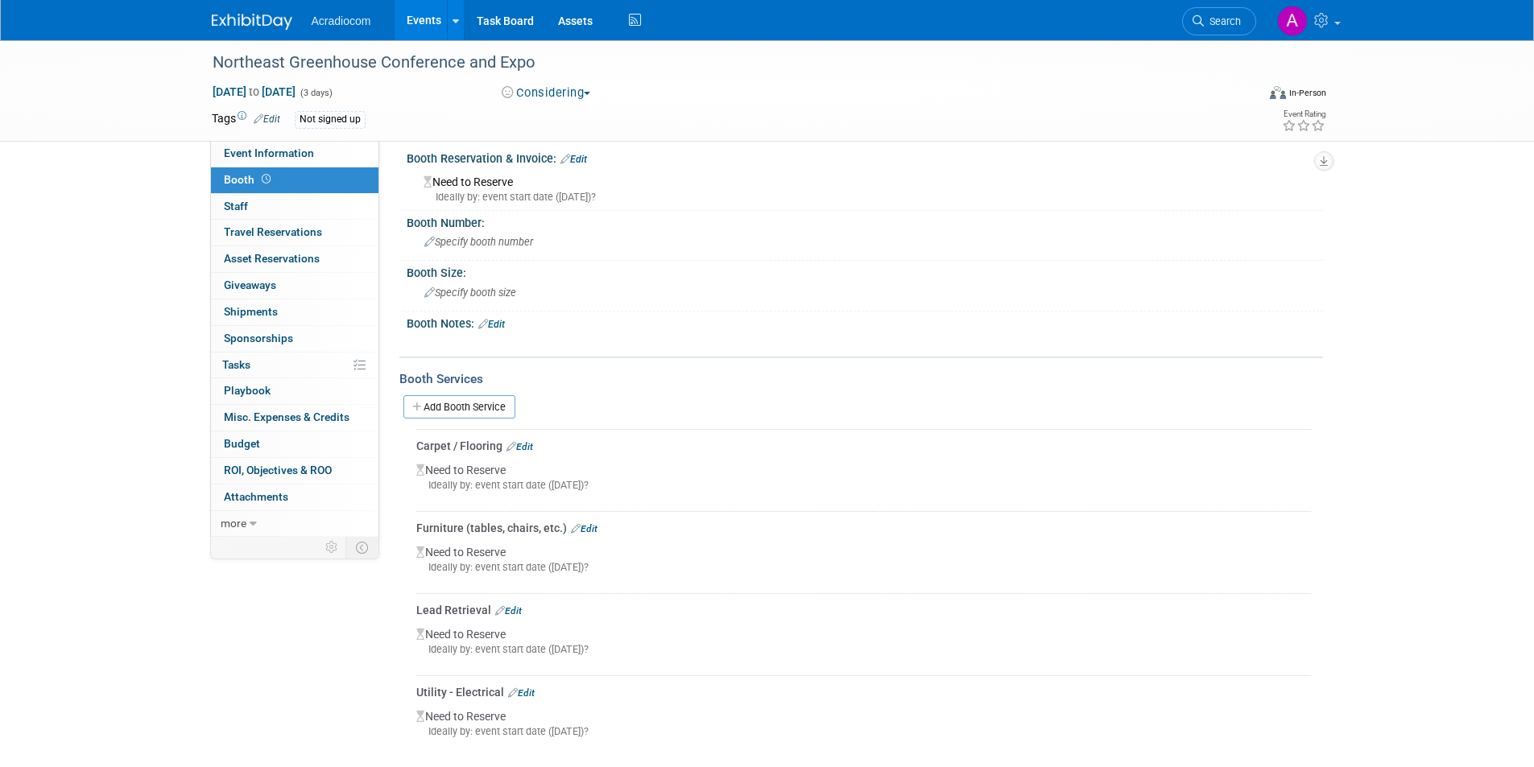
scroll to position [0, 0]
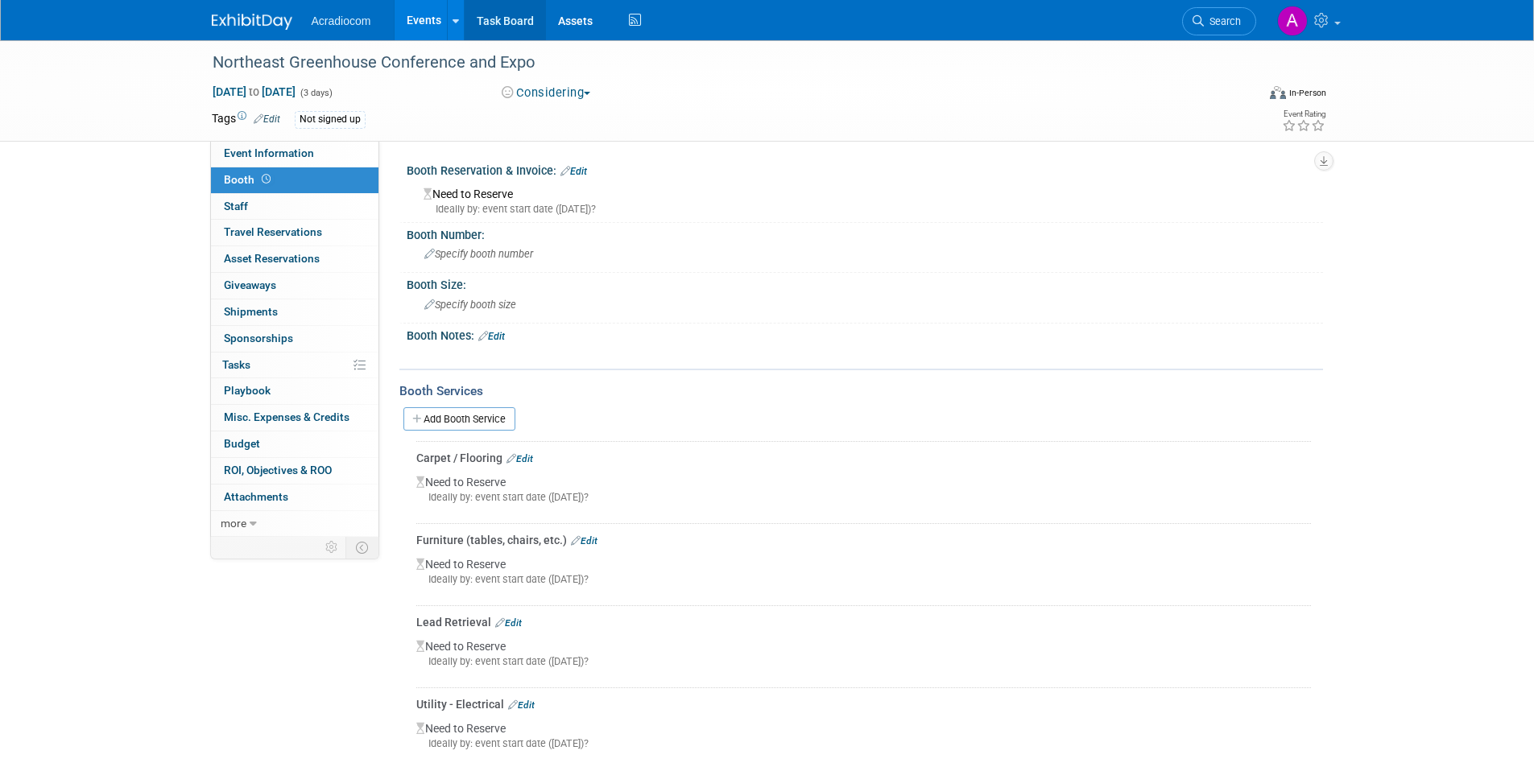
click at [496, 25] on link "Task Board" at bounding box center [505, 20] width 81 height 40
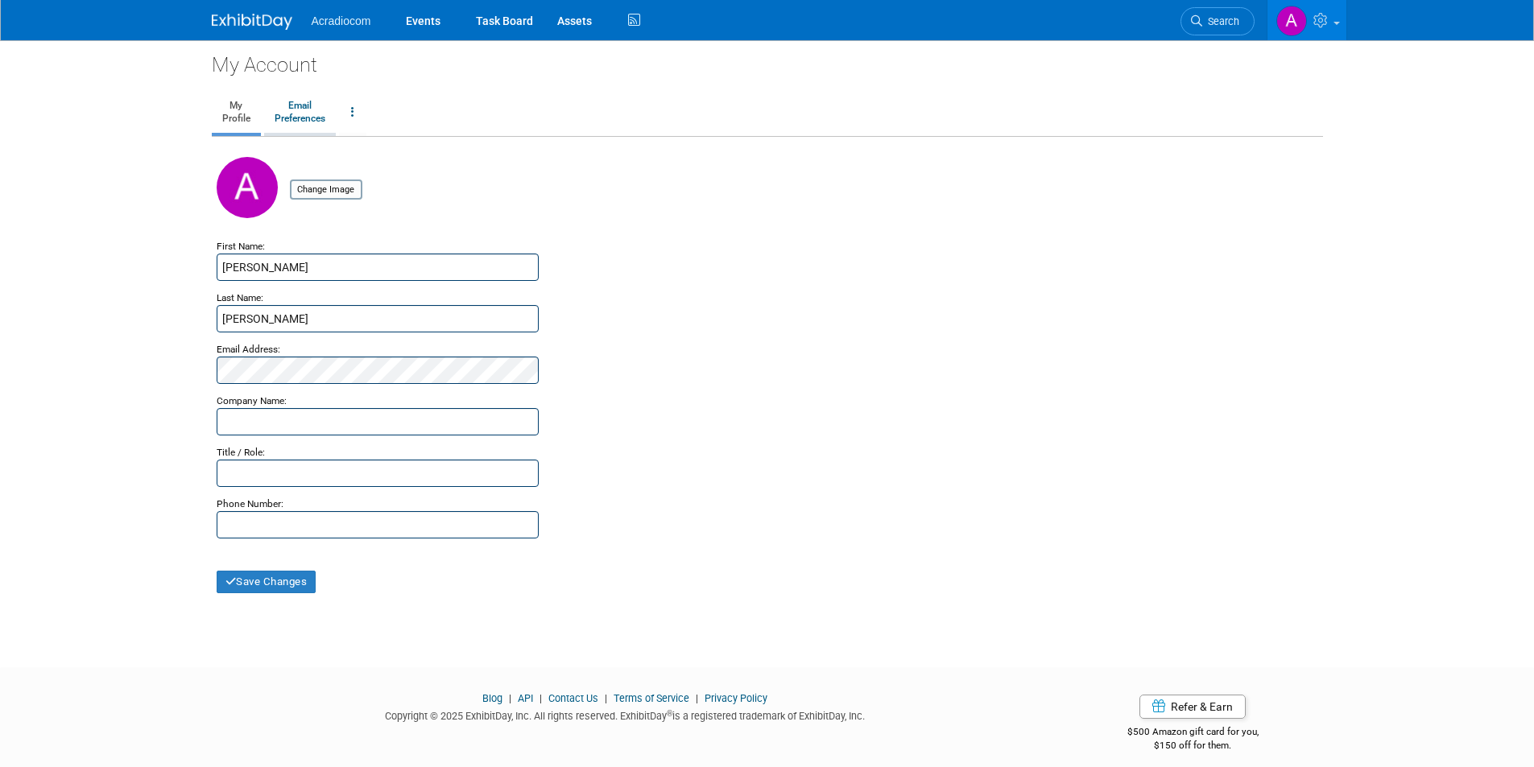
click at [283, 105] on link "Email Preferences" at bounding box center [300, 113] width 72 height 40
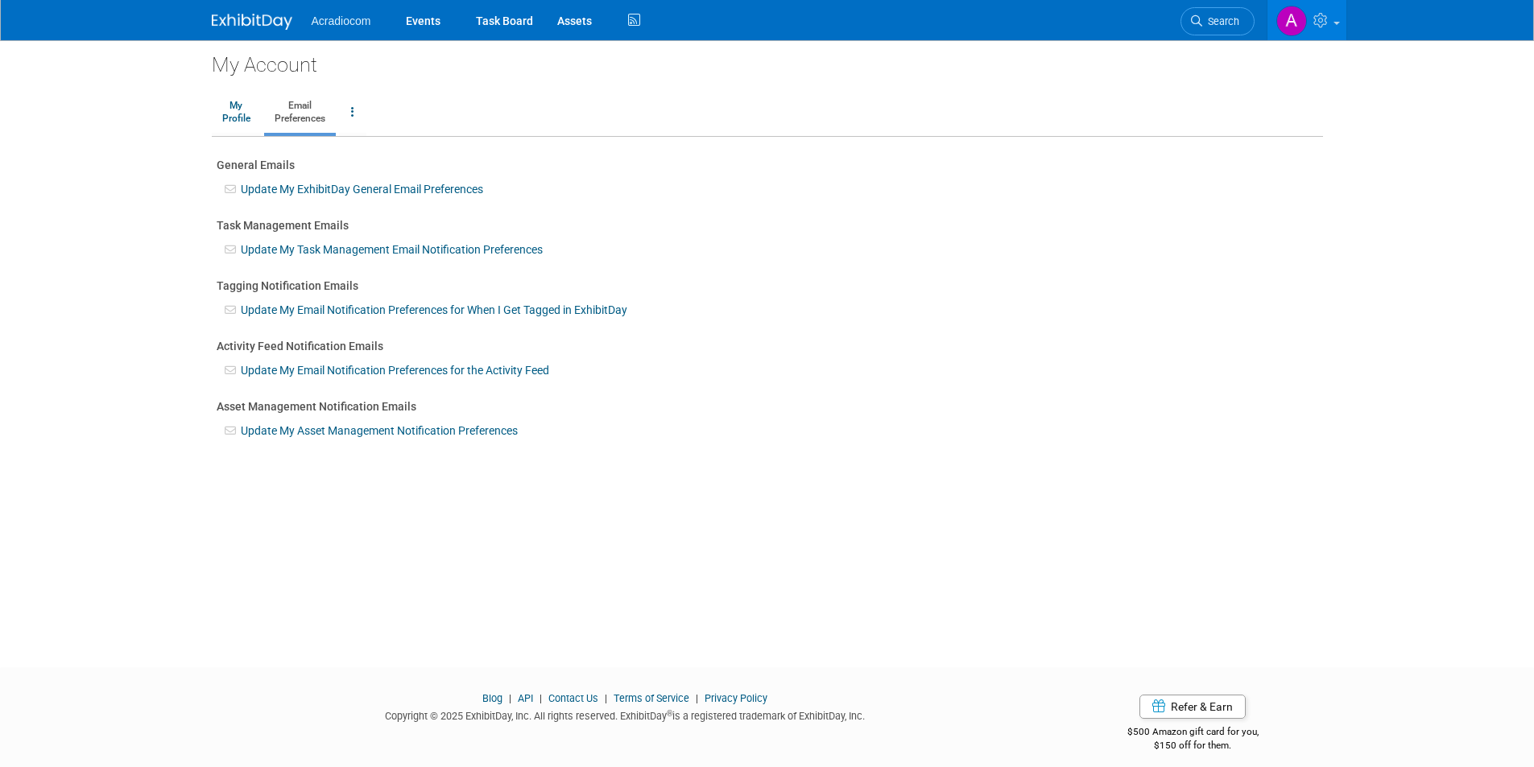
click at [340, 189] on link "Update My ExhibitDay General Email Preferences" at bounding box center [362, 189] width 242 height 13
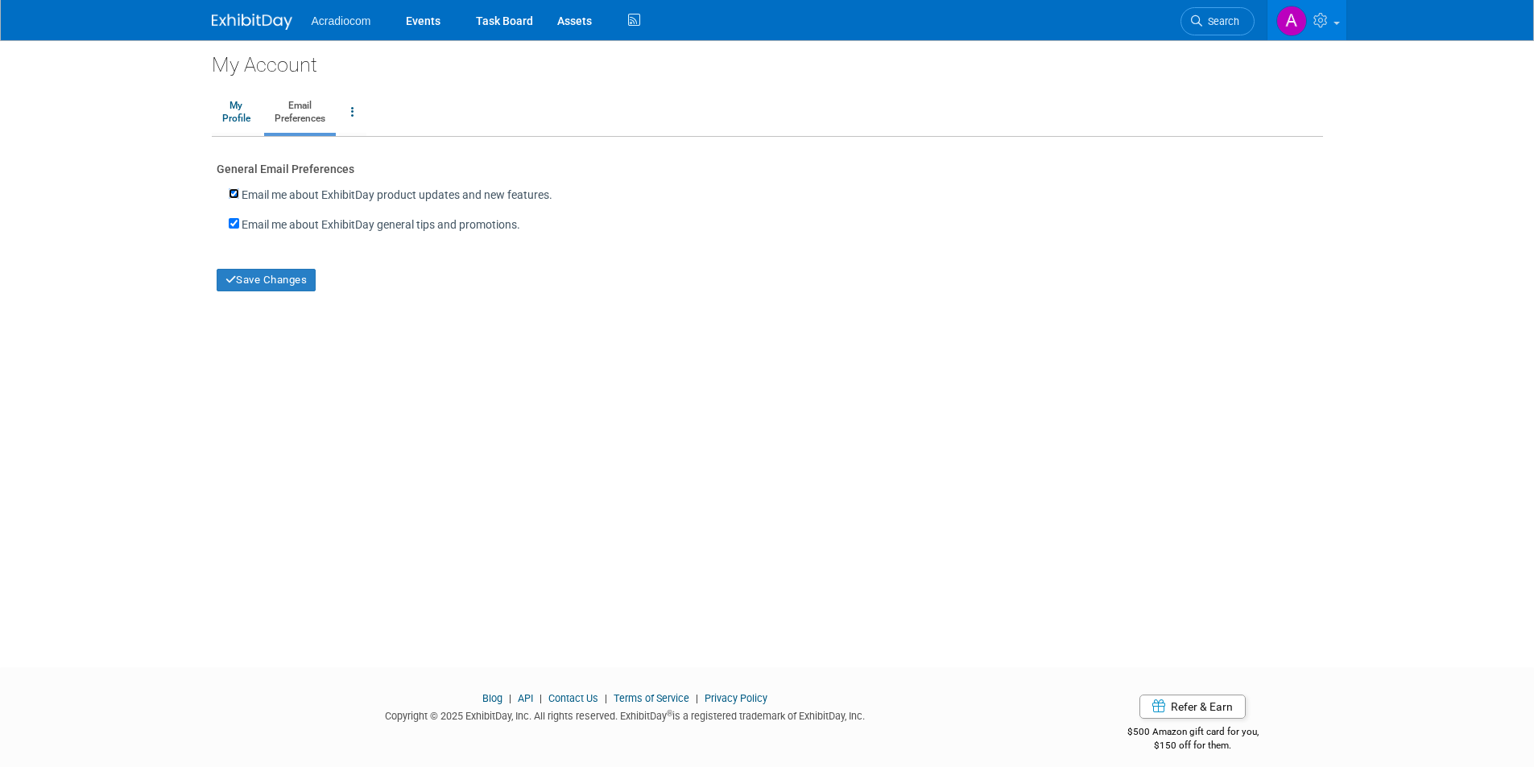
click at [235, 196] on input "Email me about ExhibitDay product updates and new features." at bounding box center [234, 193] width 10 height 10
checkbox input "true"
click at [234, 220] on input "Email me about ExhibitDay general tips and promotions." at bounding box center [234, 223] width 10 height 10
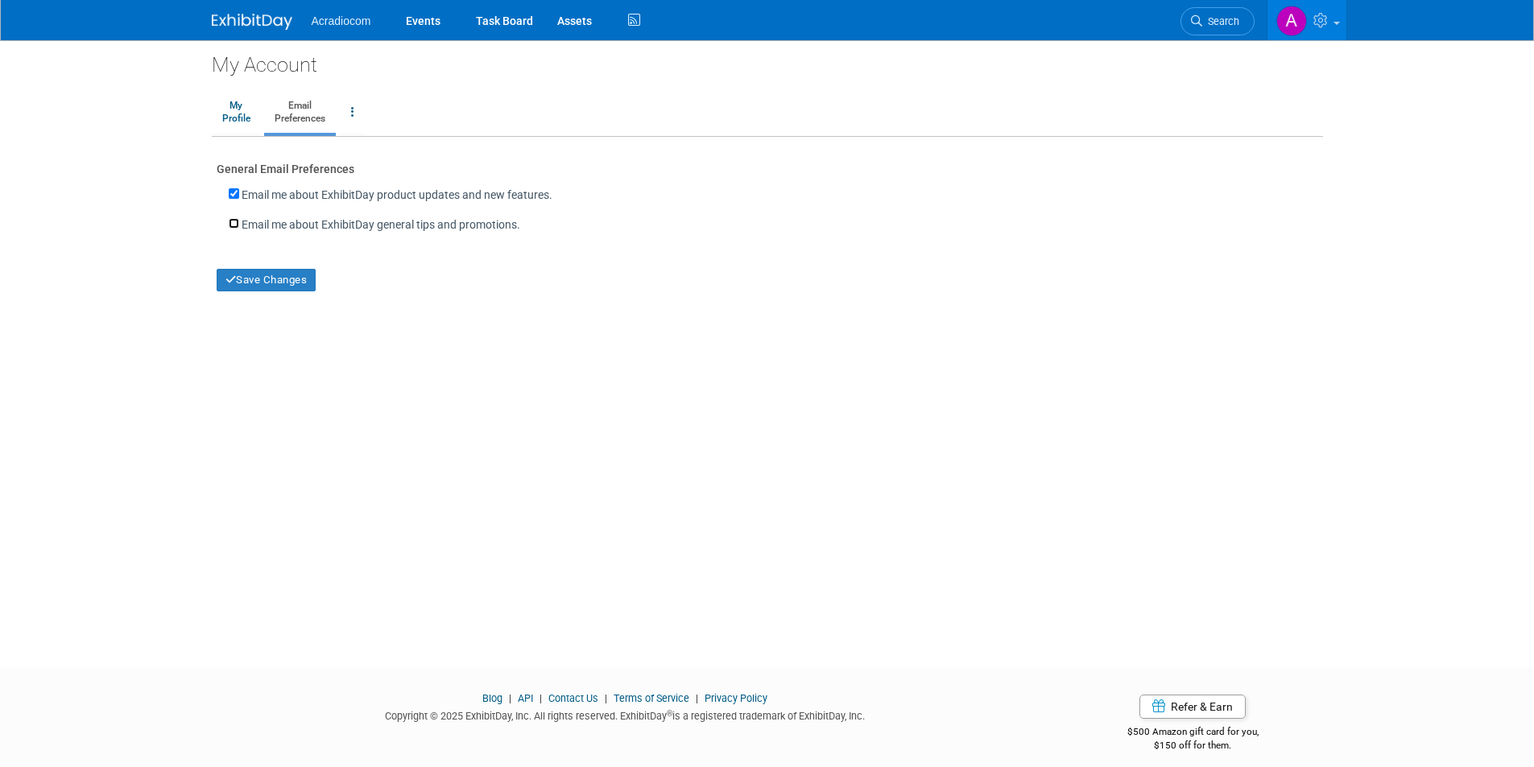
checkbox input "true"
click at [242, 284] on button "Save Changes" at bounding box center [267, 280] width 100 height 23
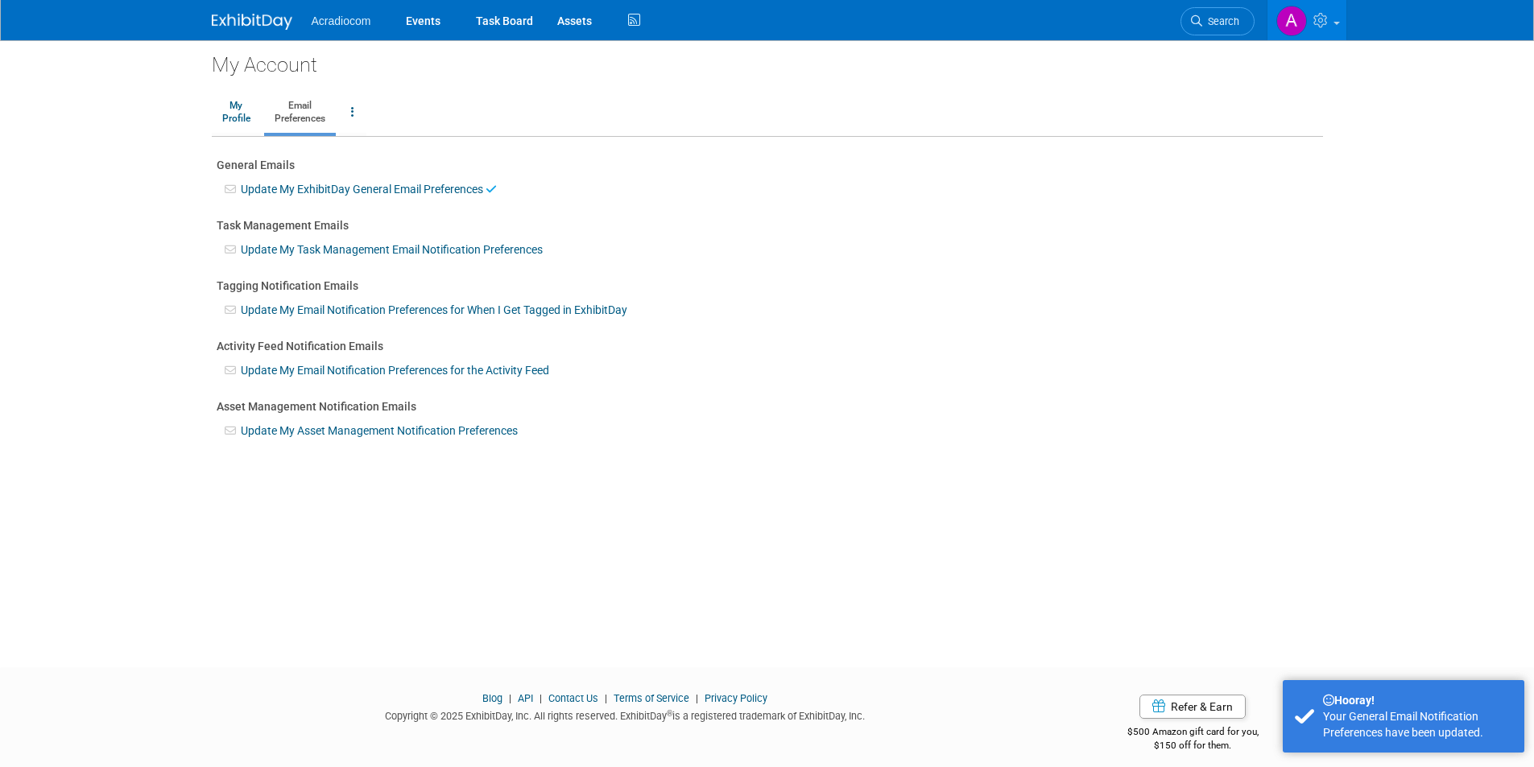
click at [531, 250] on link "Update My Task Management Email Notification Preferences" at bounding box center [392, 249] width 302 height 13
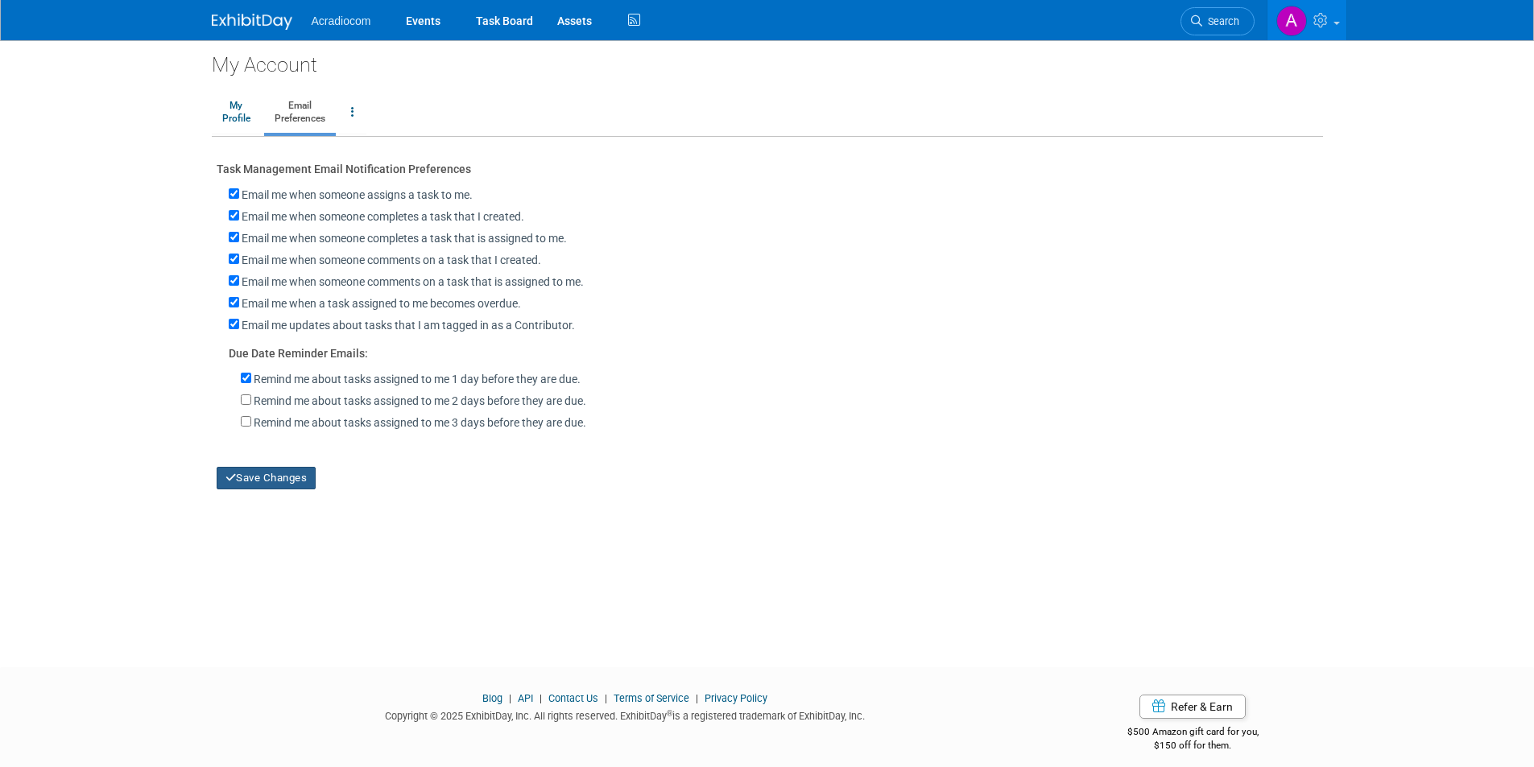
click at [261, 490] on button "Save Changes" at bounding box center [267, 478] width 100 height 23
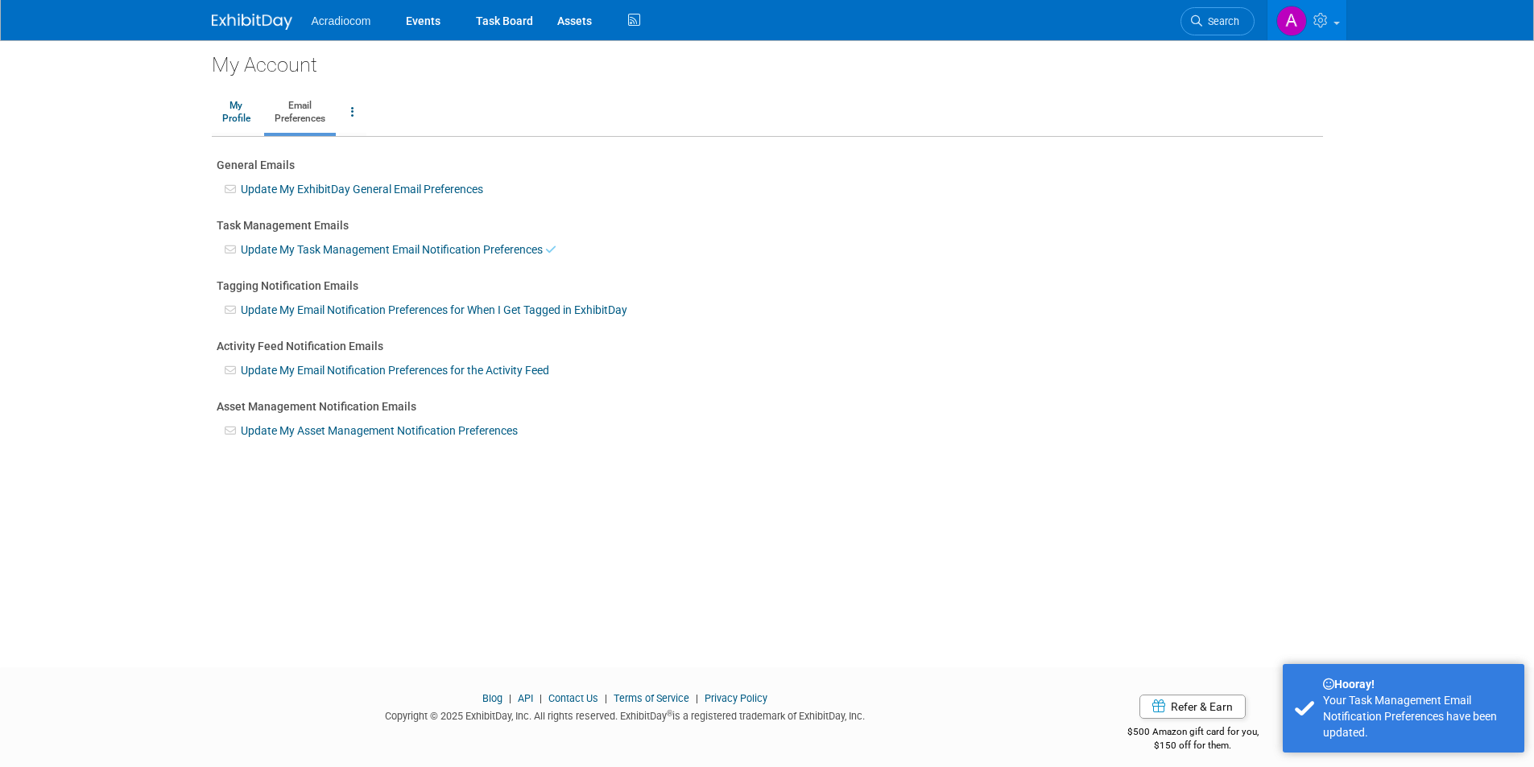
click at [437, 309] on link "Update My Email Notification Preferences for When I Get Tagged in ExhibitDay" at bounding box center [434, 310] width 387 height 13
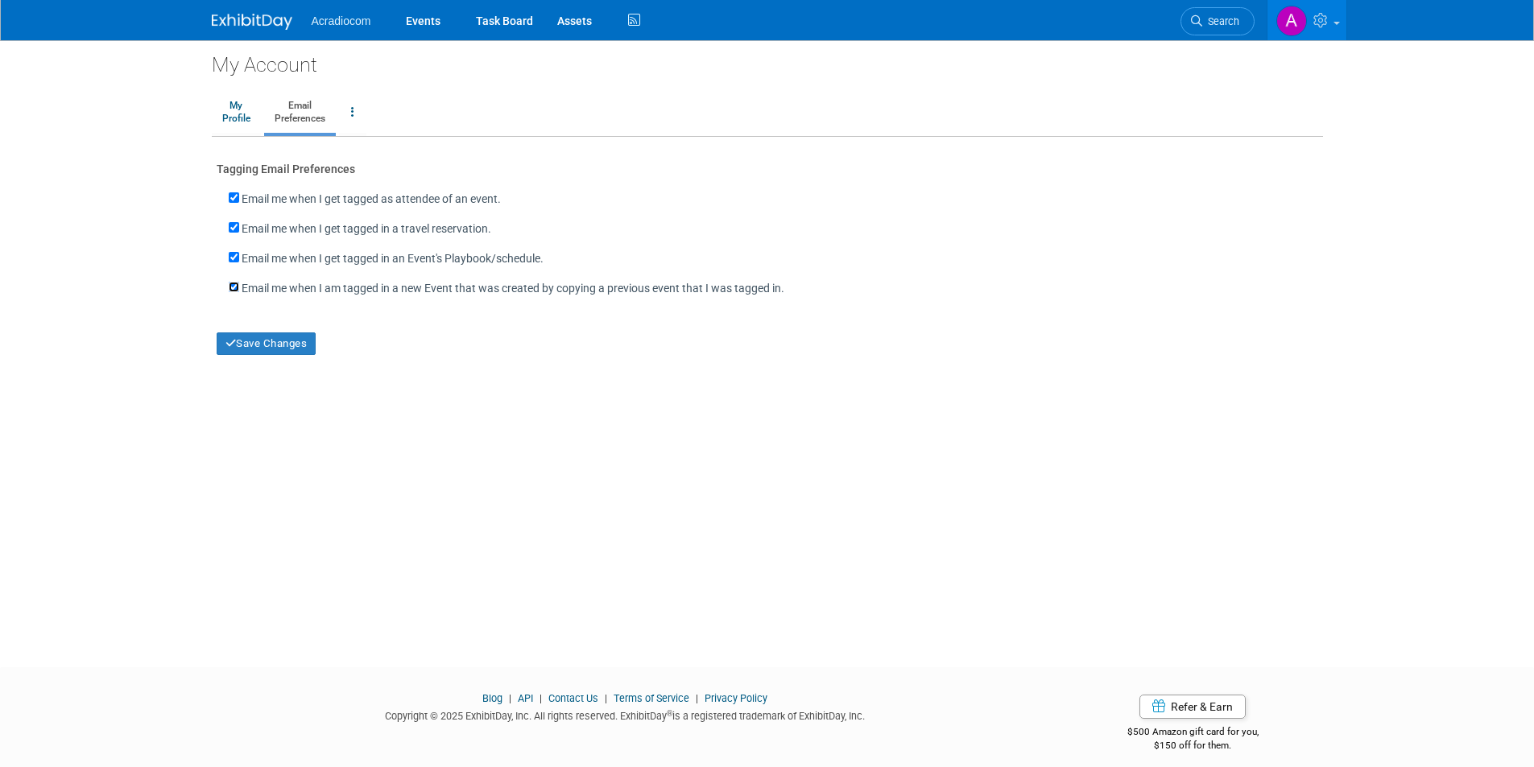
drag, startPoint x: 237, startPoint y: 288, endPoint x: 242, endPoint y: 267, distance: 22.3
click at [238, 286] on input "checkbox" at bounding box center [234, 287] width 10 height 10
checkbox input "false"
click at [238, 259] on div "Email me when I get tagged in an Event's Playbook/schedule." at bounding box center [768, 256] width 1102 height 30
click at [236, 228] on input "Email me when I get tagged in a travel reservation." at bounding box center [234, 227] width 10 height 10
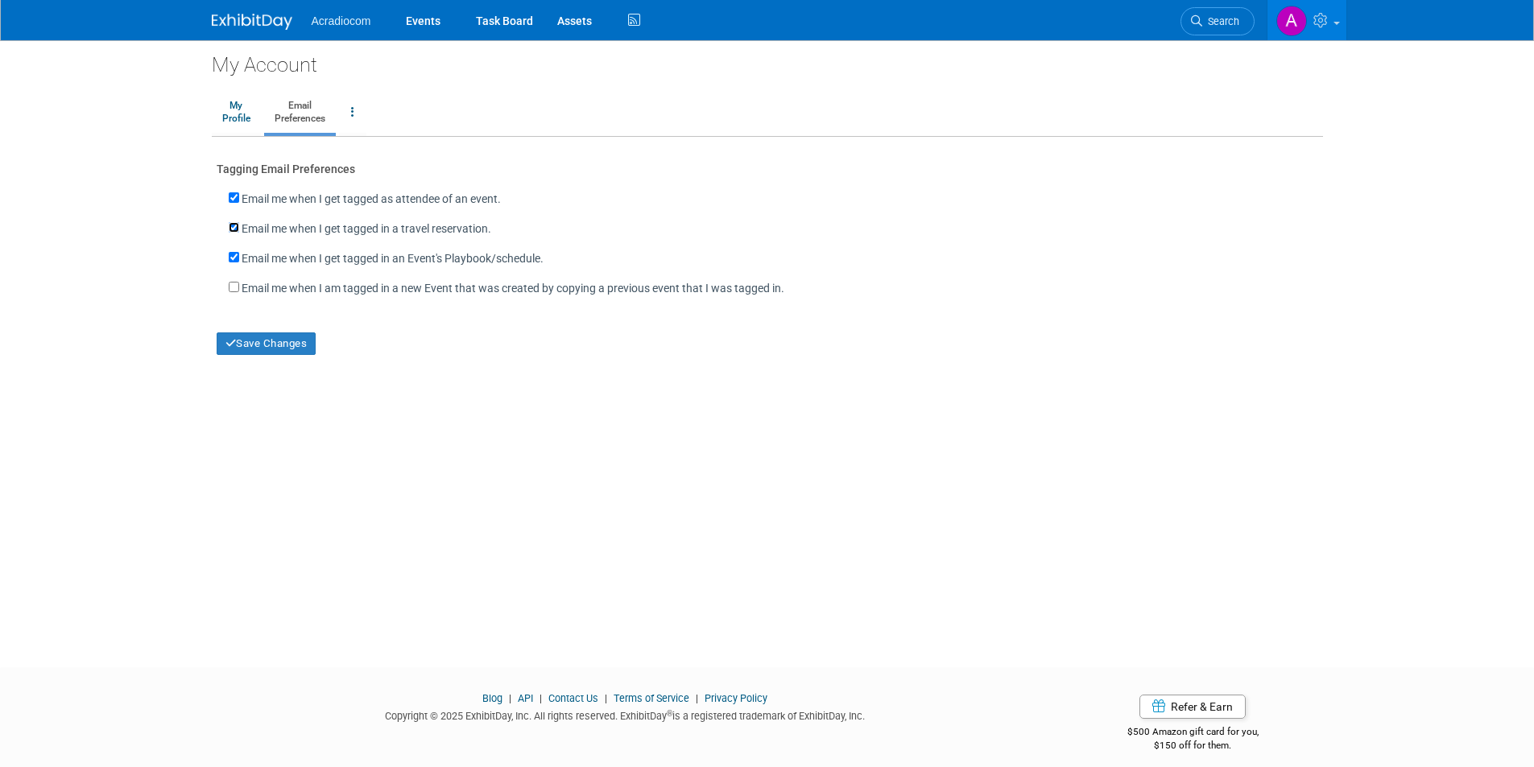
checkbox input "false"
click at [236, 202] on input "Email me when I get tagged as attendee of an event." at bounding box center [234, 197] width 10 height 10
checkbox input "false"
drag, startPoint x: 229, startPoint y: 263, endPoint x: 234, endPoint y: 283, distance: 20.9
click at [230, 263] on input "Email me when I get tagged in an Event's Playbook/schedule." at bounding box center [234, 257] width 10 height 10
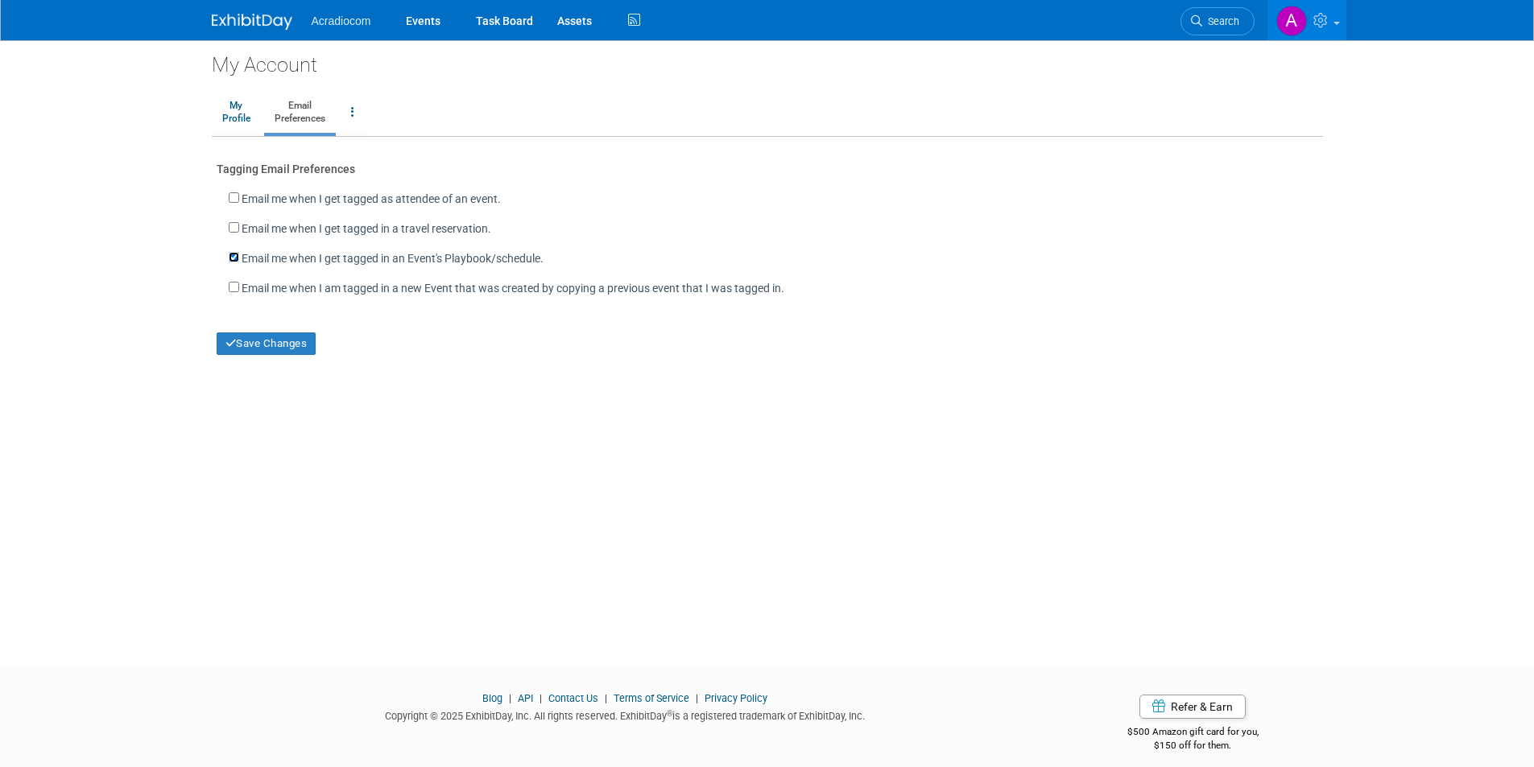
checkbox input "false"
click at [245, 344] on button "Save Changes" at bounding box center [267, 344] width 100 height 23
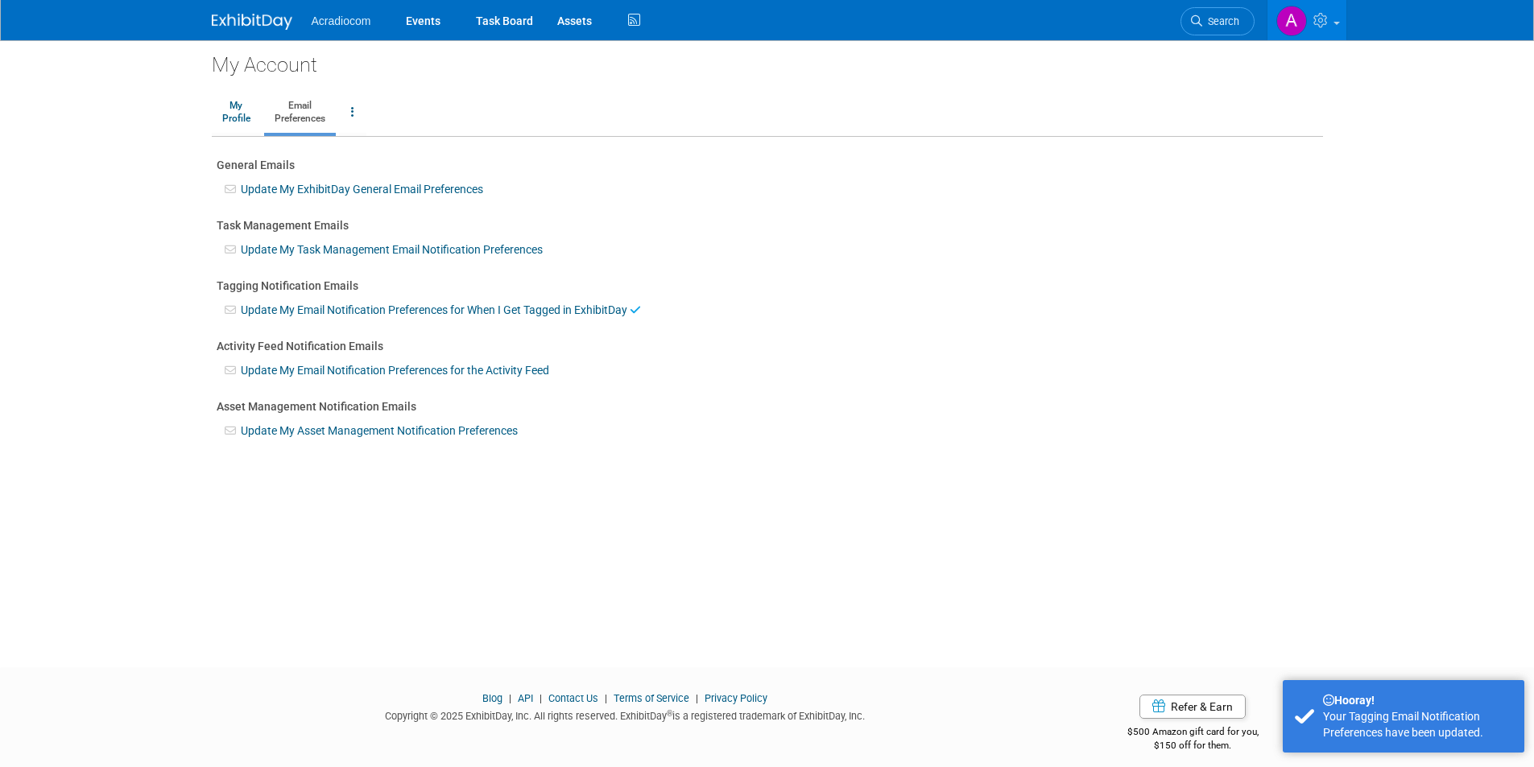
click at [272, 315] on link "Update My Email Notification Preferences for When I Get Tagged in ExhibitDay" at bounding box center [434, 310] width 387 height 13
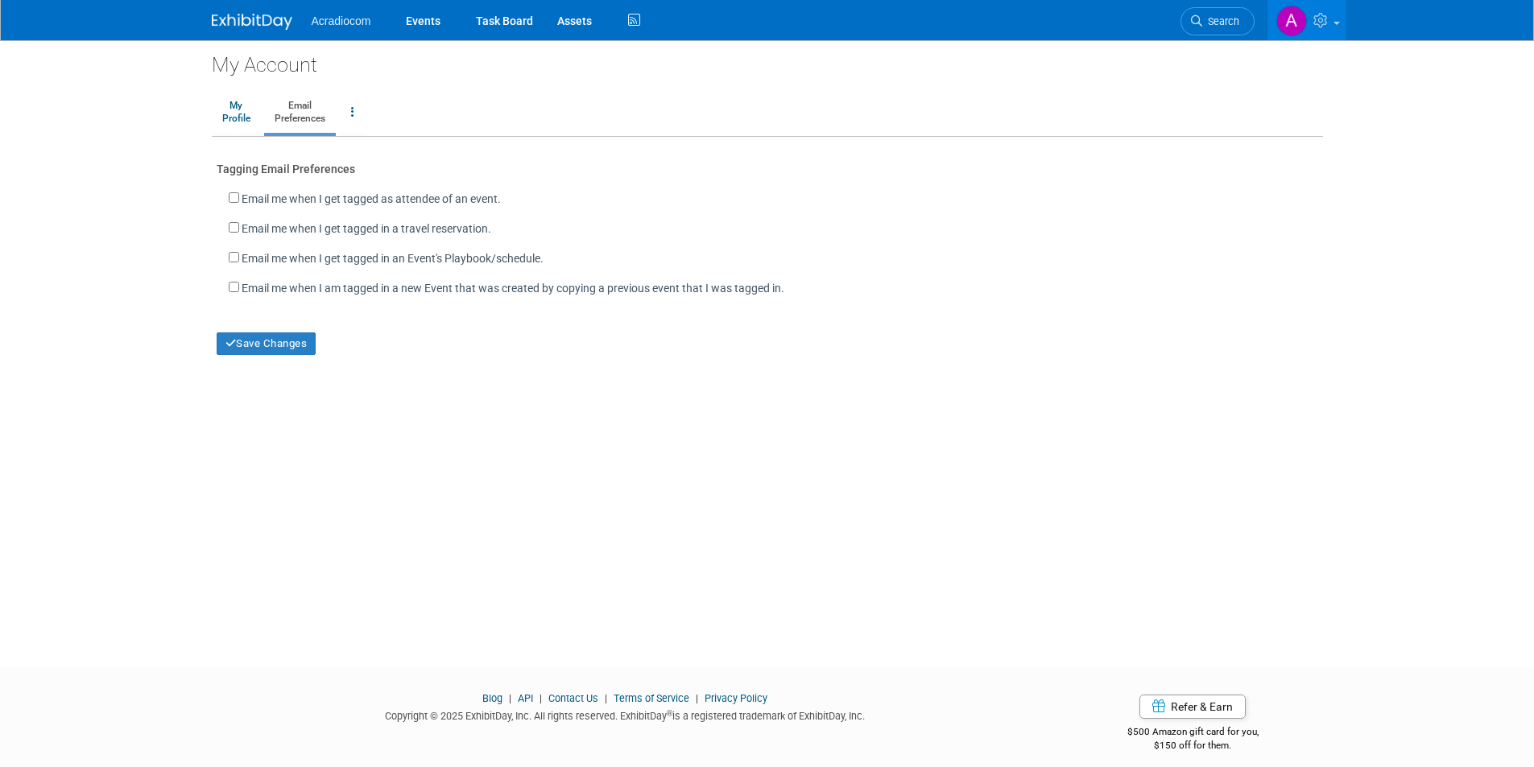
click at [227, 292] on div "Email me when I am tagged in a new Event that was created by copying a previous…" at bounding box center [768, 286] width 1102 height 30
click at [230, 292] on input "checkbox" at bounding box center [234, 287] width 10 height 10
checkbox input "true"
click at [234, 263] on input "Email me when I get tagged in an Event's Playbook/schedule." at bounding box center [234, 257] width 10 height 10
checkbox input "true"
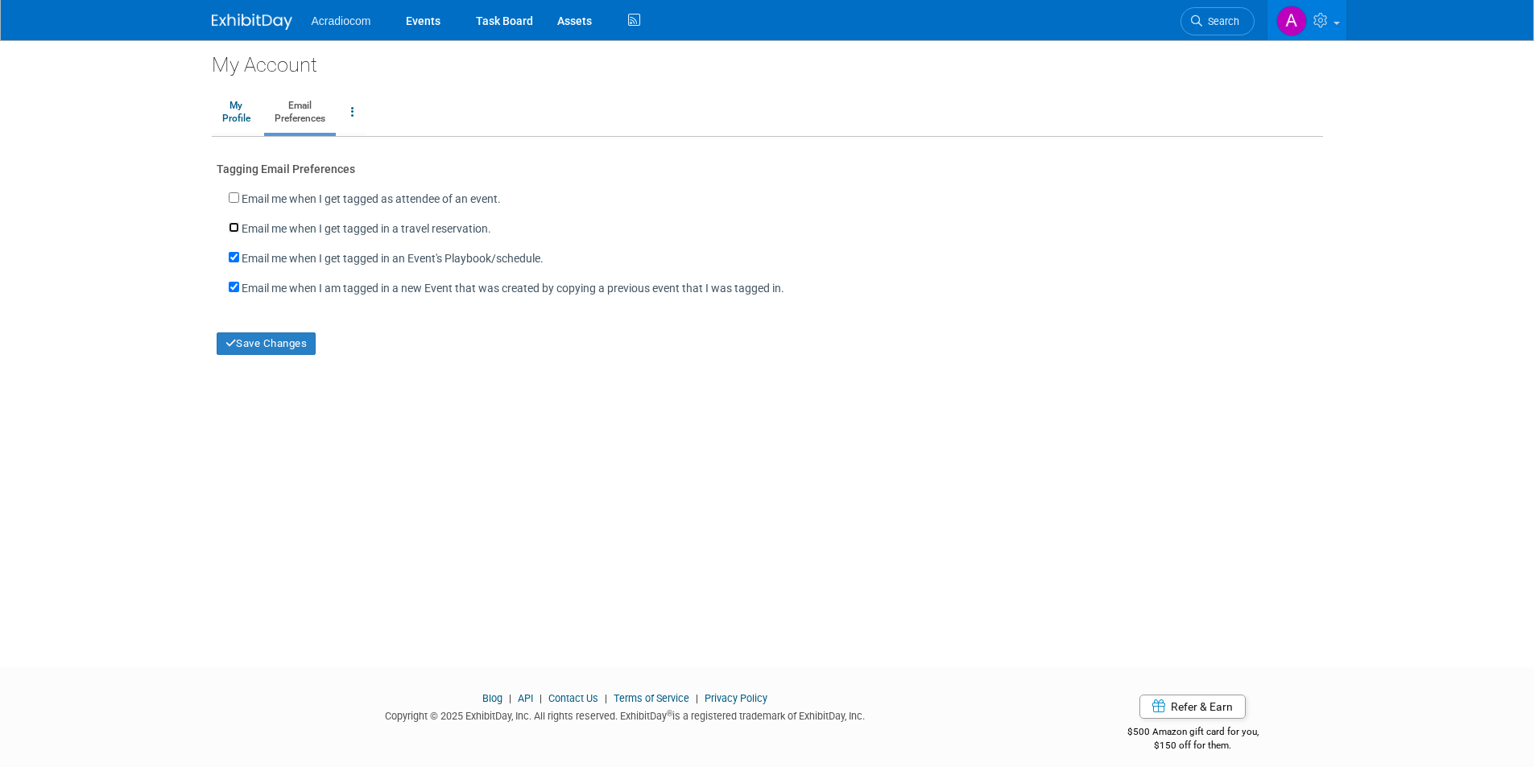
click at [235, 227] on input "Email me when I get tagged in a travel reservation." at bounding box center [234, 227] width 10 height 10
checkbox input "true"
click at [234, 196] on input "Email me when I get tagged as attendee of an event." at bounding box center [234, 197] width 10 height 10
checkbox input "true"
click at [257, 349] on button "Save Changes" at bounding box center [267, 344] width 100 height 23
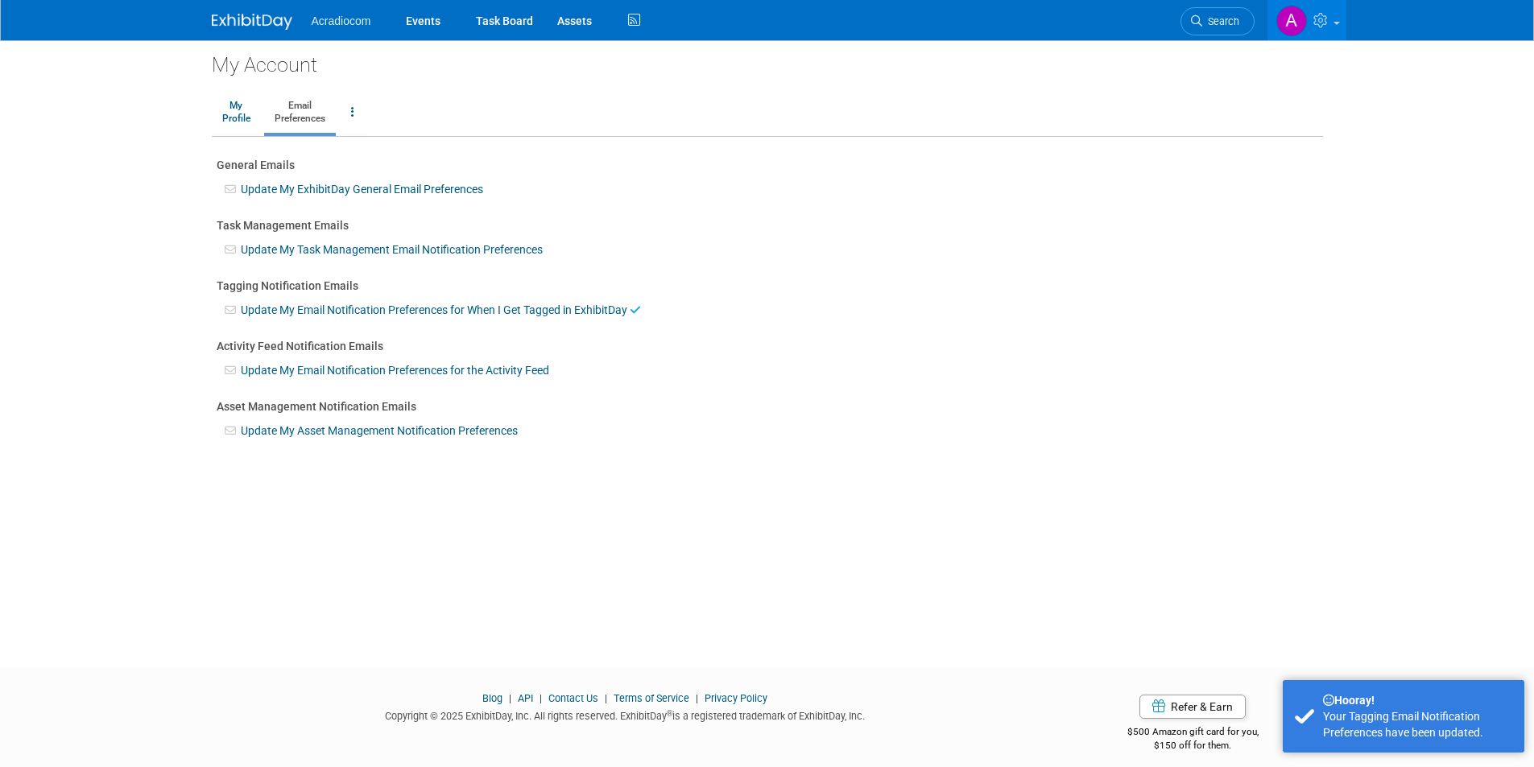
click at [289, 369] on link "Update My Email Notification Preferences for the Activity Feed" at bounding box center [395, 370] width 308 height 13
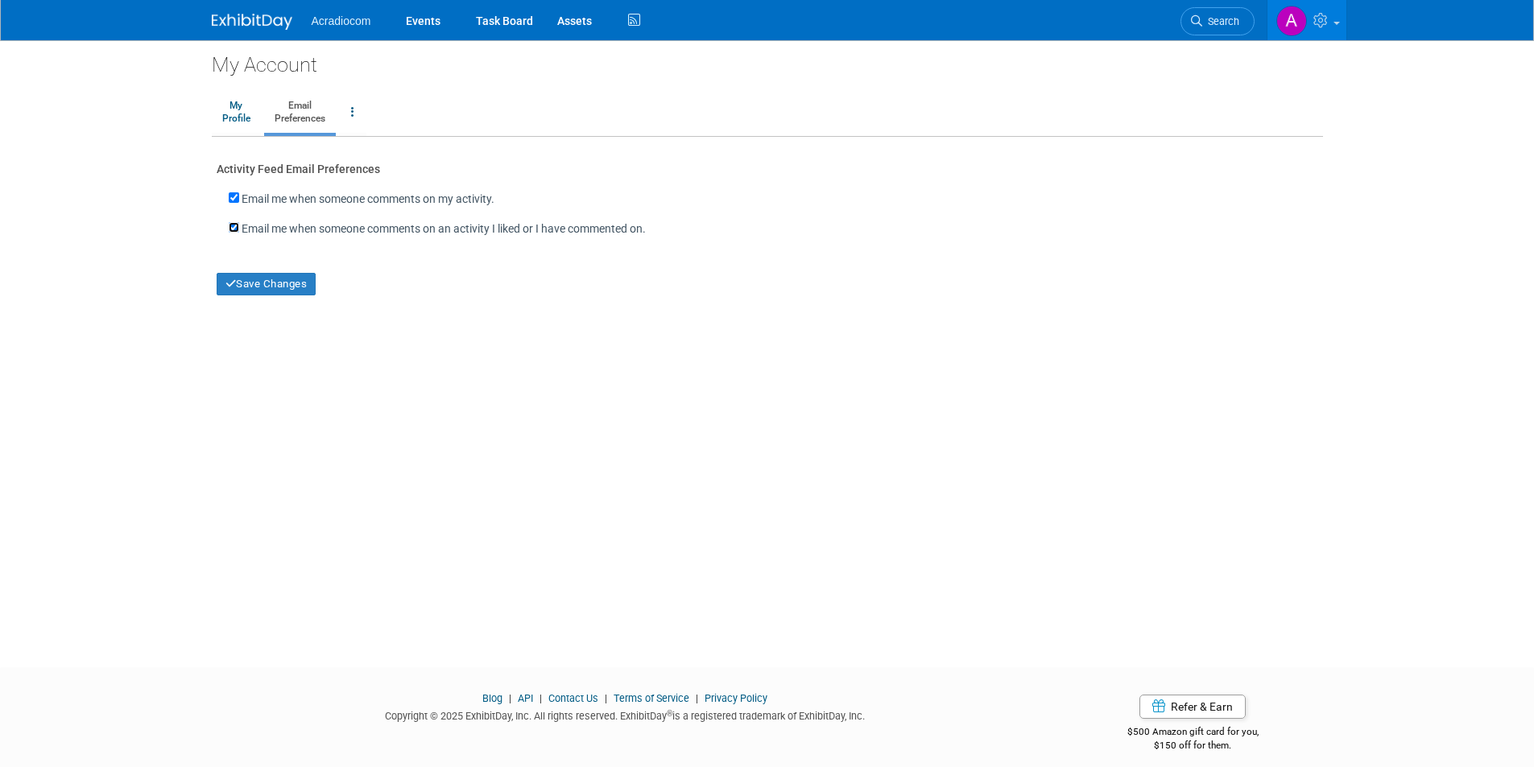
click at [231, 230] on input "Email me when someone comments on an activity I liked or I have commented on." at bounding box center [234, 227] width 10 height 10
checkbox input "false"
click at [233, 195] on input "Email me when someone comments on my activity." at bounding box center [234, 197] width 10 height 10
checkbox input "false"
click at [226, 283] on icon "button" at bounding box center [230, 284] width 11 height 10
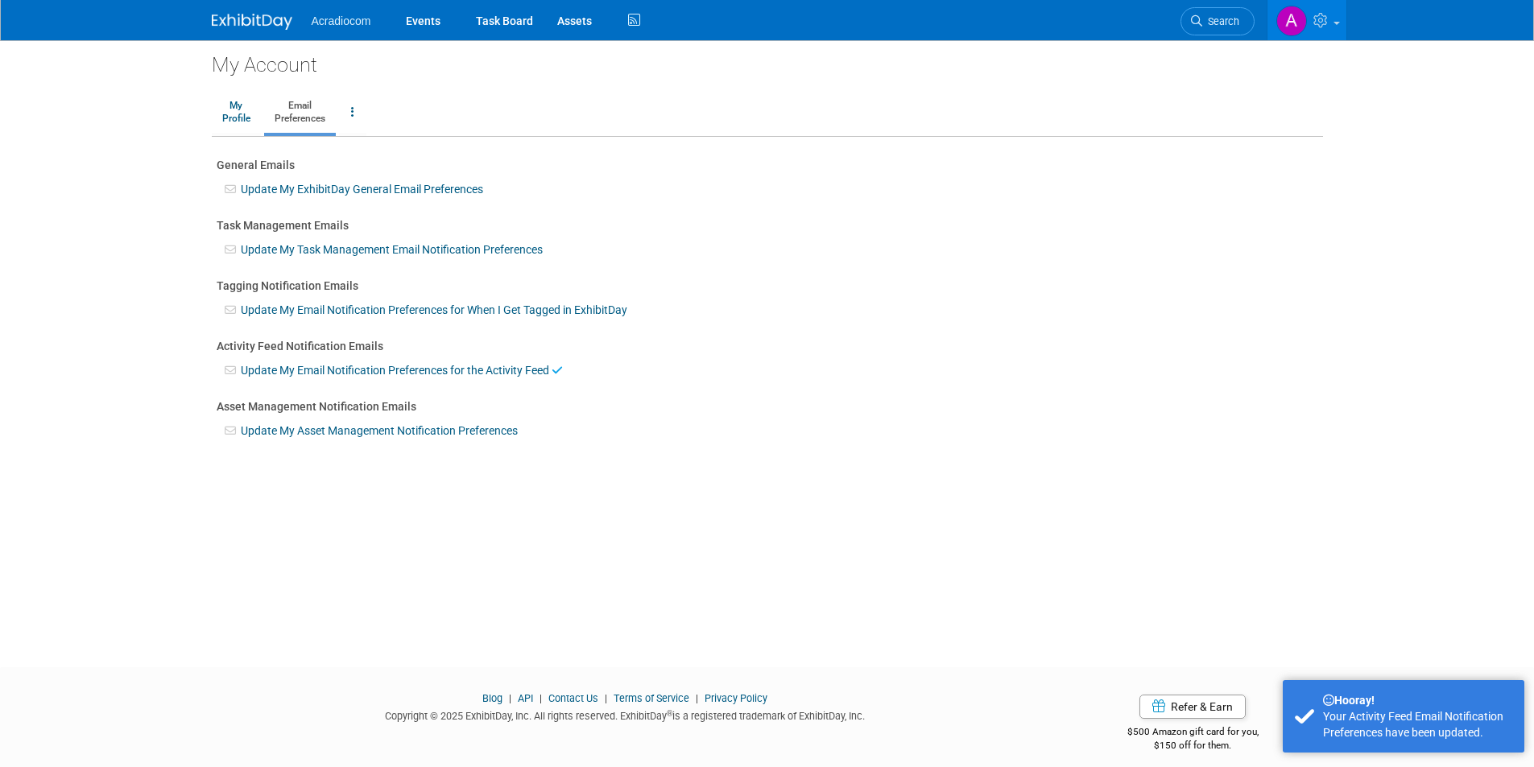
click at [286, 373] on link "Update My Email Notification Preferences for the Activity Feed" at bounding box center [395, 370] width 308 height 13
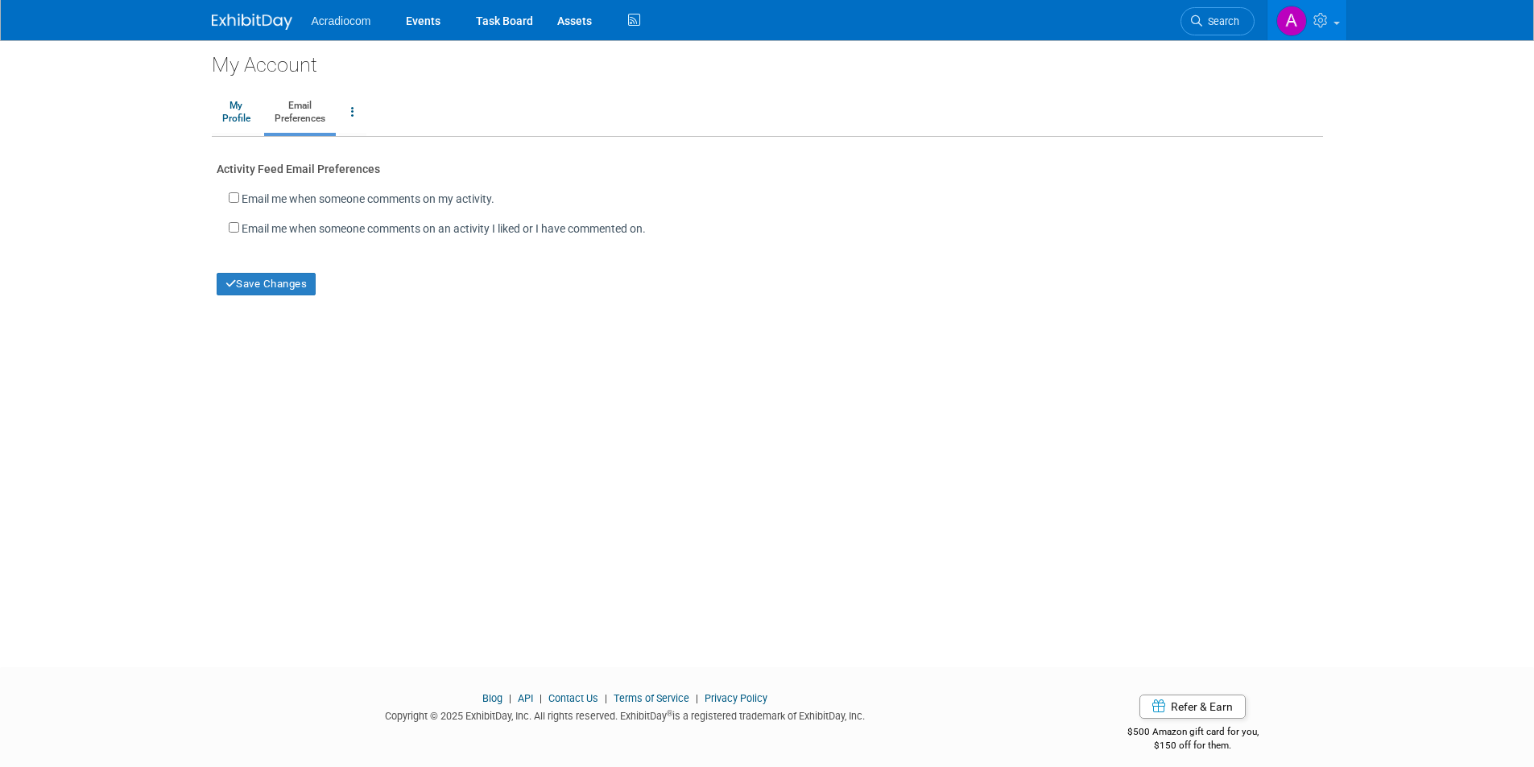
drag, startPoint x: 242, startPoint y: 230, endPoint x: 244, endPoint y: 213, distance: 17.9
click at [242, 229] on label "Email me when someone comments on an activity I liked or I have commented on." at bounding box center [444, 229] width 404 height 16
click at [239, 229] on input "Email me when someone comments on an activity I liked or I have commented on." at bounding box center [234, 227] width 10 height 10
checkbox input "true"
click at [242, 197] on label "Email me when someone comments on my activity." at bounding box center [368, 199] width 253 height 16
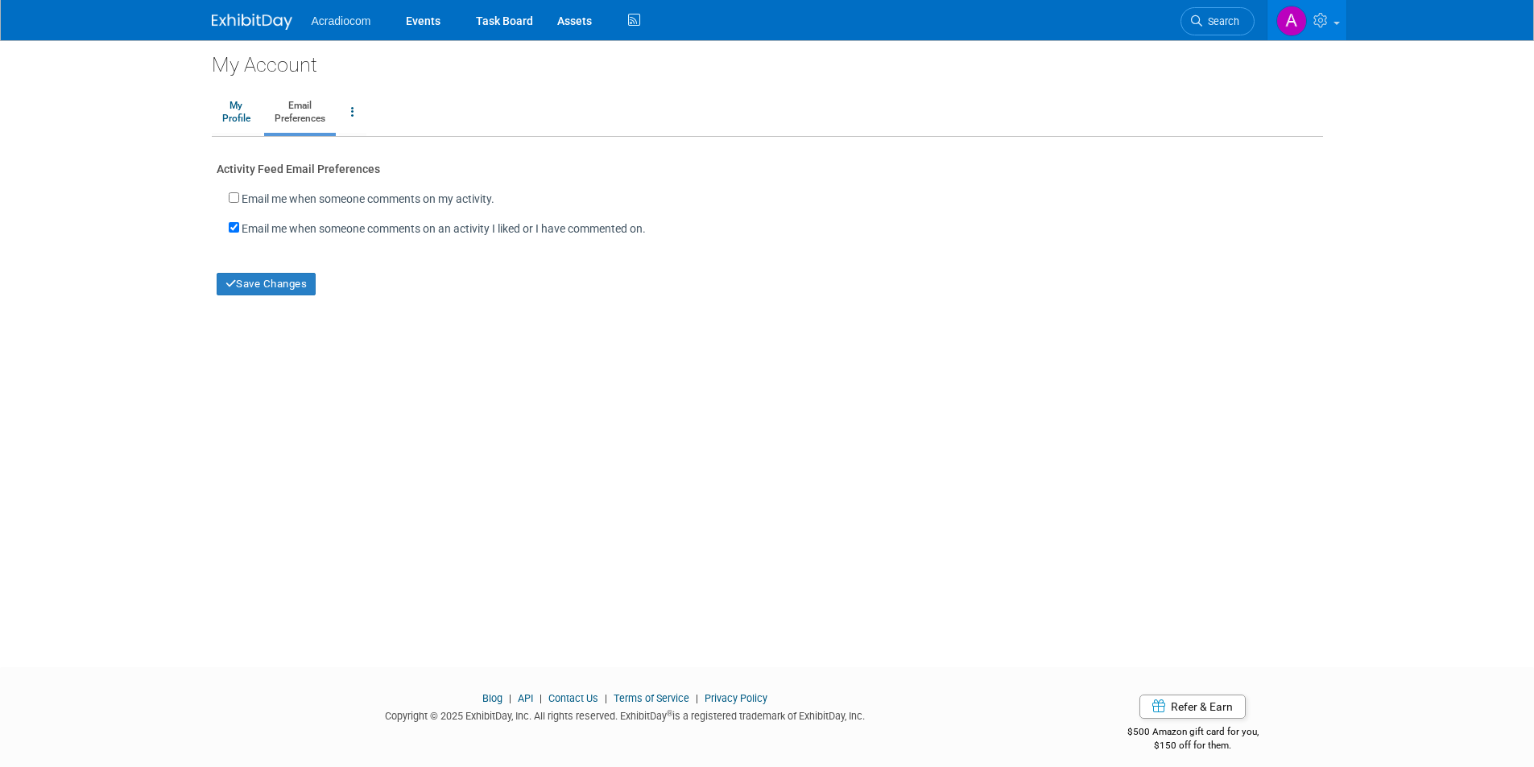
click at [239, 197] on input "Email me when someone comments on my activity." at bounding box center [234, 197] width 10 height 10
checkbox input "true"
click at [269, 283] on button "Save Changes" at bounding box center [267, 284] width 100 height 23
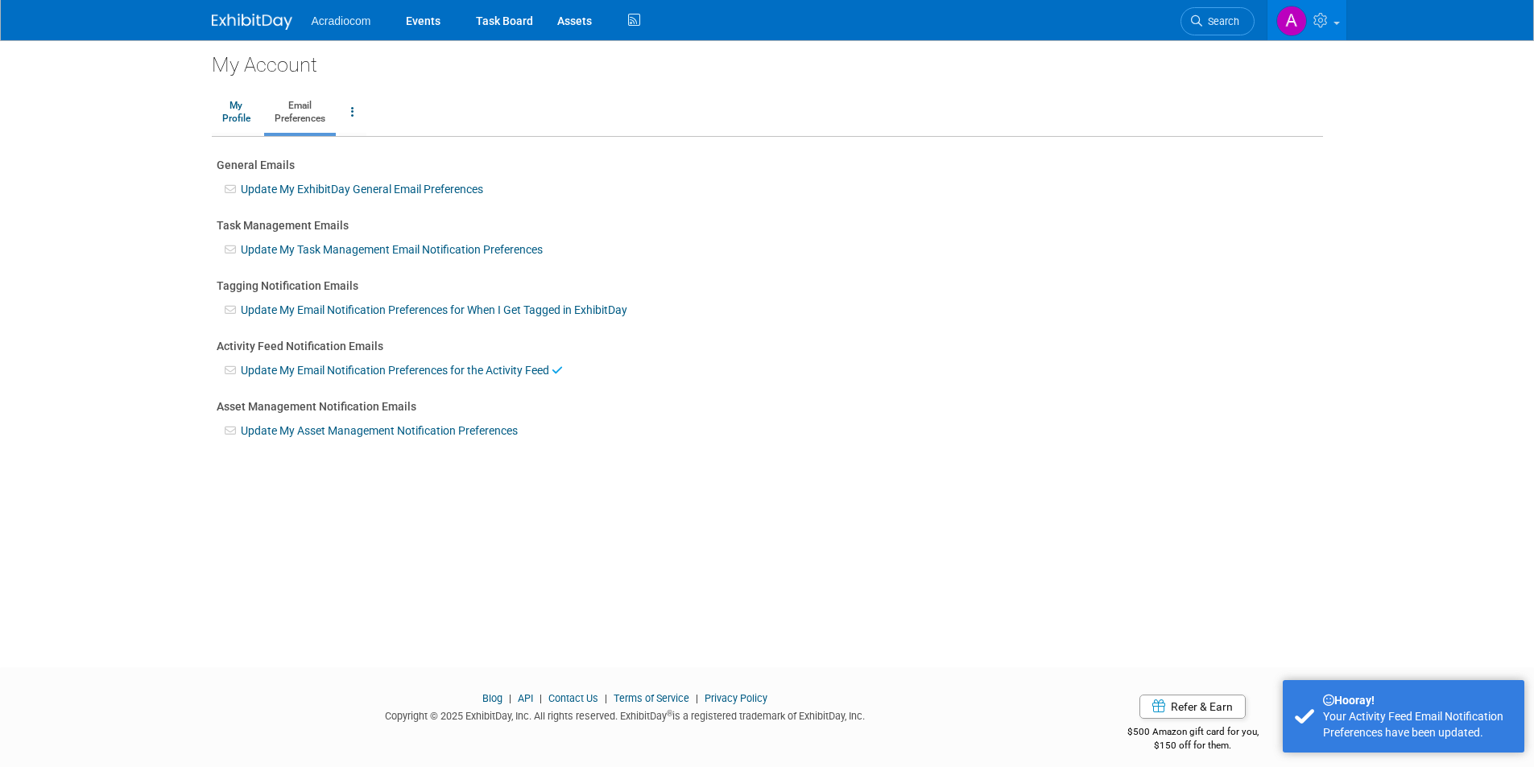
click at [289, 424] on link "Update My Asset Management Notification Preferences" at bounding box center [379, 430] width 277 height 13
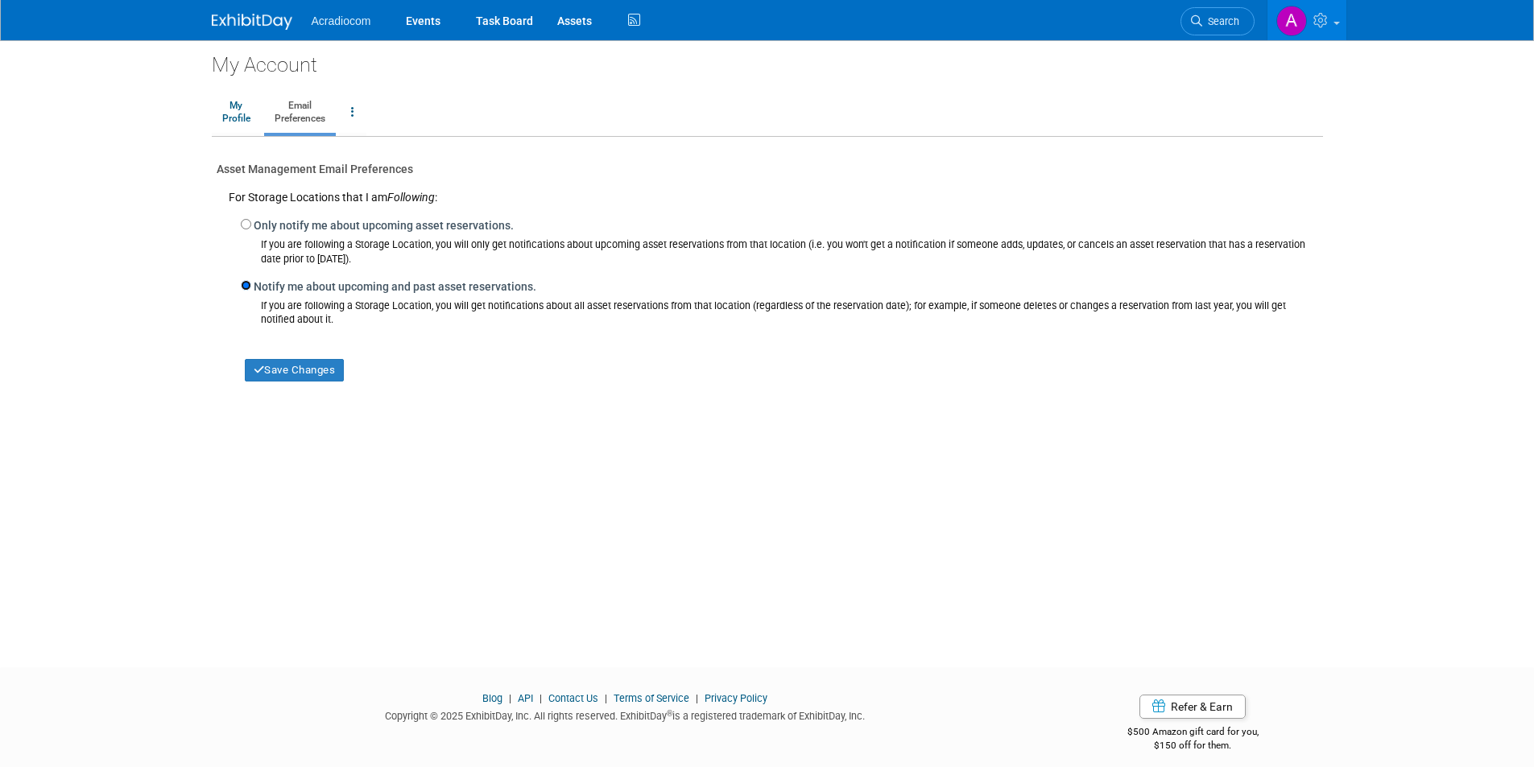
click at [249, 285] on input "Notify me about upcoming and past asset reservations." at bounding box center [246, 285] width 10 height 10
click at [311, 378] on button "Save Changes" at bounding box center [295, 370] width 100 height 23
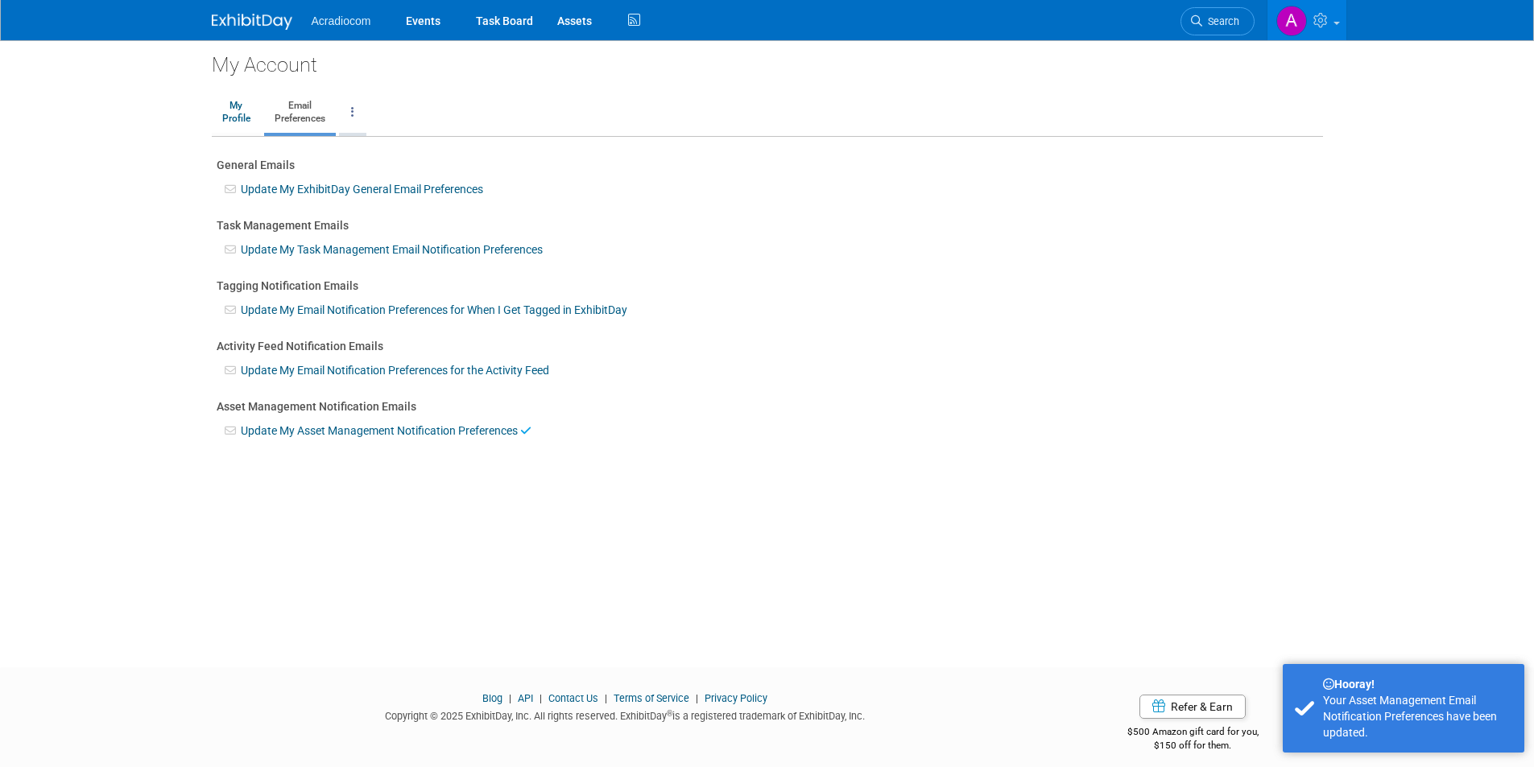
click at [345, 117] on link at bounding box center [352, 113] width 27 height 40
click at [300, 191] on link "Update My ExhibitDay General Email Preferences" at bounding box center [362, 189] width 242 height 13
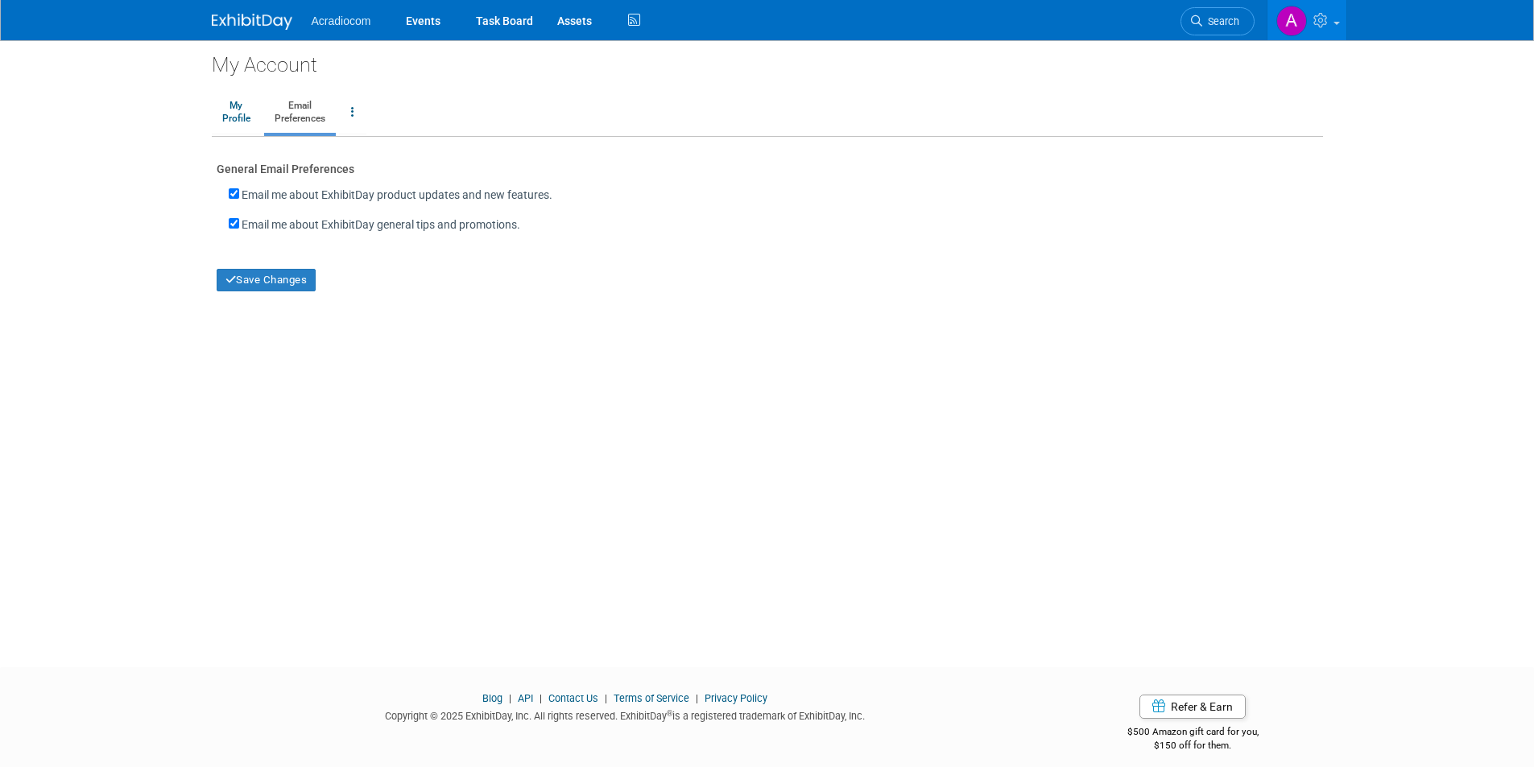
click at [298, 184] on div "Email me about ExhibitDay product updates and new features." at bounding box center [768, 192] width 1102 height 30
click at [298, 201] on label "Email me about ExhibitDay product updates and new features." at bounding box center [397, 195] width 311 height 16
click at [239, 199] on input "Email me about ExhibitDay product updates and new features." at bounding box center [234, 193] width 10 height 10
checkbox input "false"
click at [292, 226] on label "Email me about ExhibitDay general tips and promotions." at bounding box center [381, 225] width 279 height 16
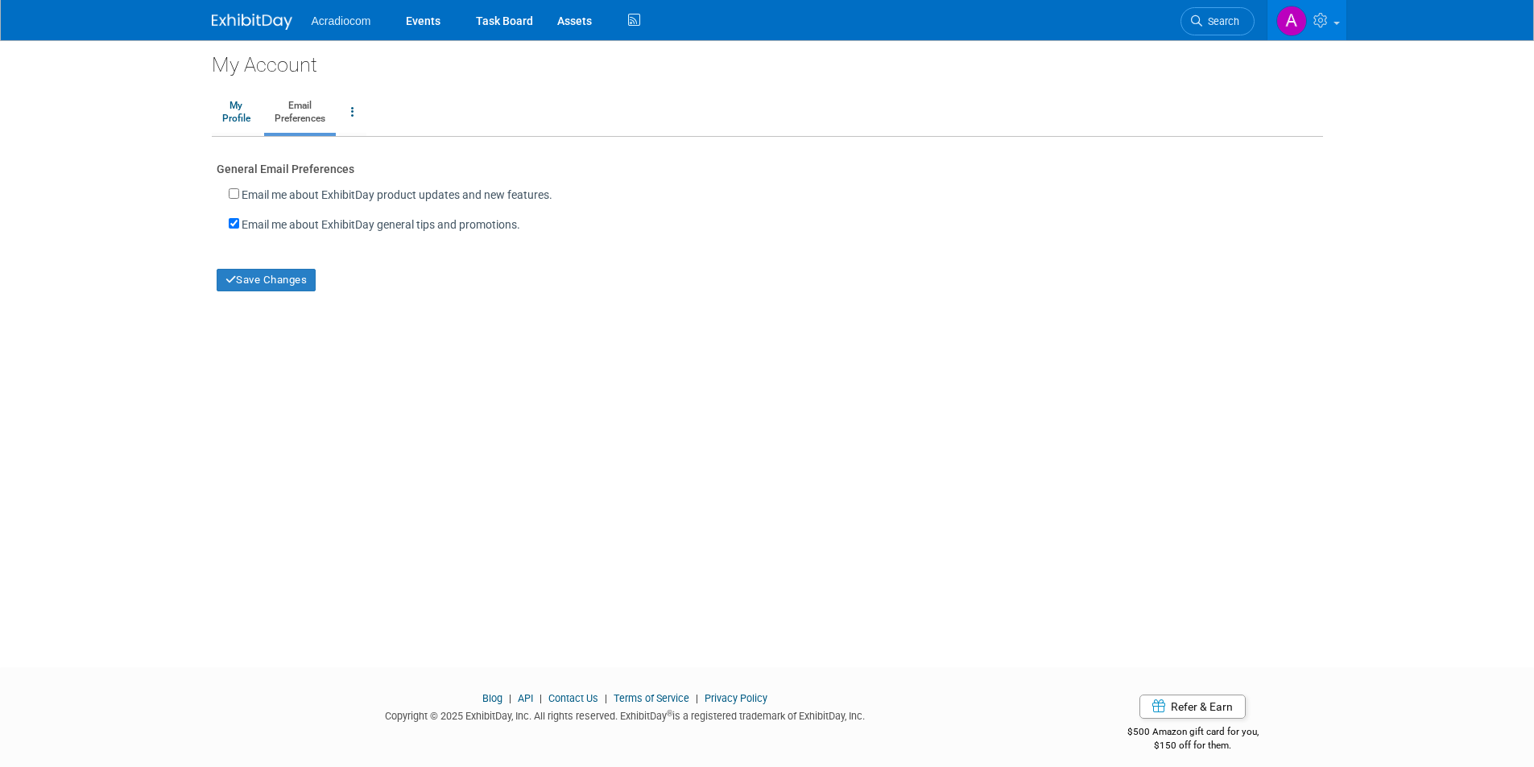
click at [239, 226] on input "Email me about ExhibitDay general tips and promotions." at bounding box center [234, 223] width 10 height 10
checkbox input "false"
click at [269, 280] on button "Save Changes" at bounding box center [267, 280] width 100 height 23
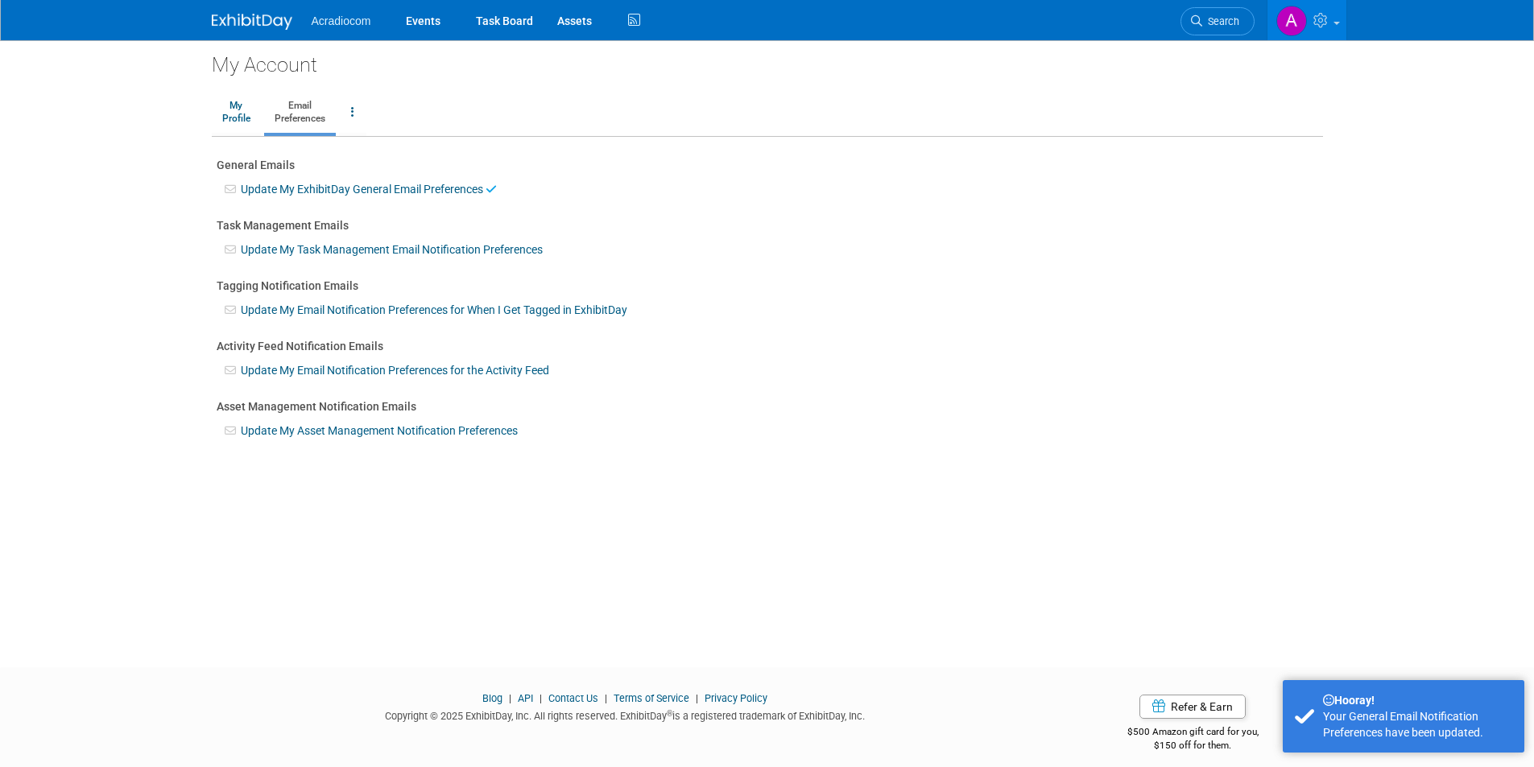
click at [347, 189] on link "Update My ExhibitDay General Email Preferences" at bounding box center [362, 189] width 242 height 13
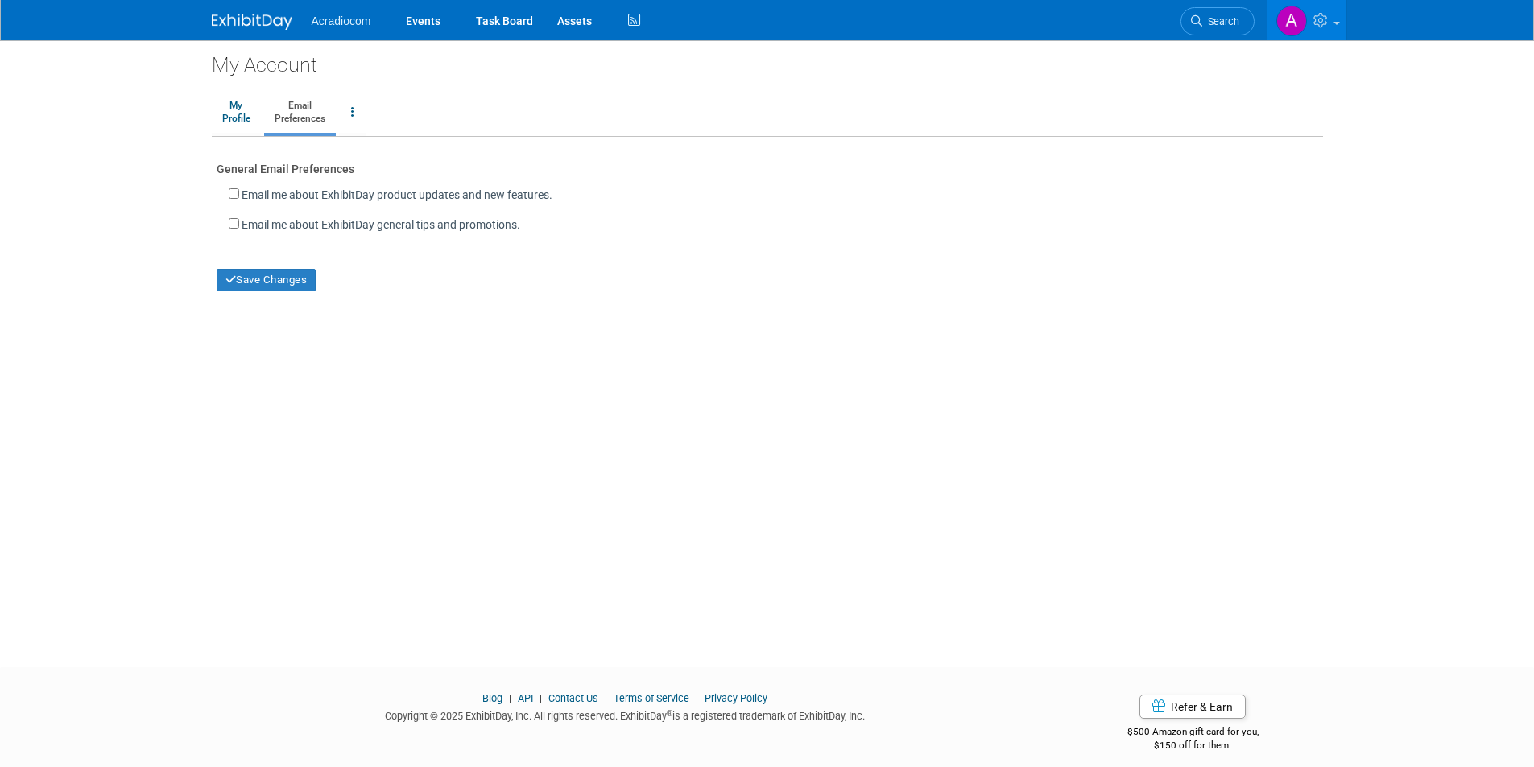
click at [320, 196] on label "Email me about ExhibitDay product updates and new features." at bounding box center [397, 195] width 311 height 16
click at [239, 196] on input "Email me about ExhibitDay product updates and new features." at bounding box center [234, 193] width 10 height 10
checkbox input "true"
click at [320, 220] on label "Email me about ExhibitDay general tips and promotions." at bounding box center [381, 225] width 279 height 16
click at [239, 220] on input "Email me about ExhibitDay general tips and promotions." at bounding box center [234, 223] width 10 height 10
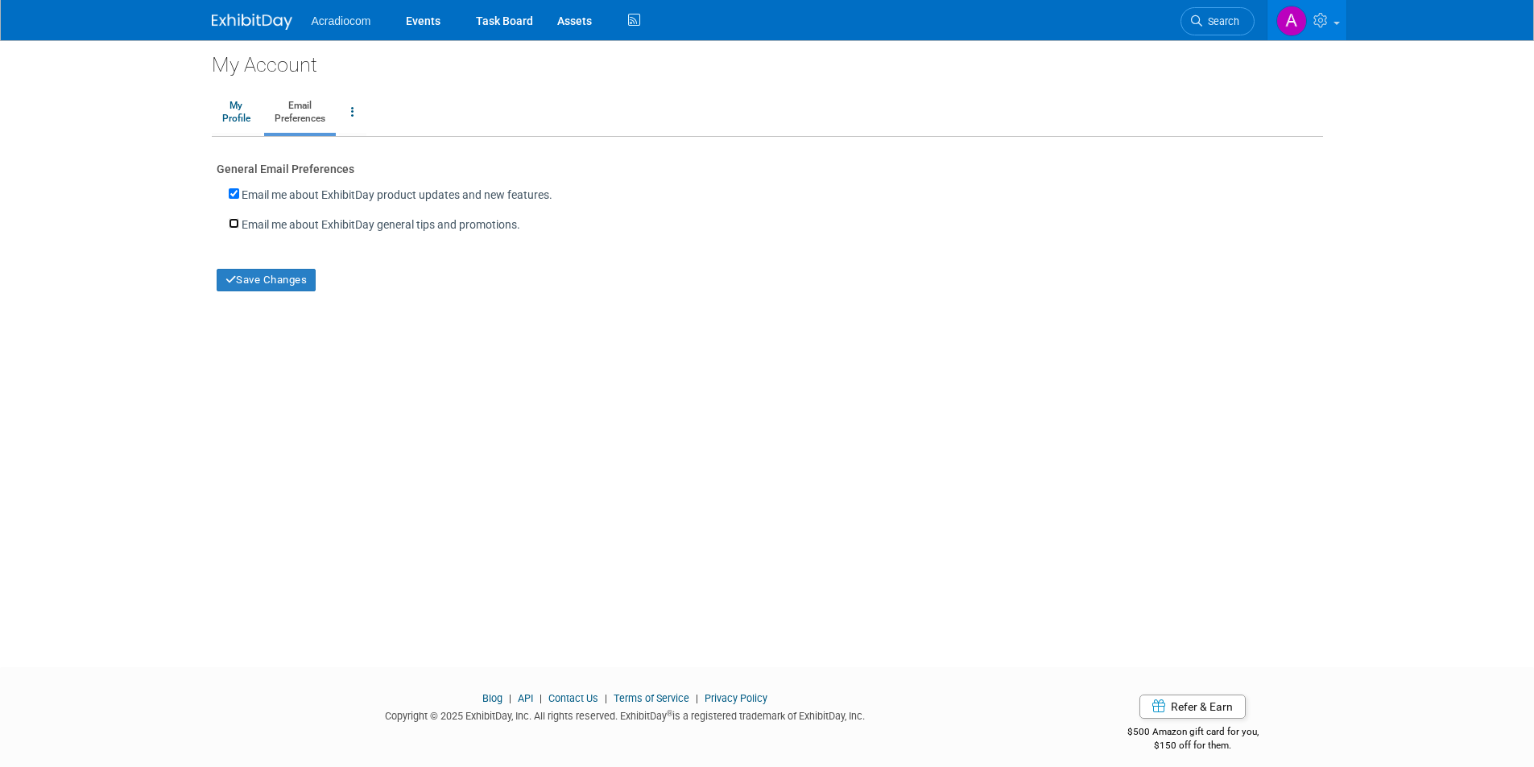
checkbox input "true"
click at [273, 274] on button "Save Changes" at bounding box center [267, 280] width 100 height 23
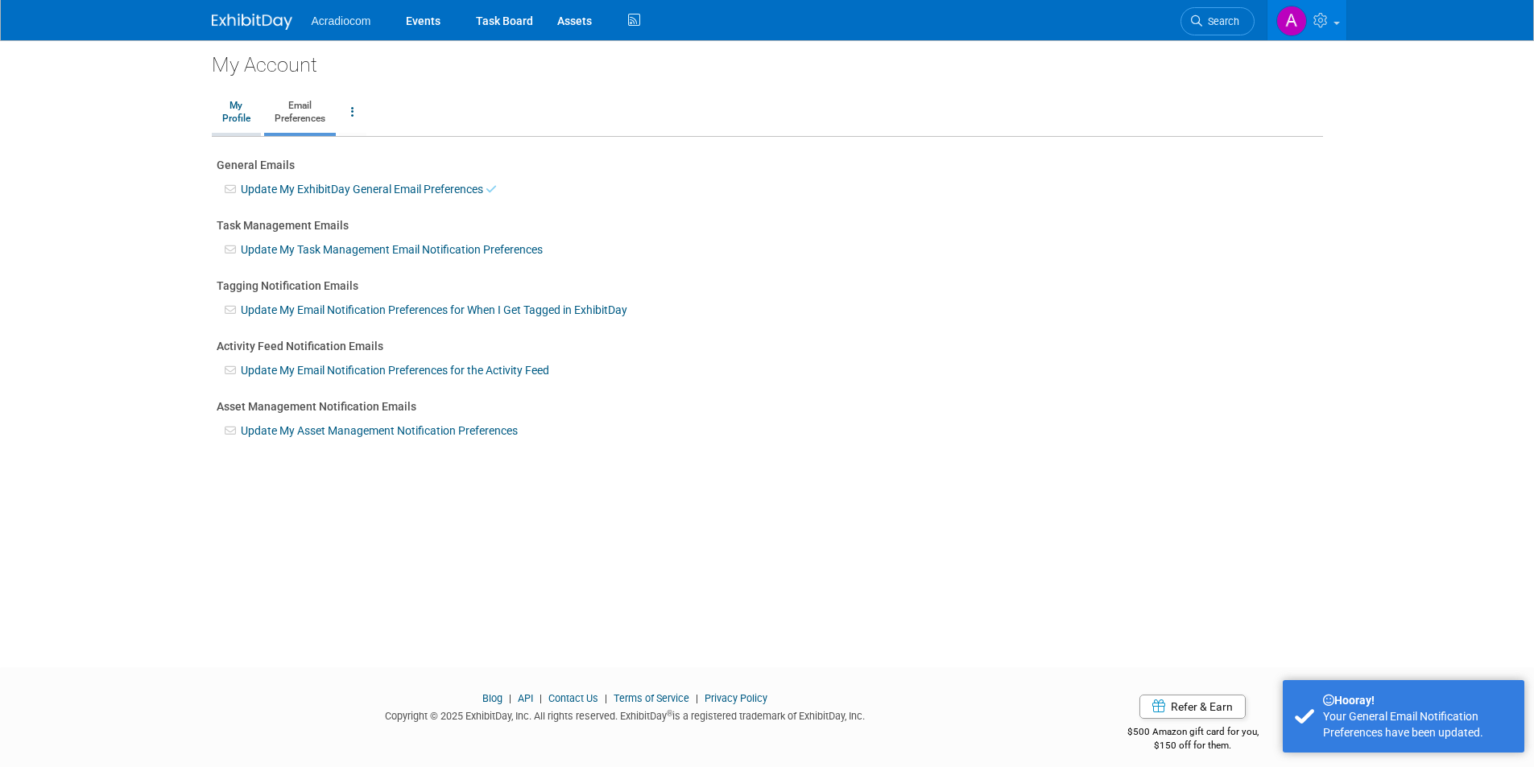
click at [246, 125] on link "My Profile" at bounding box center [236, 113] width 49 height 40
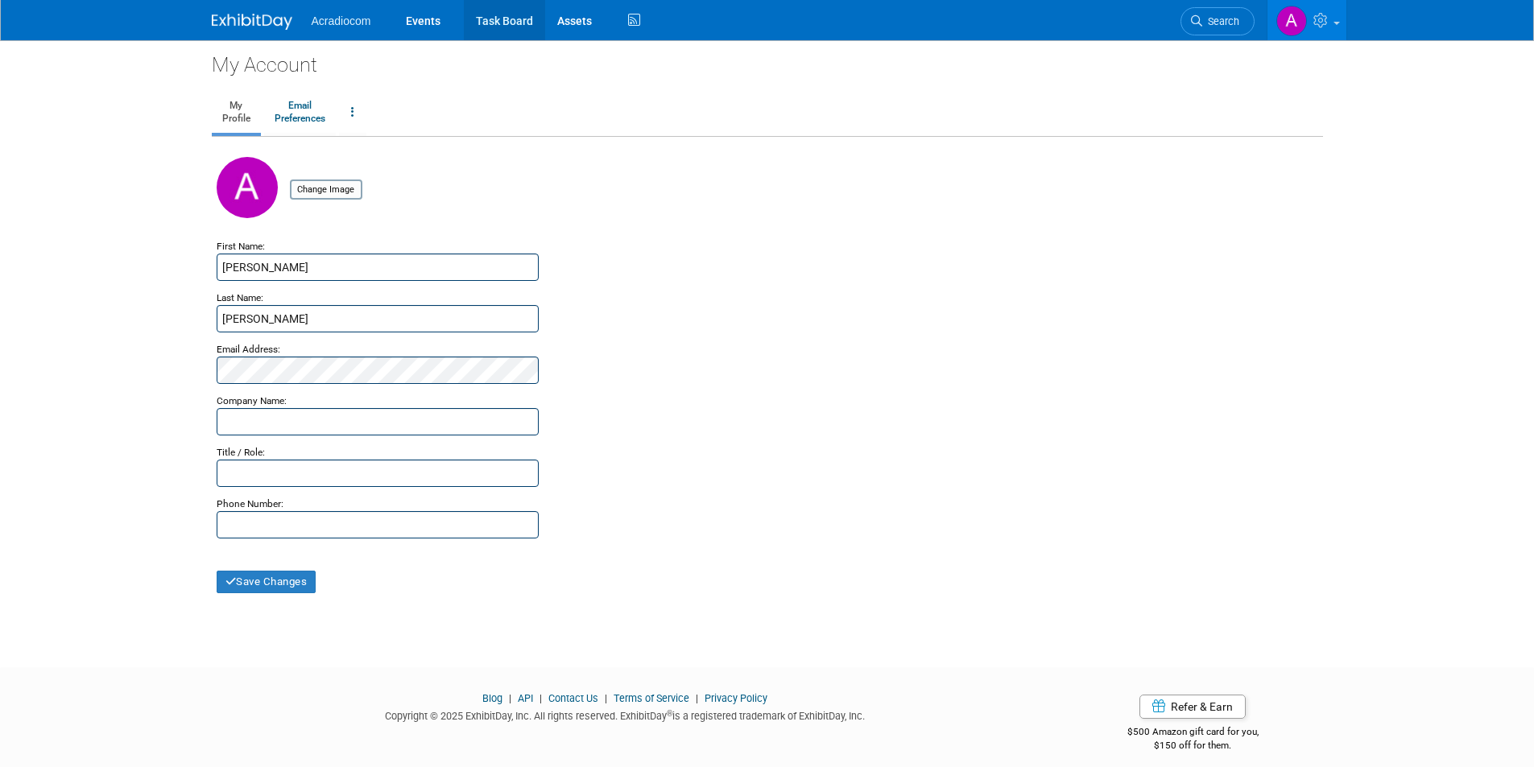
click at [485, 19] on link "Task Board" at bounding box center [504, 20] width 81 height 40
